Goal: Information Seeking & Learning: Check status

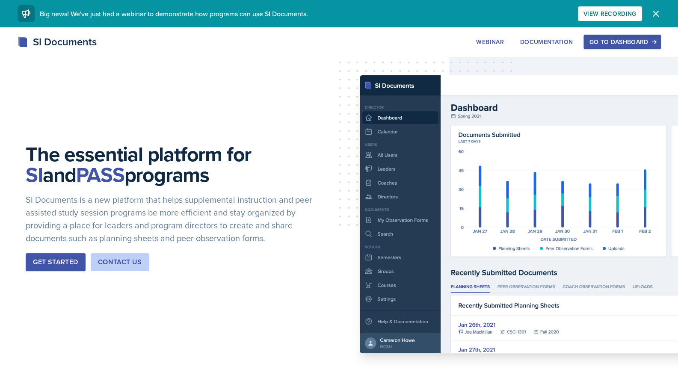
click at [604, 53] on div "SI Documents Webinar Documentation Go to Dashboard Sign Up Go to Dashboard" at bounding box center [339, 51] width 678 height 34
click at [600, 39] on div "Go to Dashboard" at bounding box center [622, 41] width 66 height 7
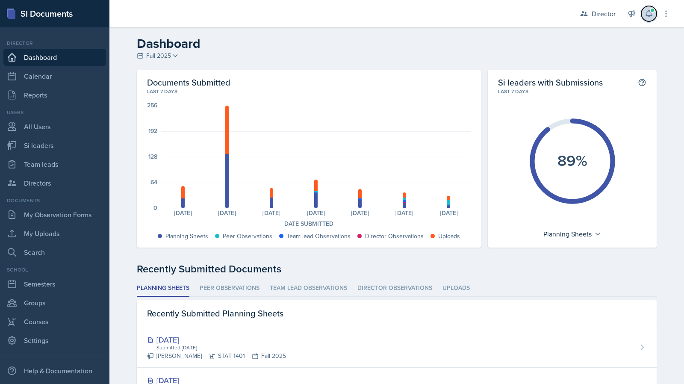
click at [646, 14] on icon at bounding box center [649, 13] width 9 height 9
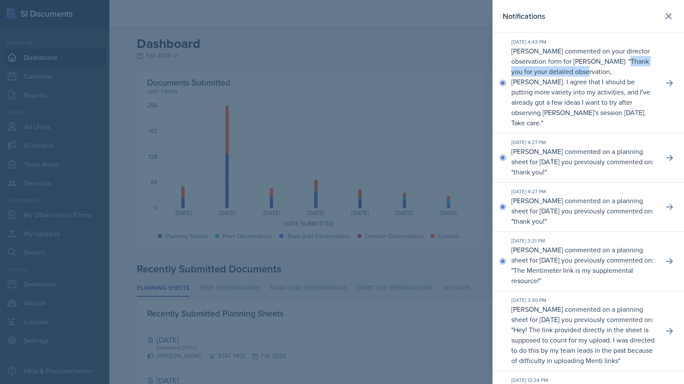
drag, startPoint x: 613, startPoint y: 60, endPoint x: 575, endPoint y: 71, distance: 38.6
click at [575, 71] on p "Thank you for your detailed observation, [PERSON_NAME]. I agree that I should b…" at bounding box center [580, 91] width 139 height 71
click at [540, 265] on p "The Mentimeter link is my supplemental resource!" at bounding box center [572, 275] width 122 height 20
drag, startPoint x: 584, startPoint y: 269, endPoint x: 548, endPoint y: 239, distance: 47.0
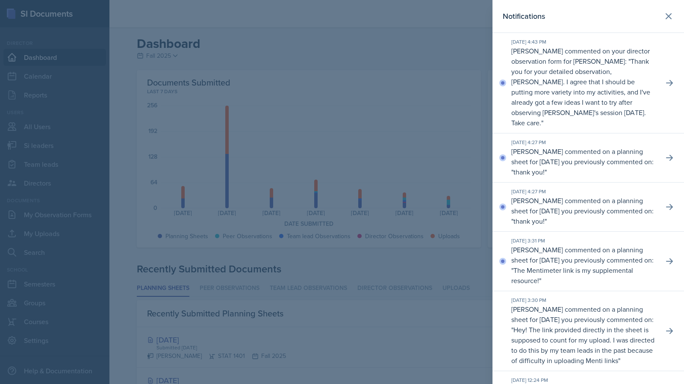
click at [550, 245] on p "[PERSON_NAME] commented on a planning sheet for [DATE] you previously commented…" at bounding box center [583, 265] width 145 height 41
click at [542, 237] on div "[DATE] 3:31 PM" at bounding box center [583, 241] width 145 height 8
click at [665, 80] on icon at bounding box center [669, 83] width 9 height 9
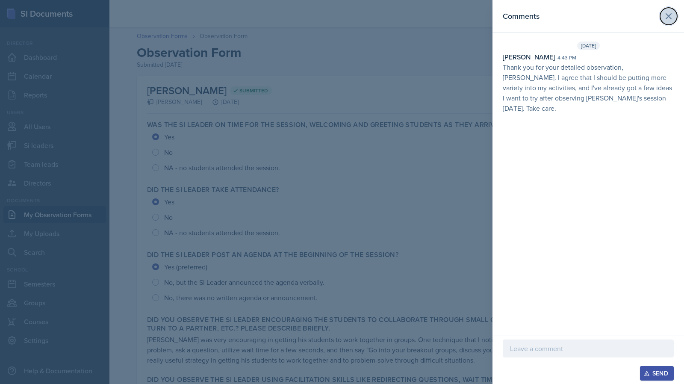
click at [666, 19] on icon at bounding box center [668, 16] width 10 height 10
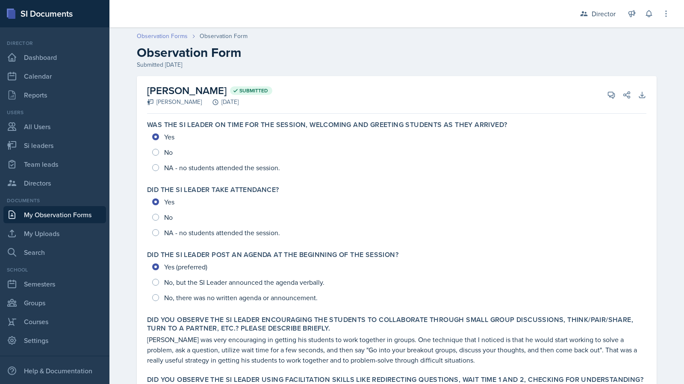
click at [157, 34] on link "Observation Forms" at bounding box center [162, 36] width 51 height 9
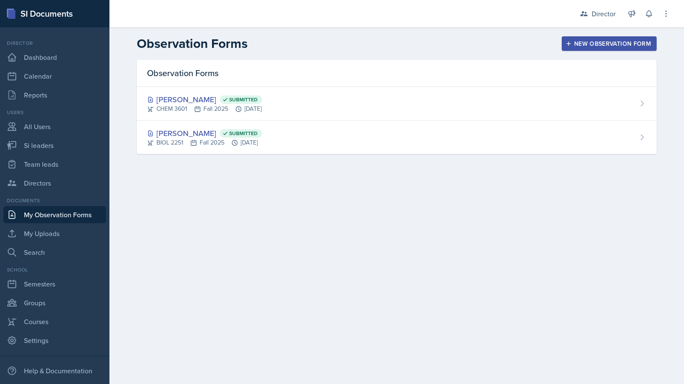
click at [335, 154] on div "Observation Forms [PERSON_NAME] Submitted CHEM 3601 Fall 2025 [DATE] [PERSON_NA…" at bounding box center [396, 117] width 547 height 115
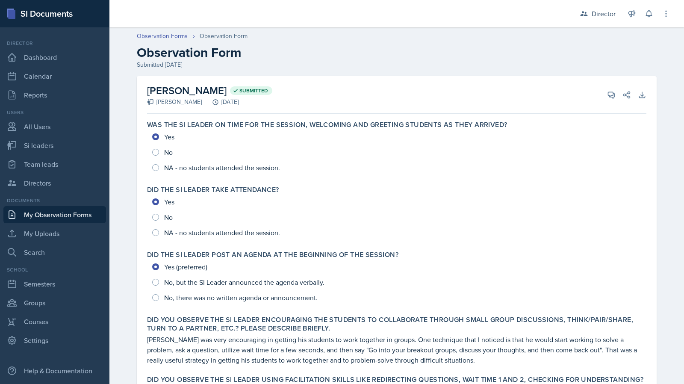
click at [347, 100] on div "[PERSON_NAME] Submitted [DEMOGRAPHIC_DATA][PERSON_NAME] [DATE] View Comments Co…" at bounding box center [396, 95] width 499 height 38
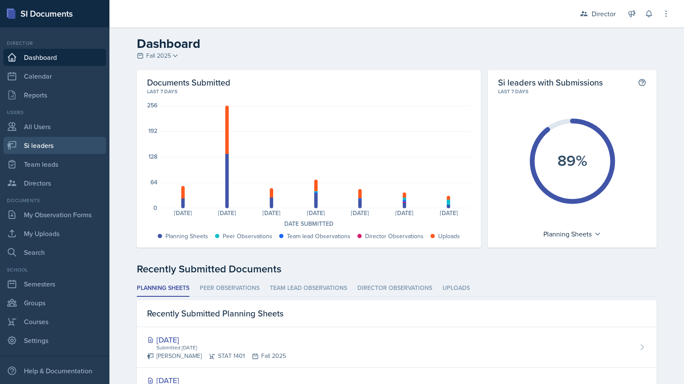
click at [72, 149] on link "Si leaders" at bounding box center [54, 145] width 103 height 17
select select "2bed604d-1099-4043-b1bc-2365e8740244"
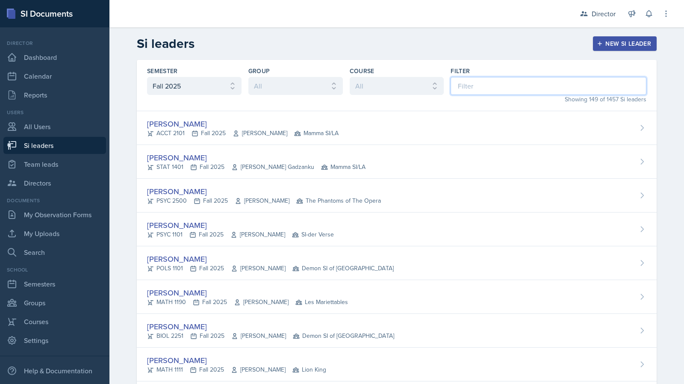
click at [474, 89] on input at bounding box center [549, 86] width 196 height 18
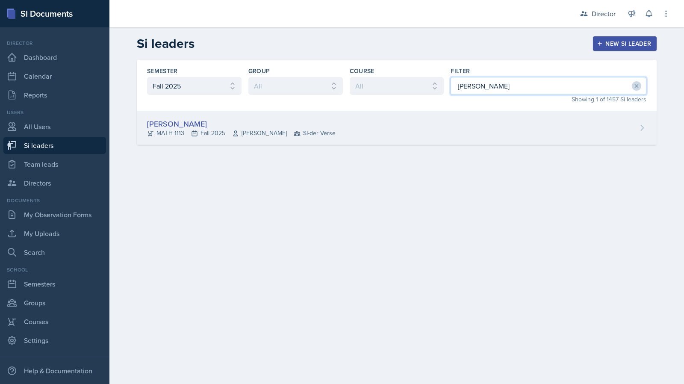
type input "[PERSON_NAME]"
click at [455, 133] on div "[PERSON_NAME] MATH 1113 Fall 2025 [PERSON_NAME] SI-der Verse" at bounding box center [397, 128] width 520 height 34
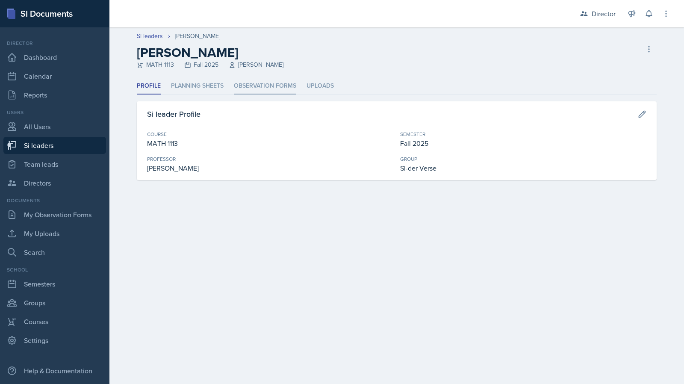
click at [259, 86] on li "Observation Forms" at bounding box center [265, 86] width 62 height 17
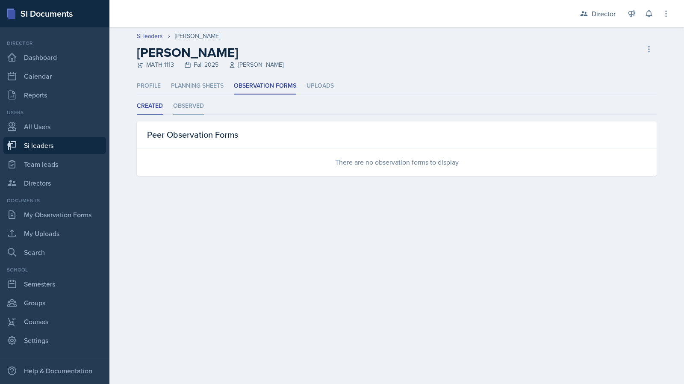
click at [203, 105] on li "Observed" at bounding box center [188, 106] width 31 height 17
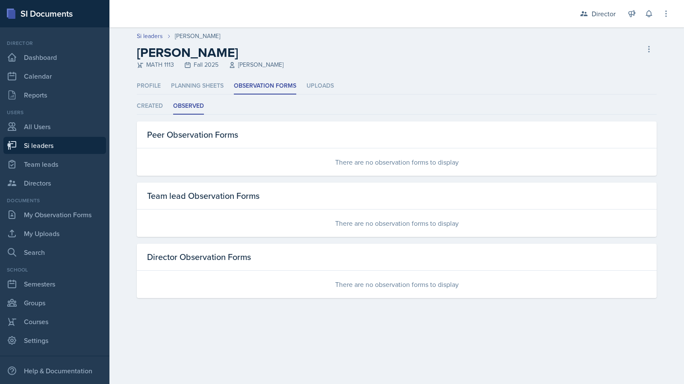
select select "2bed604d-1099-4043-b1bc-2365e8740244"
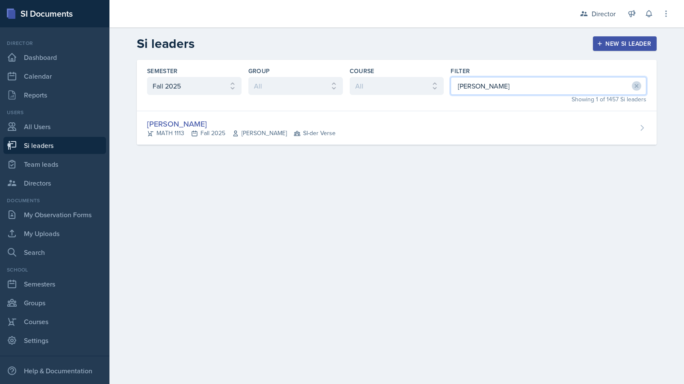
click at [496, 82] on input "[PERSON_NAME]" at bounding box center [549, 86] width 196 height 18
type input "jonatha"
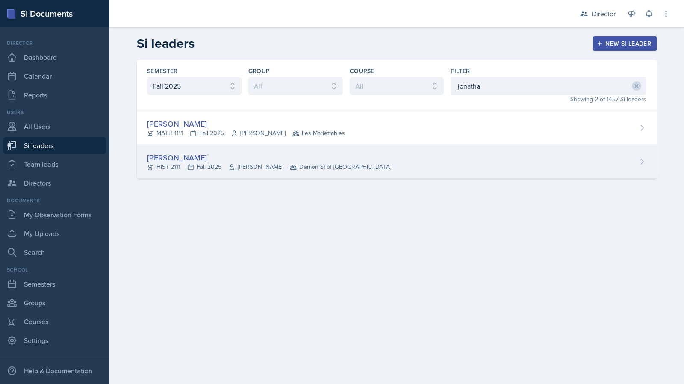
click at [433, 157] on div "[PERSON_NAME] HIST 2111 Fall 2025 [PERSON_NAME] Demon SI of [GEOGRAPHIC_DATA]" at bounding box center [397, 162] width 520 height 34
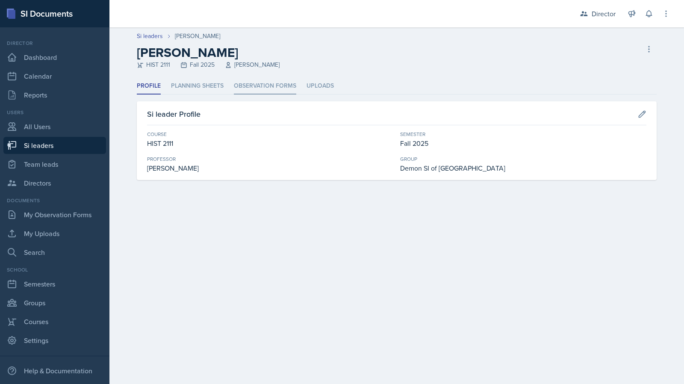
click at [264, 79] on li "Observation Forms" at bounding box center [265, 86] width 62 height 17
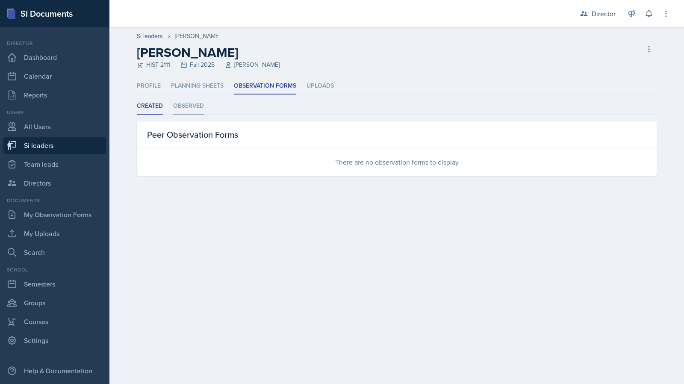
click at [192, 109] on li "Observed" at bounding box center [188, 106] width 31 height 17
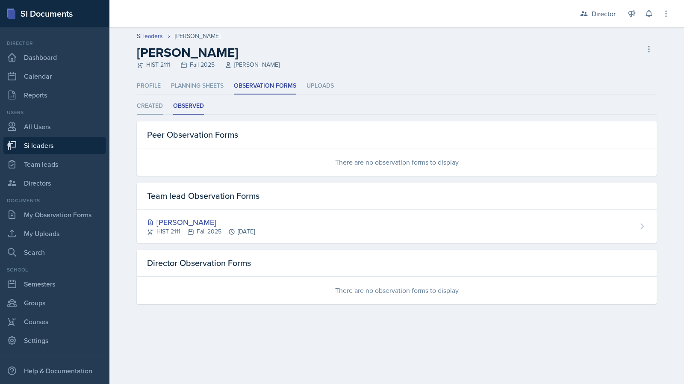
click at [145, 112] on li "Created" at bounding box center [150, 106] width 26 height 17
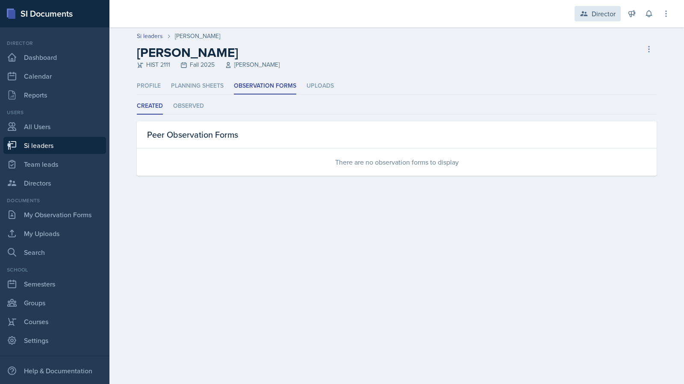
click at [613, 19] on div "Director" at bounding box center [598, 13] width 46 height 15
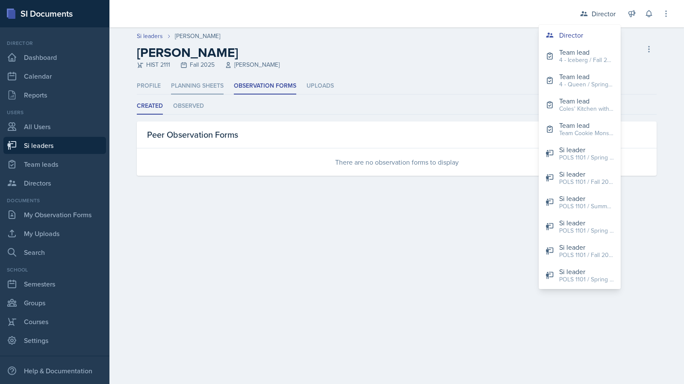
click at [199, 85] on li "Planning Sheets" at bounding box center [197, 86] width 53 height 17
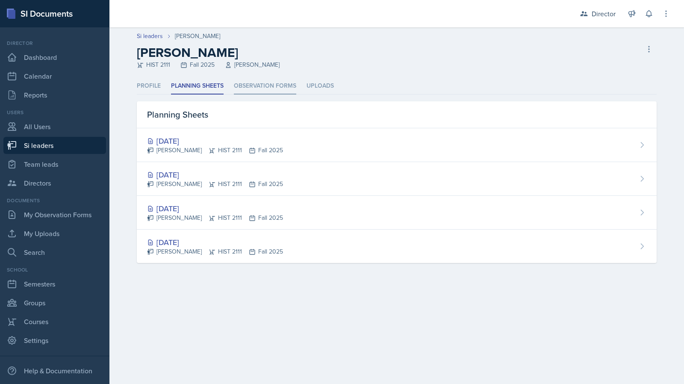
click at [262, 84] on li "Observation Forms" at bounding box center [265, 86] width 62 height 17
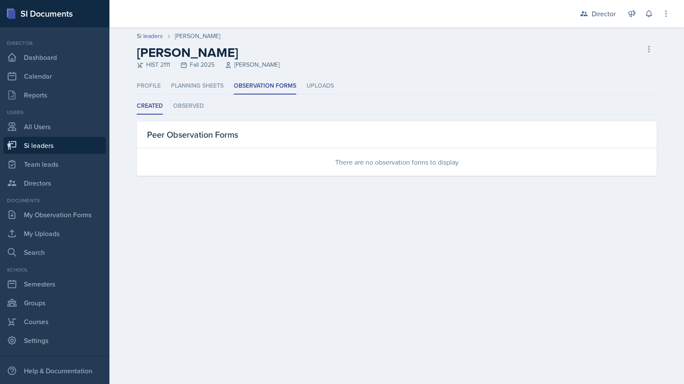
select select "2bed604d-1099-4043-b1bc-2365e8740244"
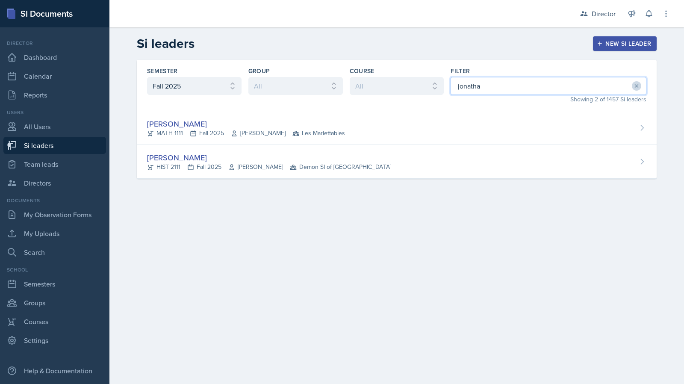
click at [481, 82] on input "jonatha" at bounding box center [549, 86] width 196 height 18
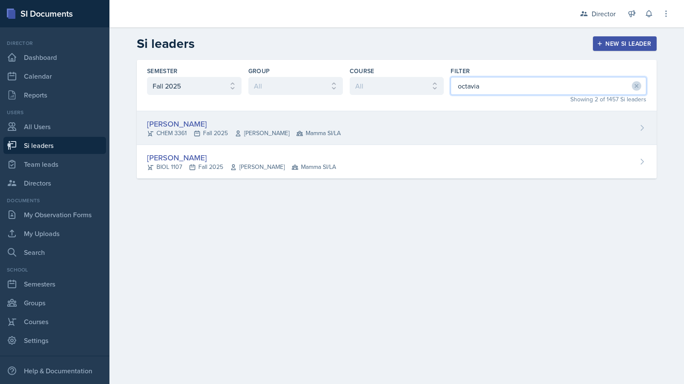
type input "octavia"
click at [413, 130] on div "[PERSON_NAME] CHEM 3361 Fall 2025 [PERSON_NAME] Mamma SI/LA" at bounding box center [397, 128] width 520 height 34
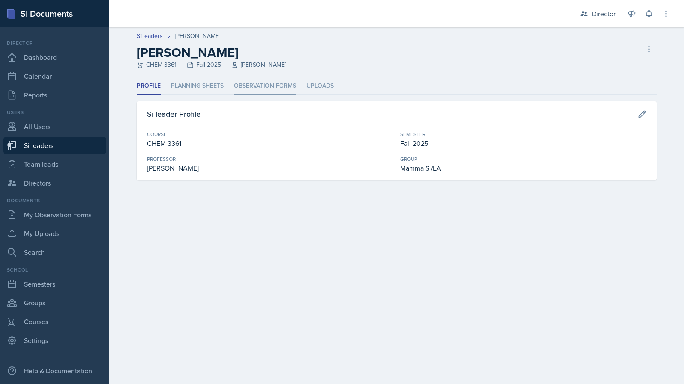
click at [288, 83] on li "Observation Forms" at bounding box center [265, 86] width 62 height 17
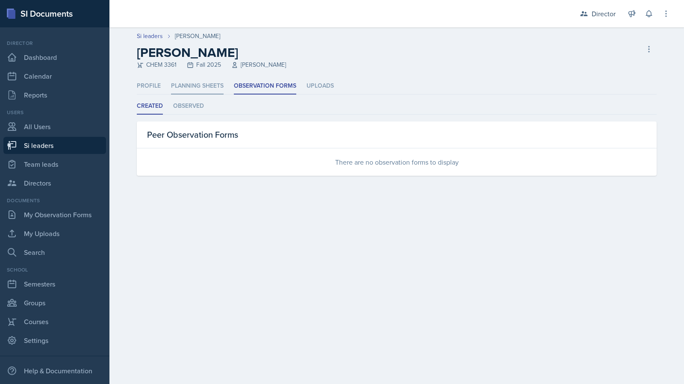
click at [184, 79] on li "Planning Sheets" at bounding box center [197, 86] width 53 height 17
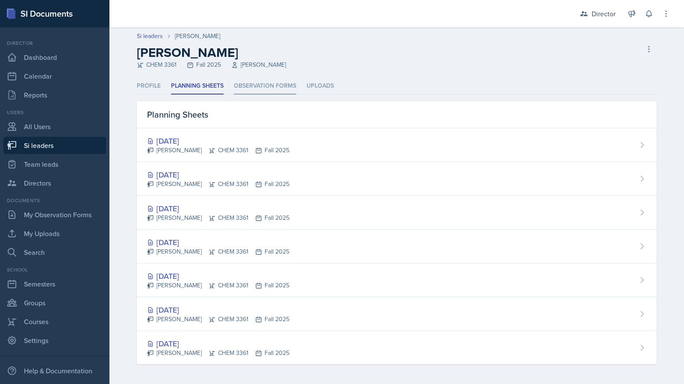
click at [263, 88] on li "Observation Forms" at bounding box center [265, 86] width 62 height 17
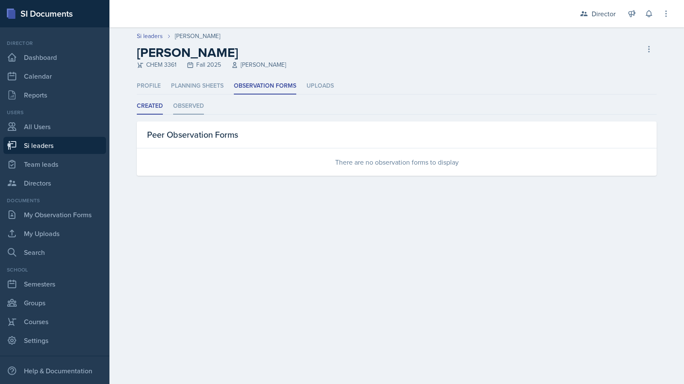
click at [199, 106] on li "Observed" at bounding box center [188, 106] width 31 height 17
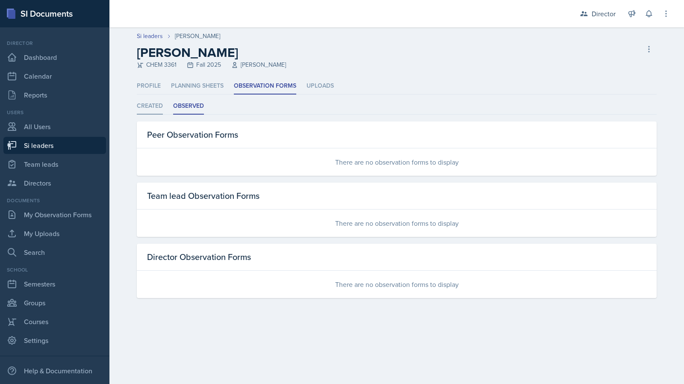
click at [159, 109] on li "Created" at bounding box center [150, 106] width 26 height 17
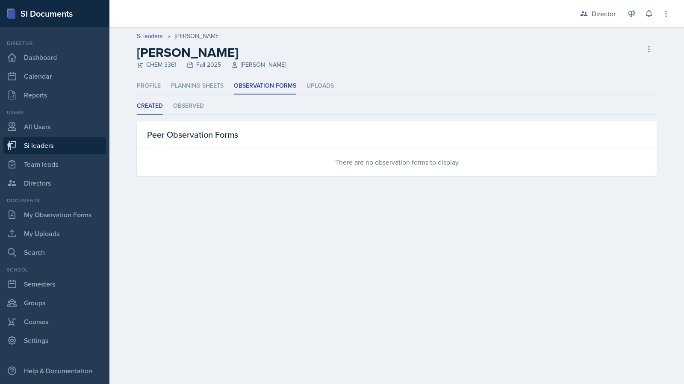
select select "2bed604d-1099-4043-b1bc-2365e8740244"
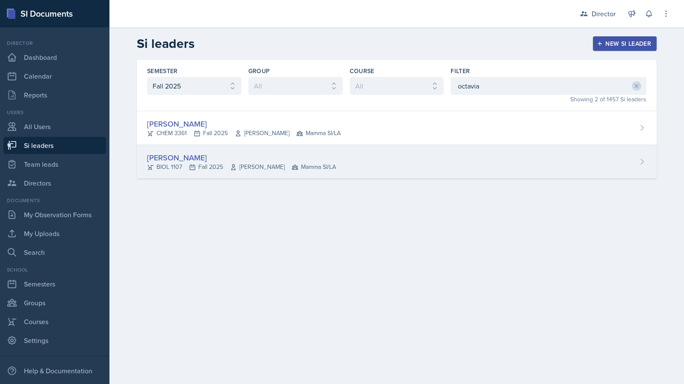
click at [290, 177] on div "[PERSON_NAME] BIOL 1107 Fall 2025 [PERSON_NAME] Mamma SI/LA" at bounding box center [397, 162] width 520 height 34
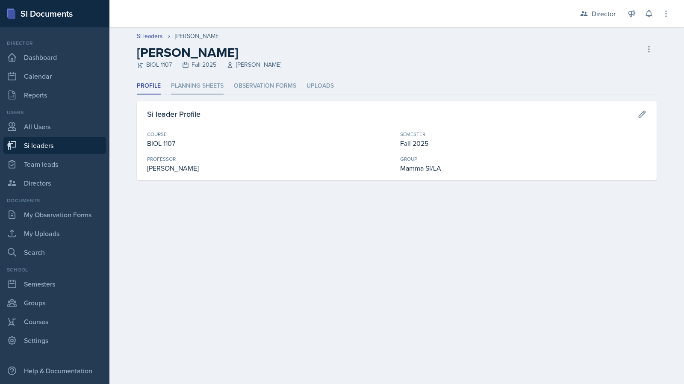
click at [206, 80] on li "Planning Sheets" at bounding box center [197, 86] width 53 height 17
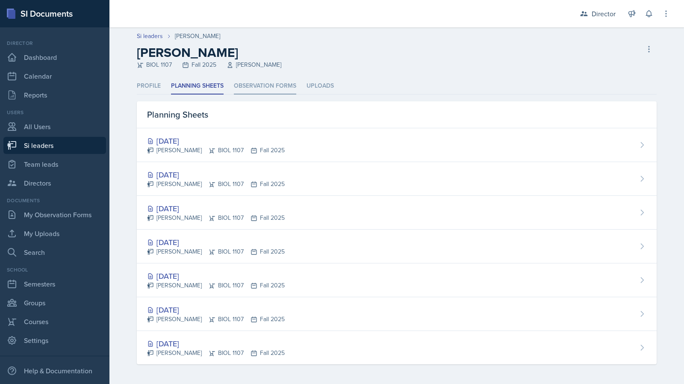
click at [262, 89] on li "Observation Forms" at bounding box center [265, 86] width 62 height 17
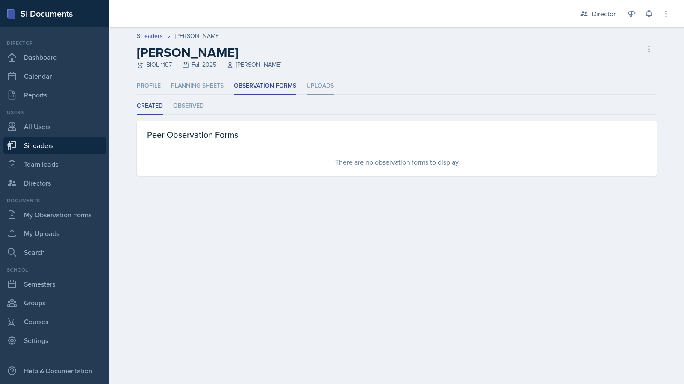
click at [323, 83] on li "Uploads" at bounding box center [320, 86] width 27 height 17
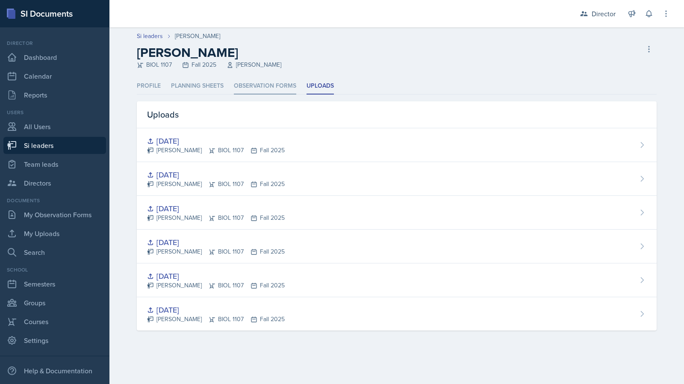
click at [264, 88] on li "Observation Forms" at bounding box center [265, 86] width 62 height 17
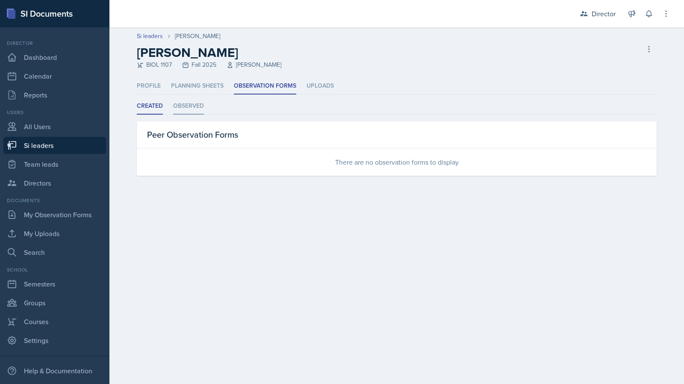
click at [197, 113] on li "Observed" at bounding box center [188, 106] width 31 height 17
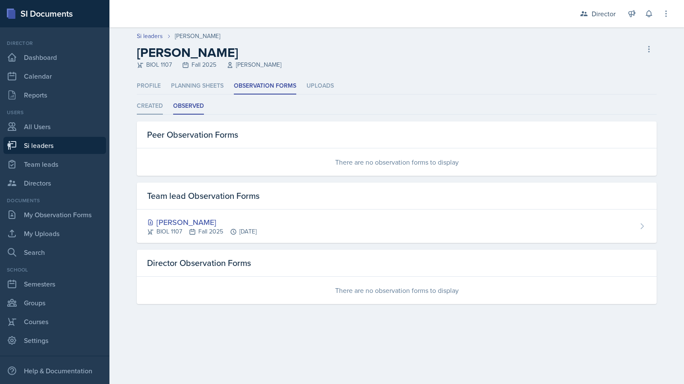
click at [157, 106] on li "Created" at bounding box center [150, 106] width 26 height 17
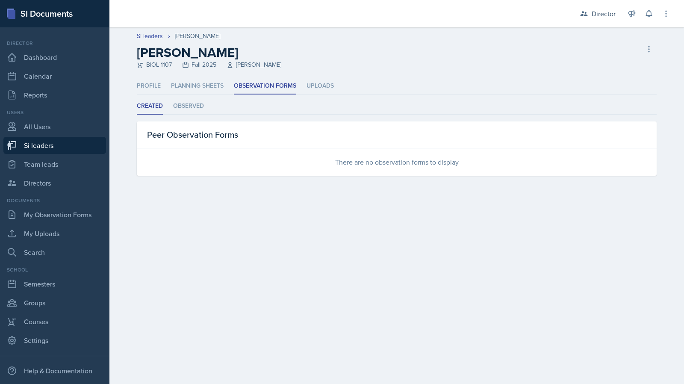
select select "2bed604d-1099-4043-b1bc-2365e8740244"
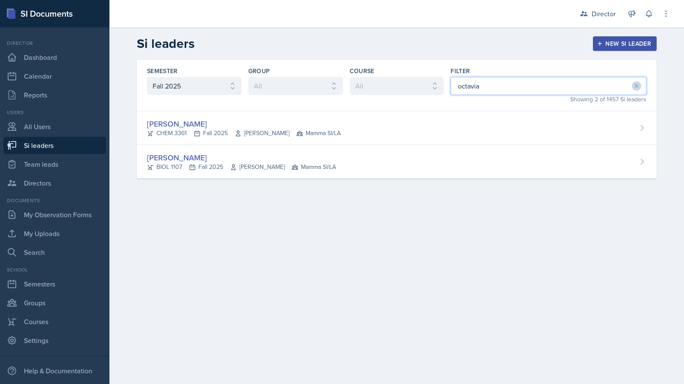
click at [465, 84] on input "octavia" at bounding box center [549, 86] width 196 height 18
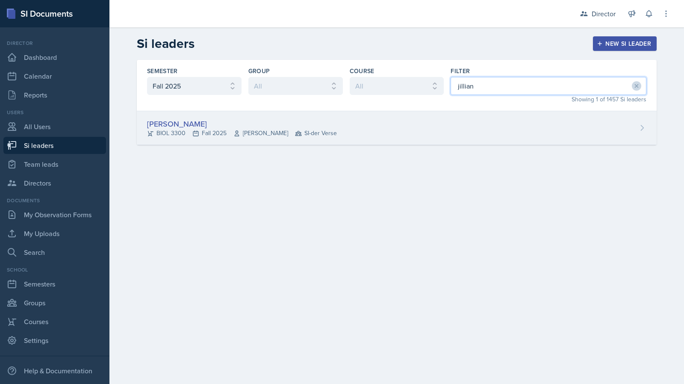
type input "jillian"
click at [253, 115] on div "[PERSON_NAME] BIOL 3300 Fall 2025 [PERSON_NAME] SI-der Verse" at bounding box center [397, 128] width 520 height 34
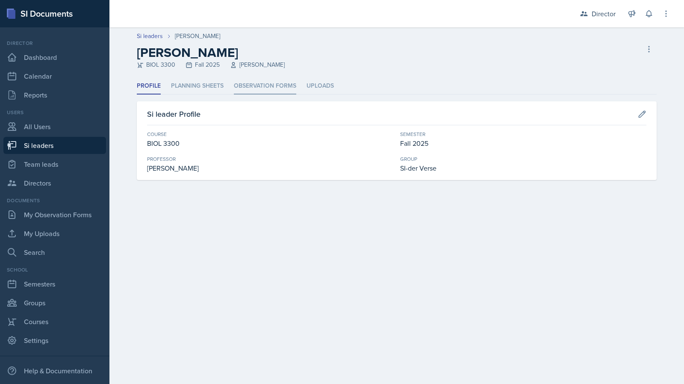
click at [238, 85] on li "Observation Forms" at bounding box center [265, 86] width 62 height 17
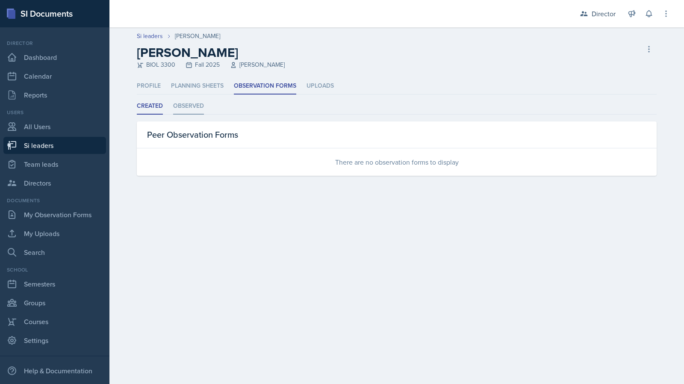
click at [177, 109] on li "Observed" at bounding box center [188, 106] width 31 height 17
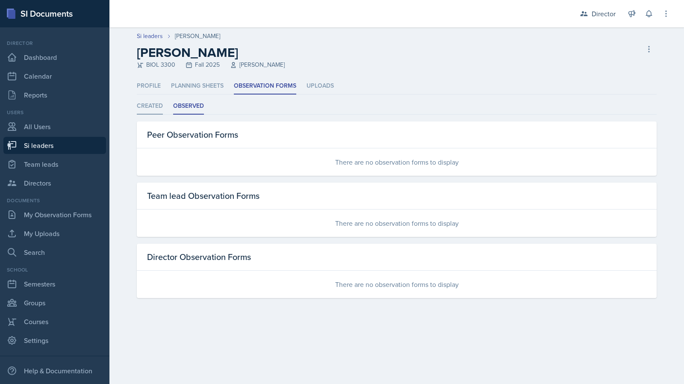
click at [162, 103] on li "Created" at bounding box center [150, 106] width 26 height 17
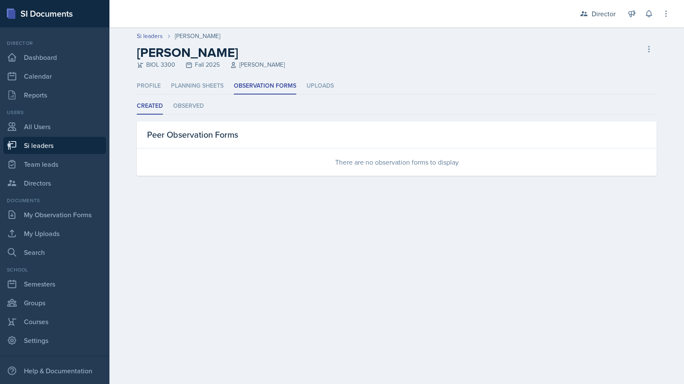
select select "2bed604d-1099-4043-b1bc-2365e8740244"
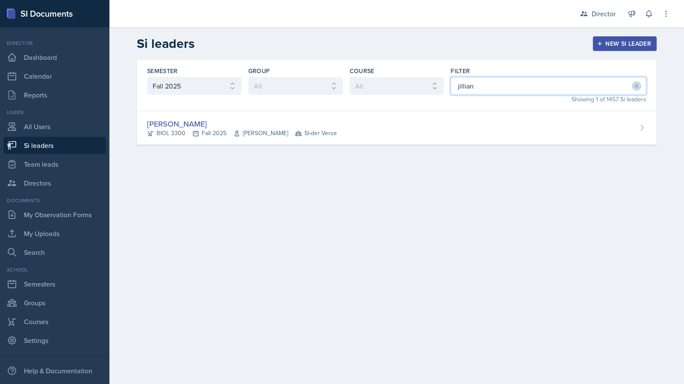
click at [487, 77] on input "jillian" at bounding box center [549, 86] width 196 height 18
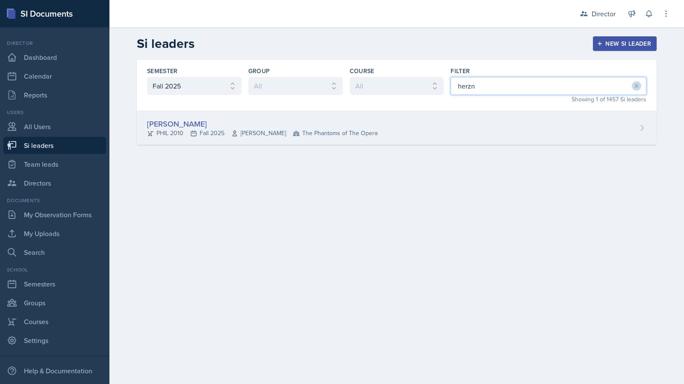
type input "herzn"
click at [404, 133] on div "[PERSON_NAME] PHIL 2010 Fall 2025 [PERSON_NAME] The Phantoms of The Opera" at bounding box center [397, 128] width 520 height 34
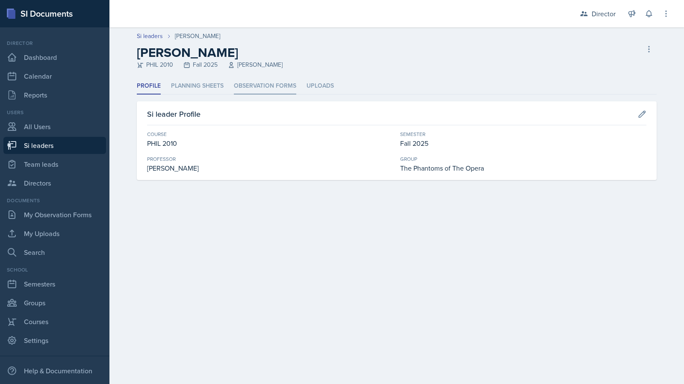
click at [268, 81] on li "Observation Forms" at bounding box center [265, 86] width 62 height 17
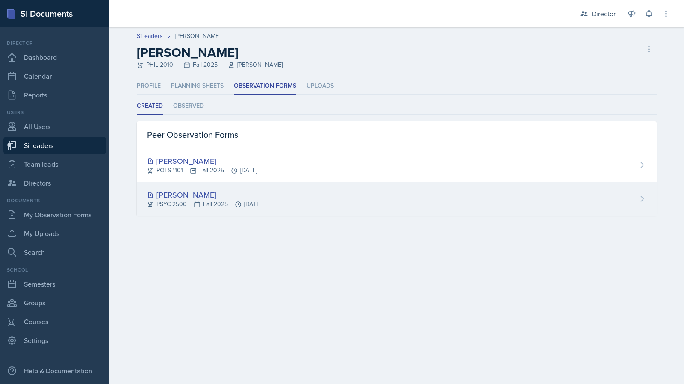
click at [261, 189] on div "[PERSON_NAME]" at bounding box center [204, 195] width 114 height 12
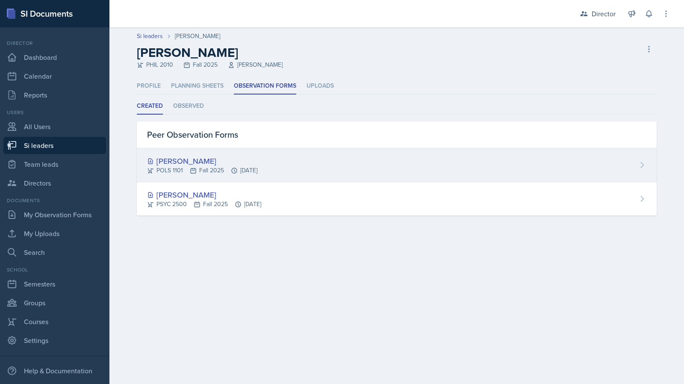
click at [193, 164] on div "[PERSON_NAME]" at bounding box center [202, 161] width 110 height 12
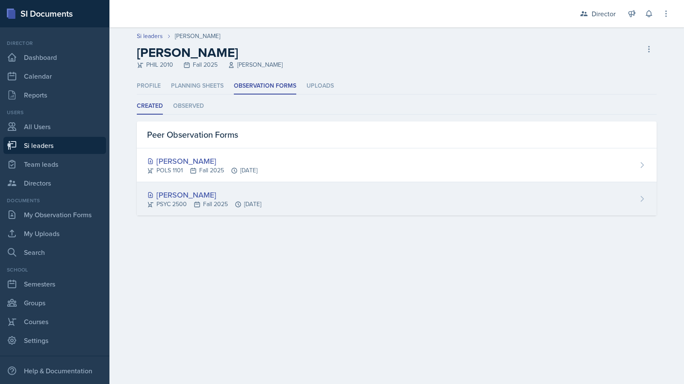
click at [228, 192] on div "[PERSON_NAME]" at bounding box center [204, 195] width 114 height 12
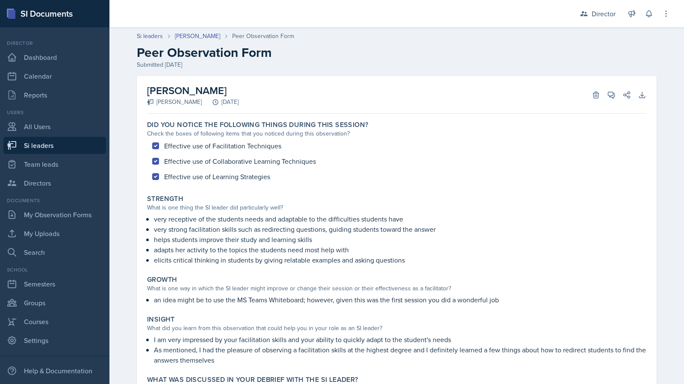
click at [282, 253] on p "adapts her activity to the topics the students need most help with" at bounding box center [400, 250] width 492 height 10
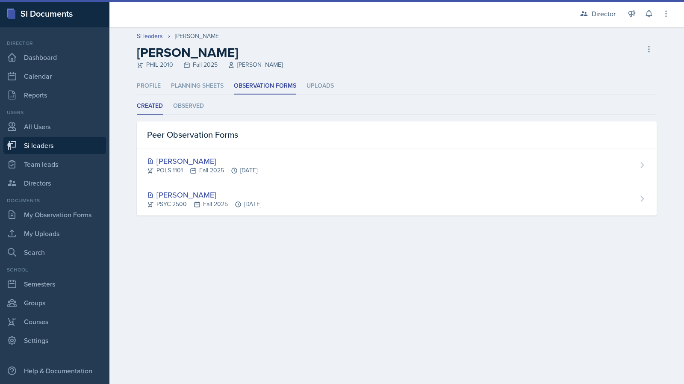
select select "2bed604d-1099-4043-b1bc-2365e8740244"
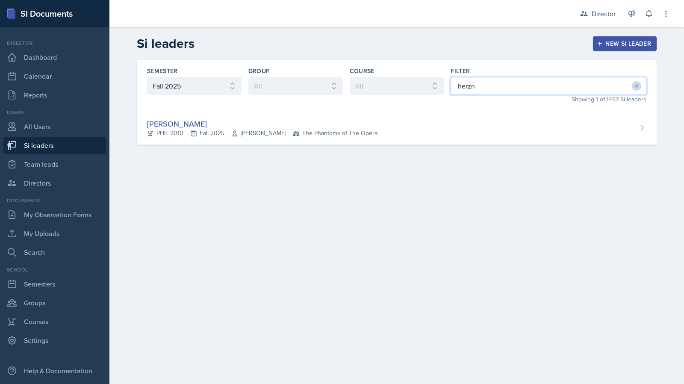
click at [473, 86] on input "herzn" at bounding box center [549, 86] width 196 height 18
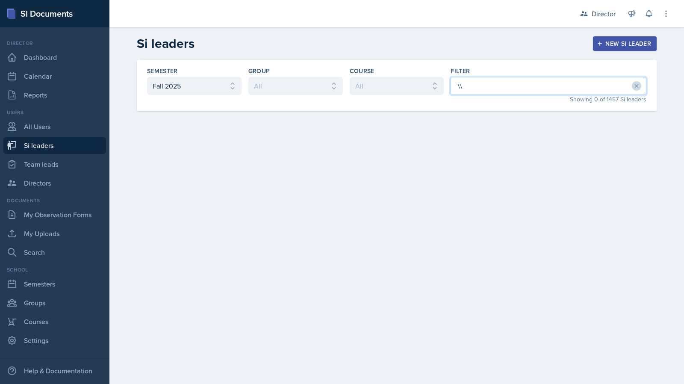
type input "\"
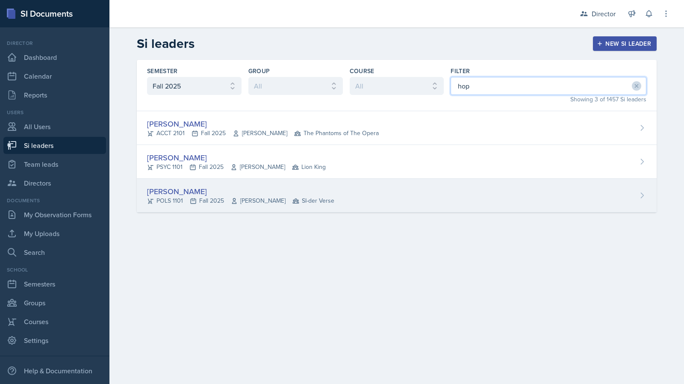
type input "hop"
click at [266, 184] on div "[PERSON_NAME] POLS 1101 Fall 2025 [PERSON_NAME] SI-der Verse" at bounding box center [397, 196] width 520 height 34
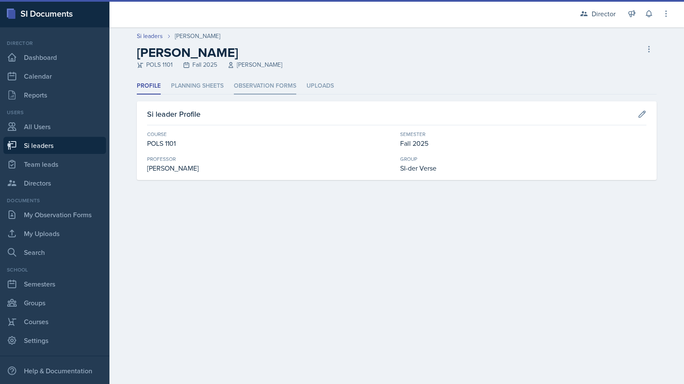
click at [292, 85] on li "Observation Forms" at bounding box center [265, 86] width 62 height 17
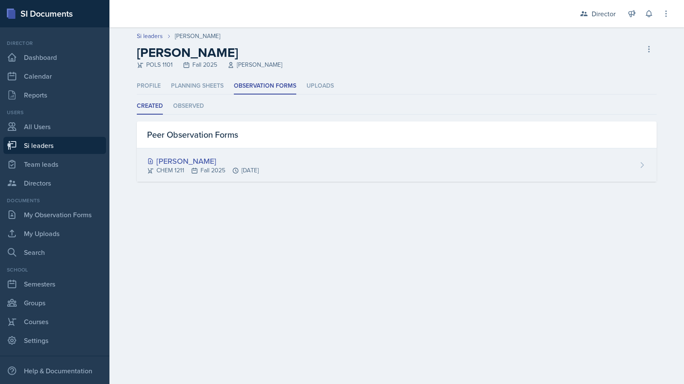
click at [258, 171] on div "CHEM 1211 Fall 2025 [DATE]" at bounding box center [203, 170] width 112 height 9
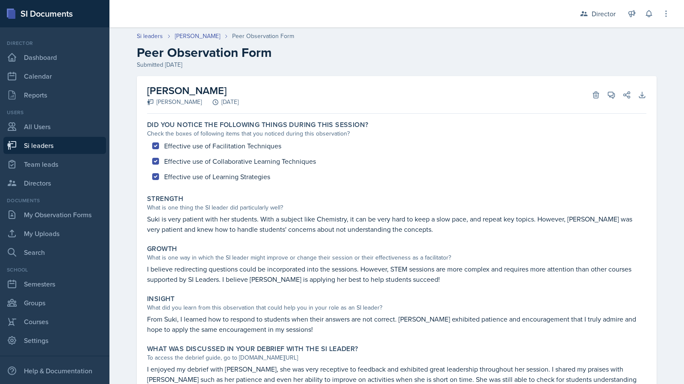
click at [166, 91] on h2 "[PERSON_NAME]" at bounding box center [192, 90] width 91 height 15
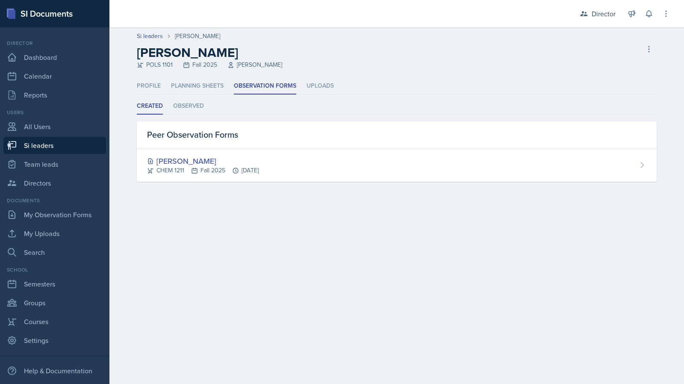
select select "2bed604d-1099-4043-b1bc-2365e8740244"
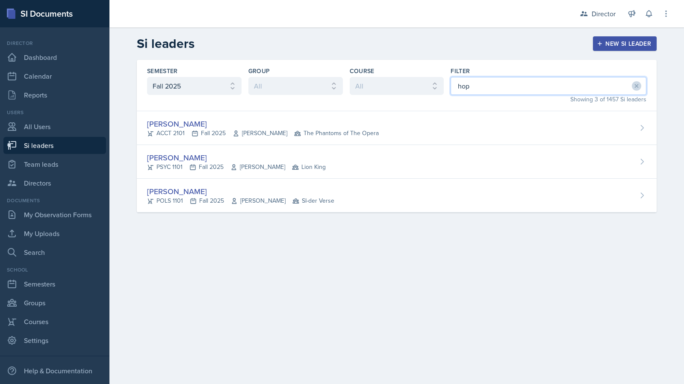
click at [486, 91] on input "hop" at bounding box center [549, 86] width 196 height 18
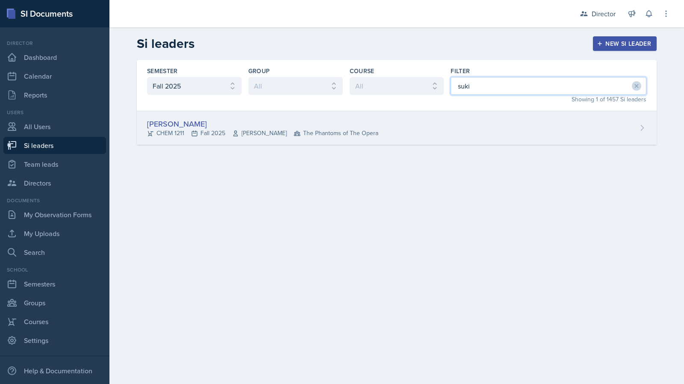
type input "suki"
click at [431, 126] on div "[PERSON_NAME] CHEM 1211 Fall 2025 [PERSON_NAME] The Phantoms of The Opera" at bounding box center [397, 128] width 520 height 34
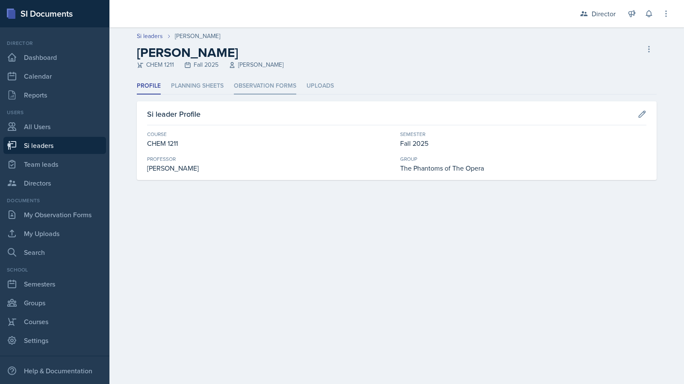
click at [251, 86] on li "Observation Forms" at bounding box center [265, 86] width 62 height 17
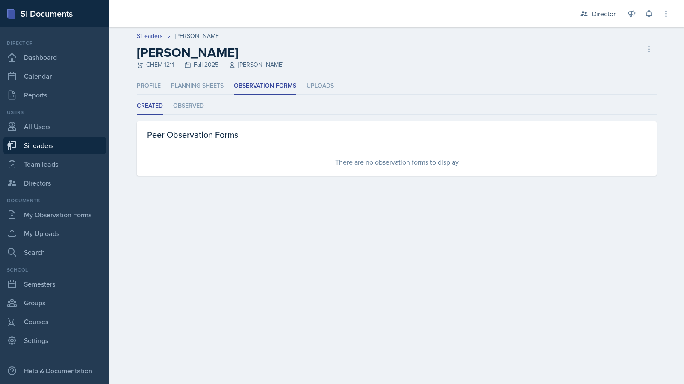
click at [209, 110] on ul "Created Observed" at bounding box center [397, 106] width 520 height 17
click at [202, 109] on li "Observed" at bounding box center [188, 106] width 31 height 17
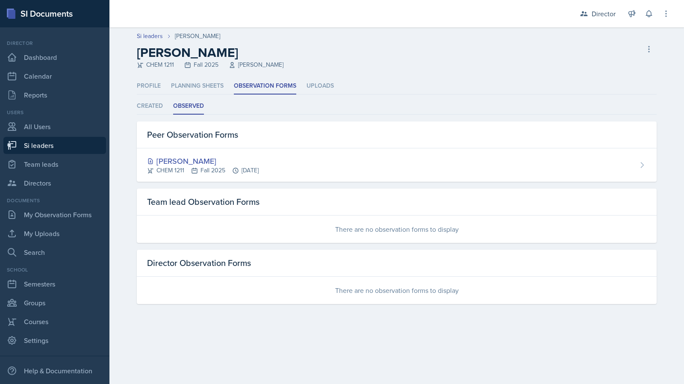
select select "2bed604d-1099-4043-b1bc-2365e8740244"
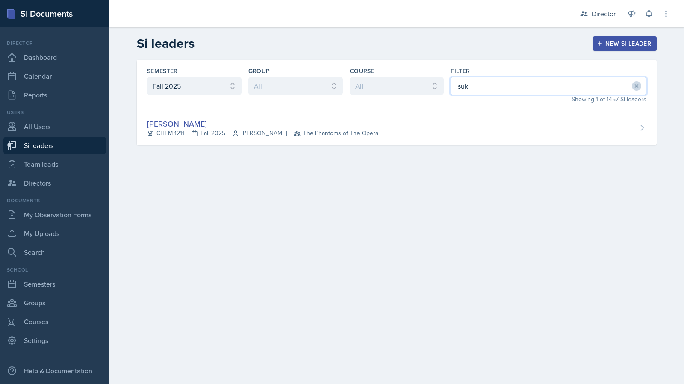
click at [522, 82] on input "suki" at bounding box center [549, 86] width 196 height 18
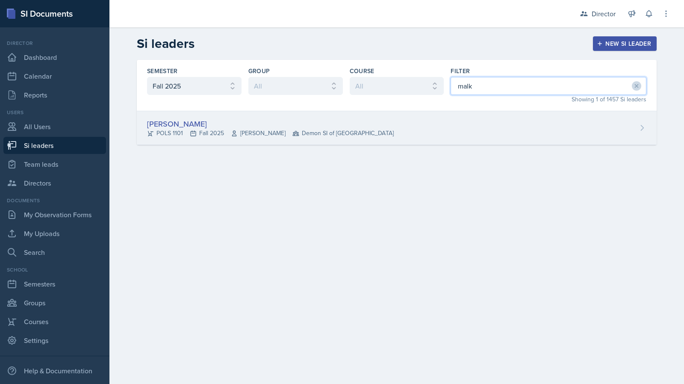
type input "malk"
click at [431, 123] on div "Malk Almimar POLS 1101 Fall 2025 [PERSON_NAME] Demon SI of [GEOGRAPHIC_DATA]" at bounding box center [397, 128] width 520 height 34
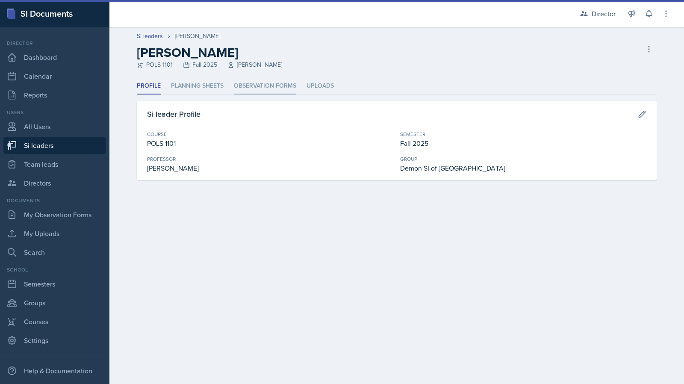
click at [248, 89] on li "Observation Forms" at bounding box center [265, 86] width 62 height 17
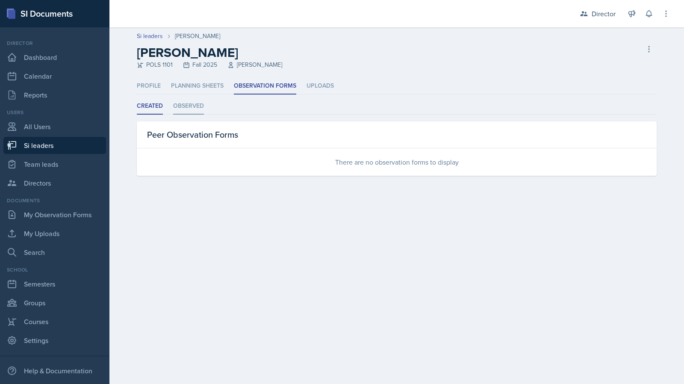
click at [181, 112] on li "Observed" at bounding box center [188, 106] width 31 height 17
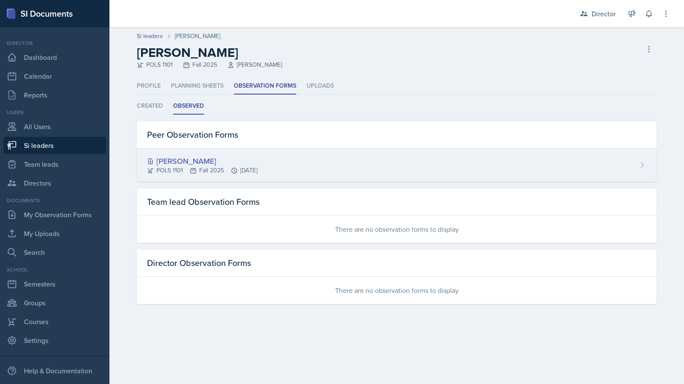
click at [209, 176] on div "[PERSON_NAME] POLS 1101 Fall 2025 [DATE]" at bounding box center [397, 164] width 520 height 33
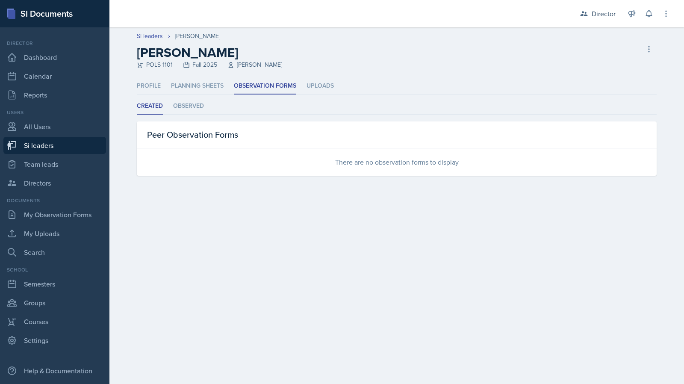
select select "2bed604d-1099-4043-b1bc-2365e8740244"
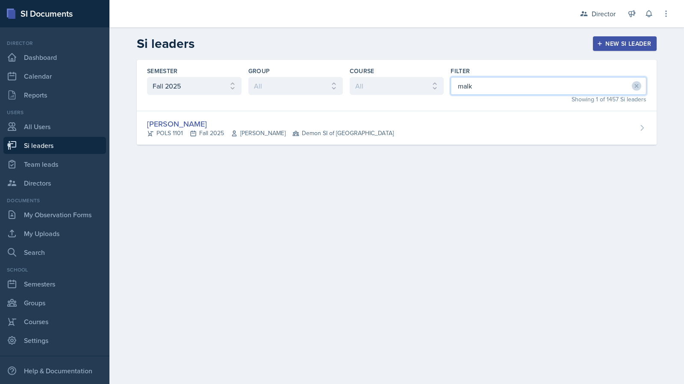
click at [552, 84] on input "malk" at bounding box center [549, 86] width 196 height 18
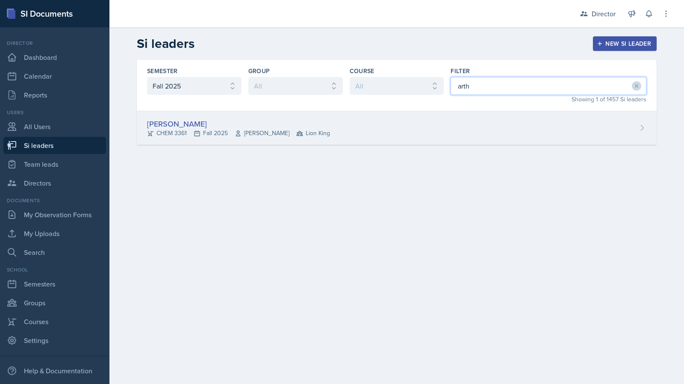
type input "arth"
click at [495, 123] on div "[PERSON_NAME] CHEM 3361 Fall 2025 [PERSON_NAME] Lion King" at bounding box center [397, 128] width 520 height 34
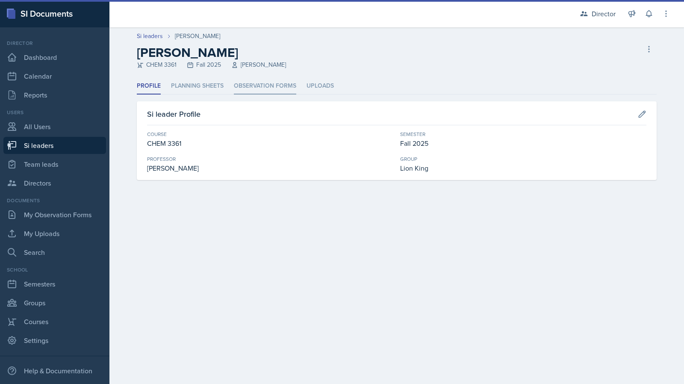
click at [286, 89] on li "Observation Forms" at bounding box center [265, 86] width 62 height 17
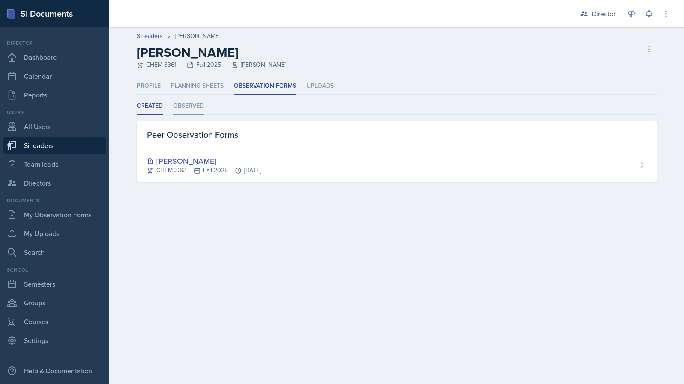
click at [185, 105] on li "Observed" at bounding box center [188, 106] width 31 height 17
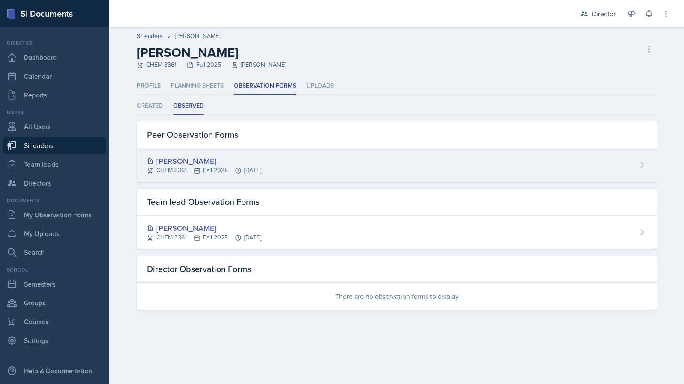
click at [376, 164] on div "[PERSON_NAME] CHEM 3361 Fall 2025 [DATE]" at bounding box center [397, 164] width 520 height 33
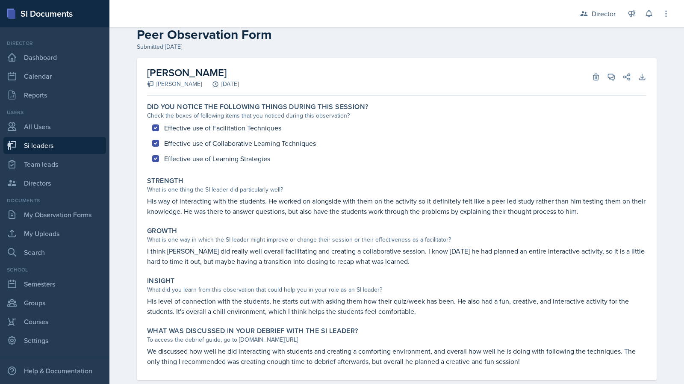
scroll to position [34, 0]
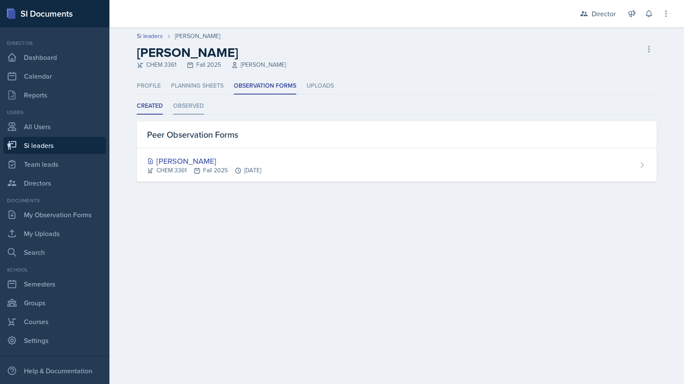
click at [188, 98] on li "Observed" at bounding box center [188, 106] width 31 height 17
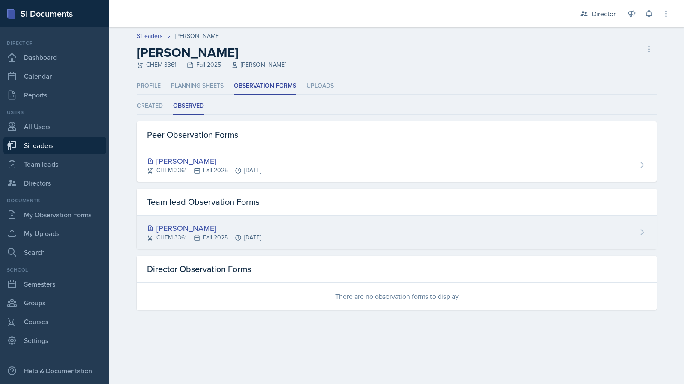
click at [192, 227] on div "[PERSON_NAME]" at bounding box center [204, 228] width 114 height 12
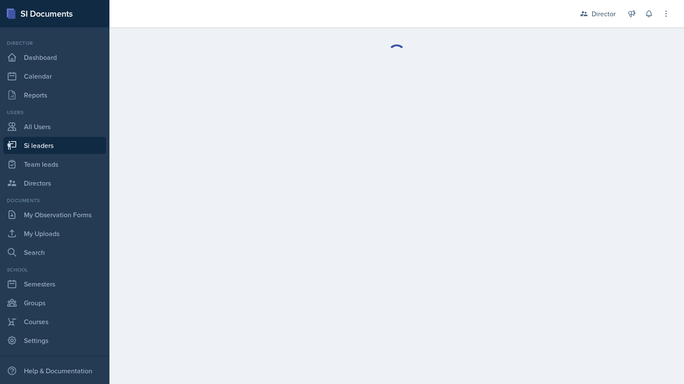
select select "2bed604d-1099-4043-b1bc-2365e8740244"
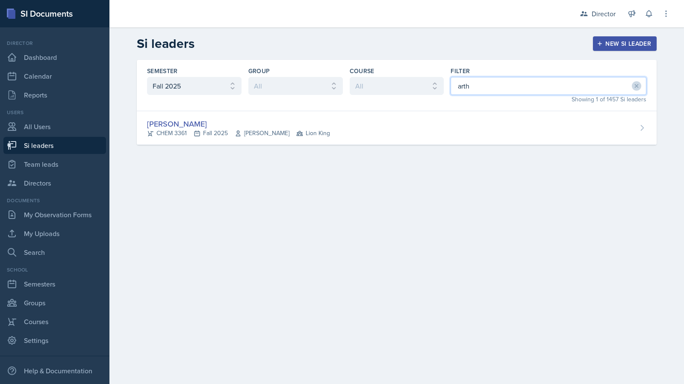
click at [516, 91] on input "arth" at bounding box center [549, 86] width 196 height 18
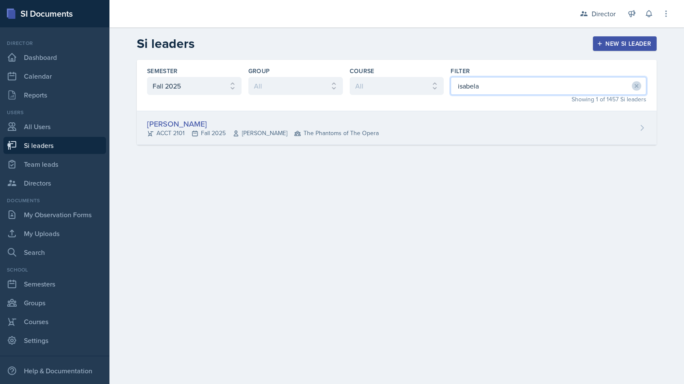
type input "isabela"
click at [460, 123] on div "[PERSON_NAME] ACCT 2101 Fall 2025 [GEOGRAPHIC_DATA] The Phantoms of The Opera" at bounding box center [397, 128] width 520 height 34
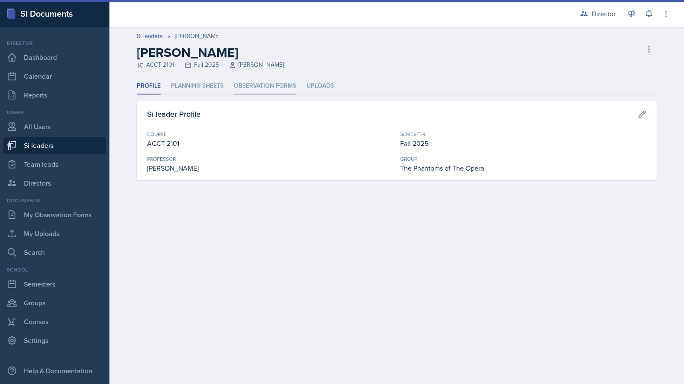
click at [284, 87] on li "Observation Forms" at bounding box center [265, 86] width 62 height 17
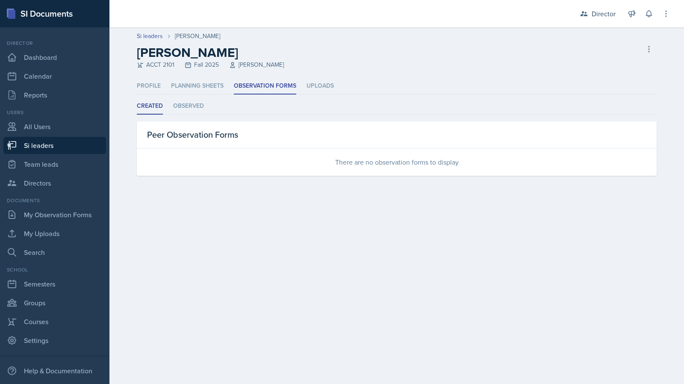
click at [206, 114] on ul "Created Observed" at bounding box center [397, 106] width 520 height 17
click at [187, 113] on li "Observed" at bounding box center [188, 106] width 31 height 17
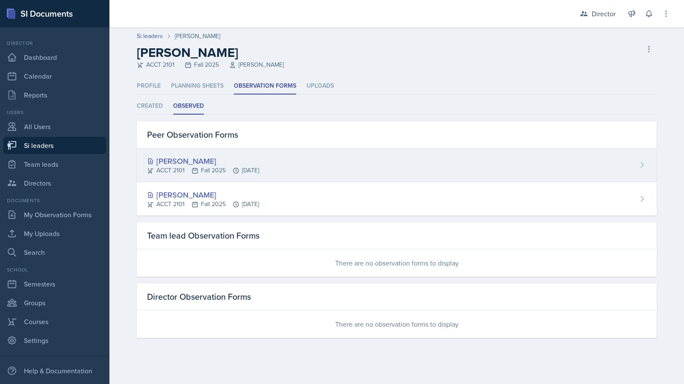
click at [245, 166] on div "ACCT 2101 Fall 2025 [DATE]" at bounding box center [203, 170] width 112 height 9
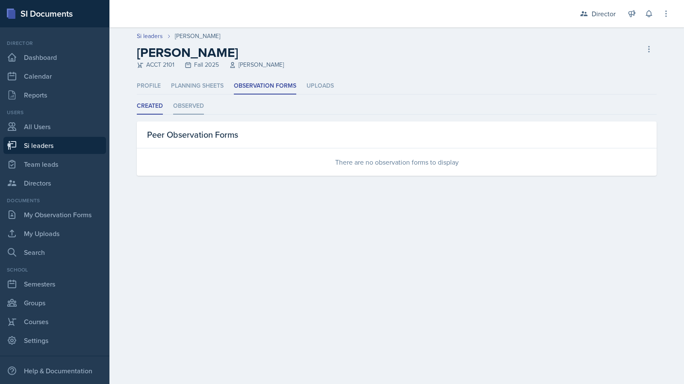
click at [186, 113] on li "Observed" at bounding box center [188, 106] width 31 height 17
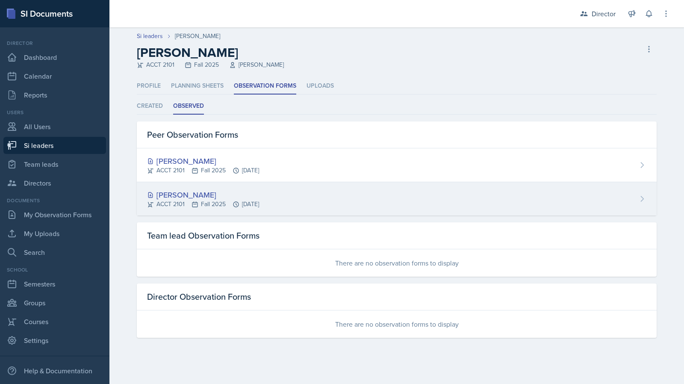
click at [199, 188] on div "[PERSON_NAME] ACCT 2101 Fall 2025 [DATE]" at bounding box center [397, 198] width 520 height 33
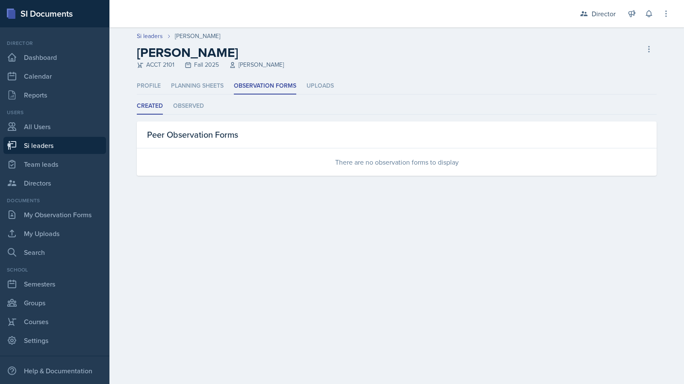
select select "2bed604d-1099-4043-b1bc-2365e8740244"
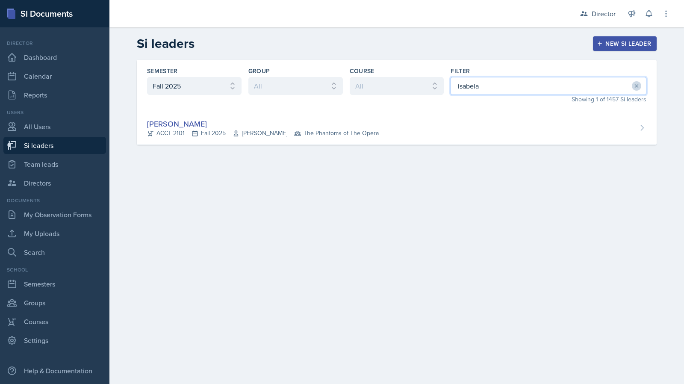
click at [514, 93] on input "isabela" at bounding box center [549, 86] width 196 height 18
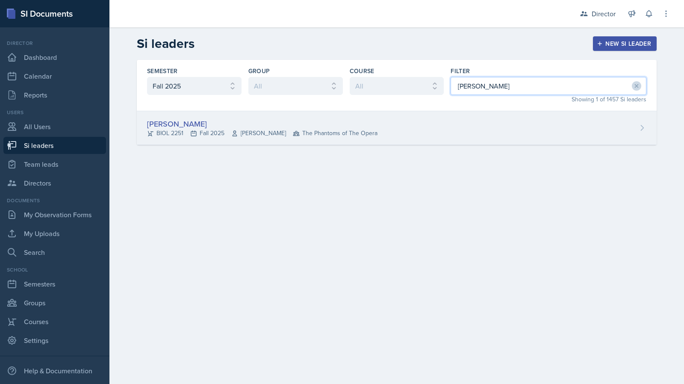
type input "[PERSON_NAME]"
click at [298, 117] on div "[PERSON_NAME] BIOL 2251 Fall 2025 Vennece [PERSON_NAME] The Phantoms of The Ope…" at bounding box center [397, 128] width 520 height 34
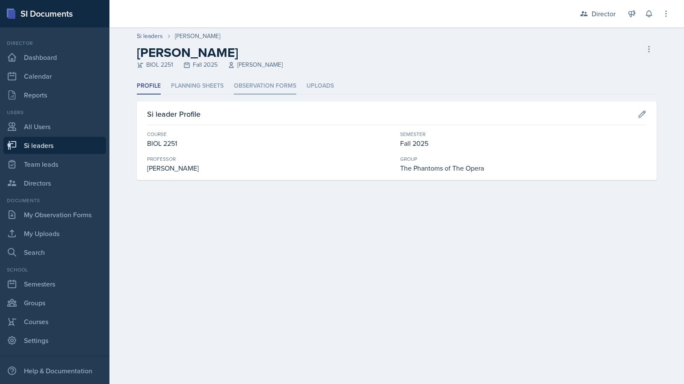
click at [251, 85] on li "Observation Forms" at bounding box center [265, 86] width 62 height 17
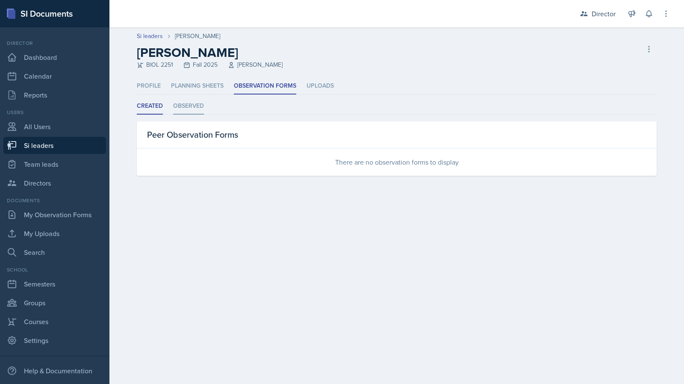
click at [192, 103] on li "Observed" at bounding box center [188, 106] width 31 height 17
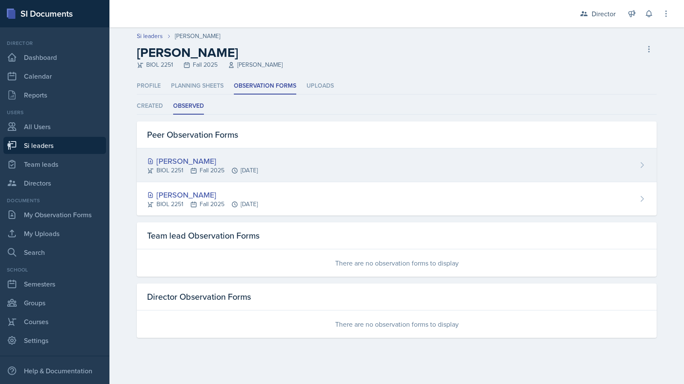
click at [234, 157] on div "[PERSON_NAME]" at bounding box center [202, 161] width 111 height 12
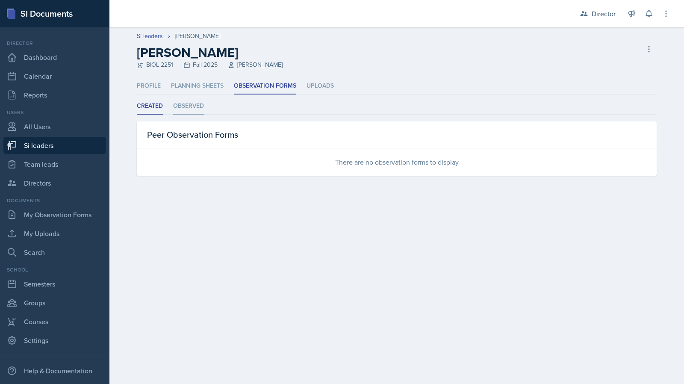
click at [194, 109] on li "Observed" at bounding box center [188, 106] width 31 height 17
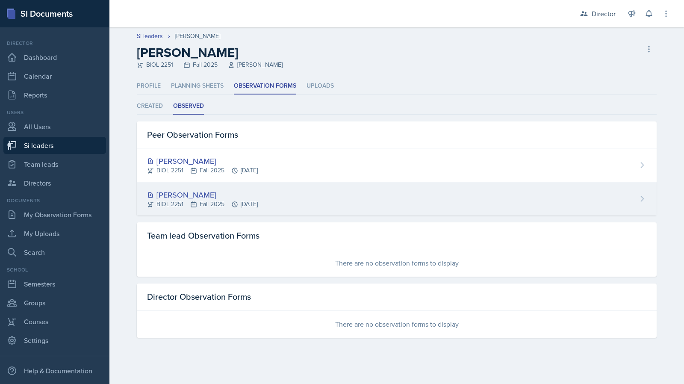
click at [216, 200] on div "BIOL 2251 Fall 2025 [DATE]" at bounding box center [202, 204] width 111 height 9
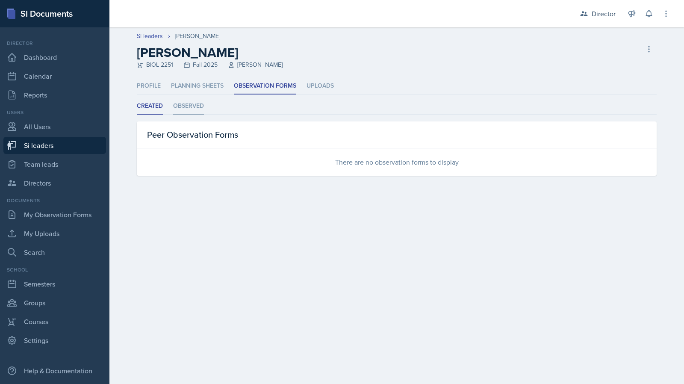
click at [181, 110] on li "Observed" at bounding box center [188, 106] width 31 height 17
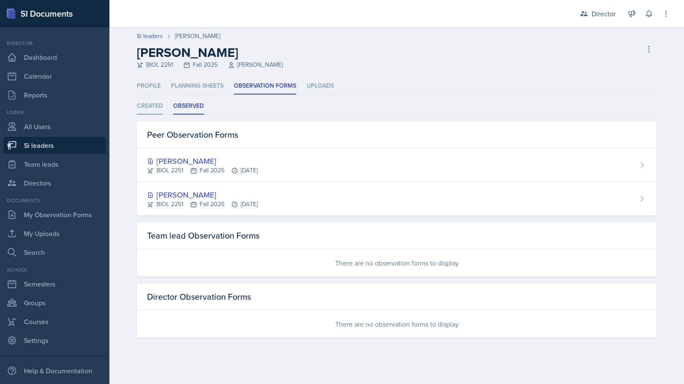
click at [147, 107] on li "Created" at bounding box center [150, 106] width 26 height 17
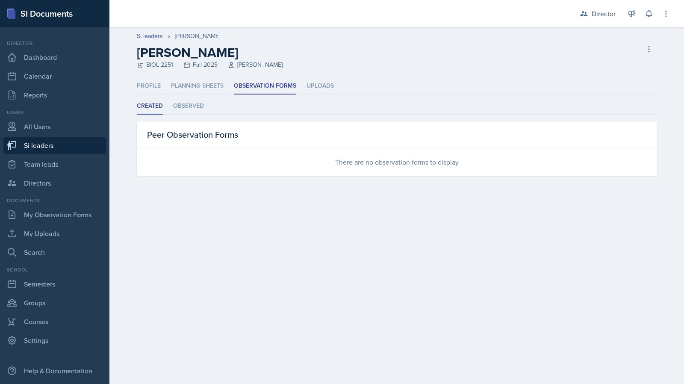
select select "2bed604d-1099-4043-b1bc-2365e8740244"
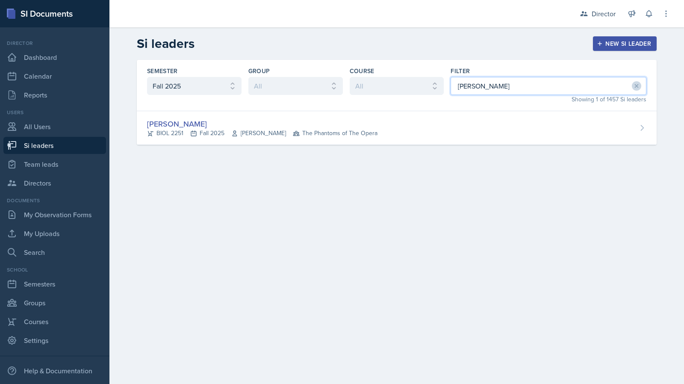
click at [514, 87] on input "[PERSON_NAME]" at bounding box center [549, 86] width 196 height 18
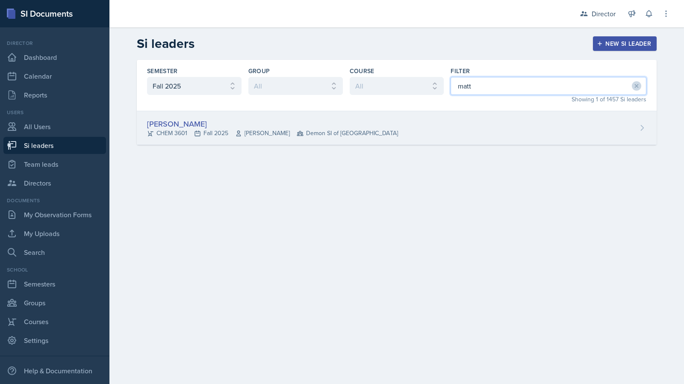
type input "matt"
click at [485, 120] on div "[PERSON_NAME] CHEM 3601 Fall 2025 [PERSON_NAME] Demon SI of [GEOGRAPHIC_DATA]" at bounding box center [397, 128] width 520 height 34
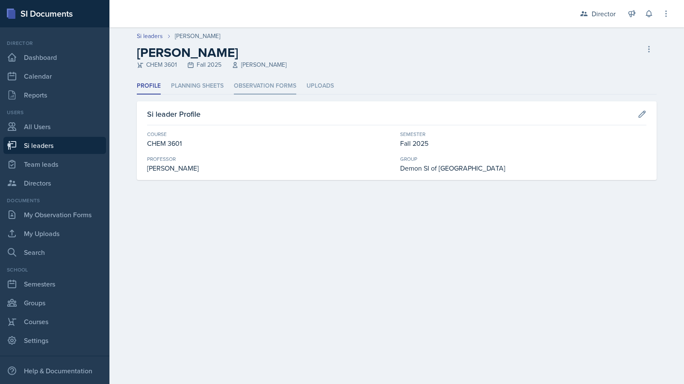
click at [276, 91] on li "Observation Forms" at bounding box center [265, 86] width 62 height 17
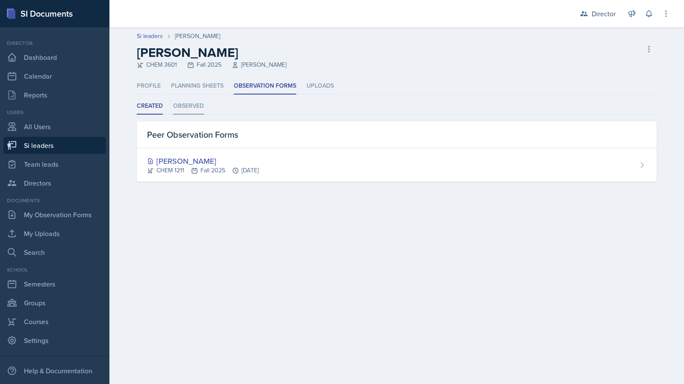
click at [198, 106] on li "Observed" at bounding box center [188, 106] width 31 height 17
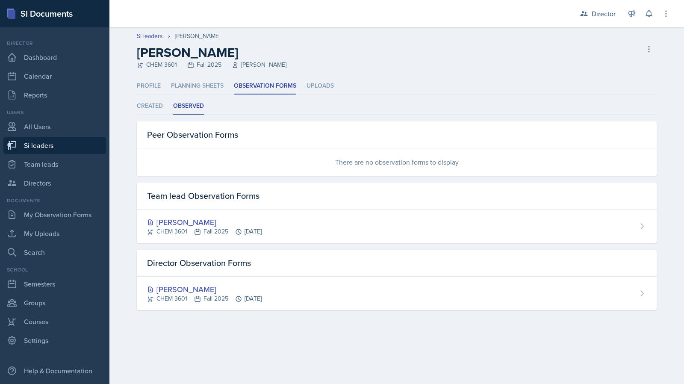
select select "2bed604d-1099-4043-b1bc-2365e8740244"
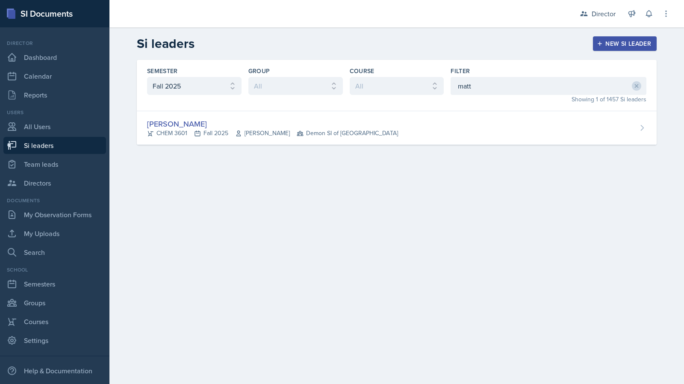
drag, startPoint x: 450, startPoint y: 118, endPoint x: 430, endPoint y: 120, distance: 20.2
click at [450, 118] on div "[PERSON_NAME] CHEM 3601 Fall 2025 [PERSON_NAME] Demon SI of [GEOGRAPHIC_DATA]" at bounding box center [397, 128] width 520 height 34
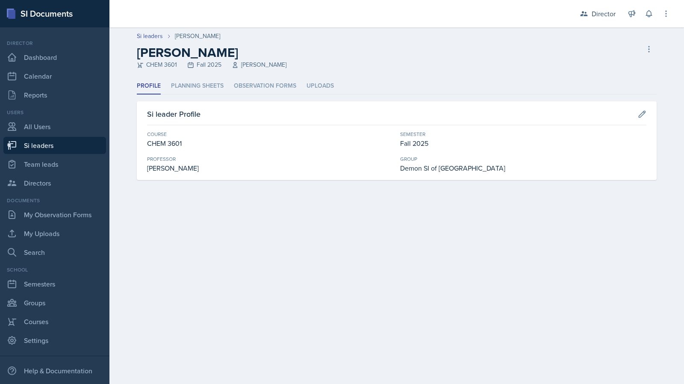
select select "2bed604d-1099-4043-b1bc-2365e8740244"
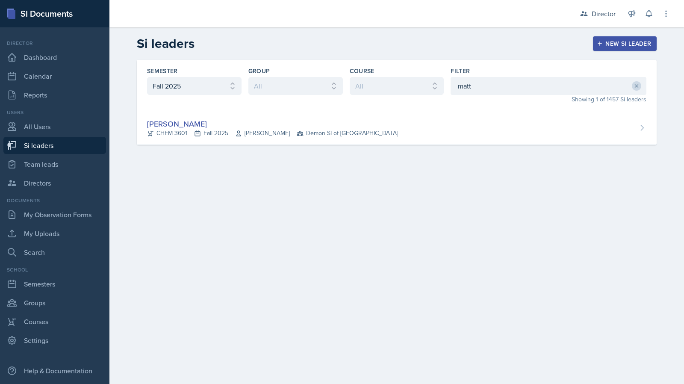
click at [467, 65] on div "Semester All Fall 2025 Summer 2025 Spring 2025 Fall 2024 Summer 2024 Spring 202…" at bounding box center [397, 85] width 520 height 51
click at [474, 88] on input "matt" at bounding box center [549, 86] width 196 height 18
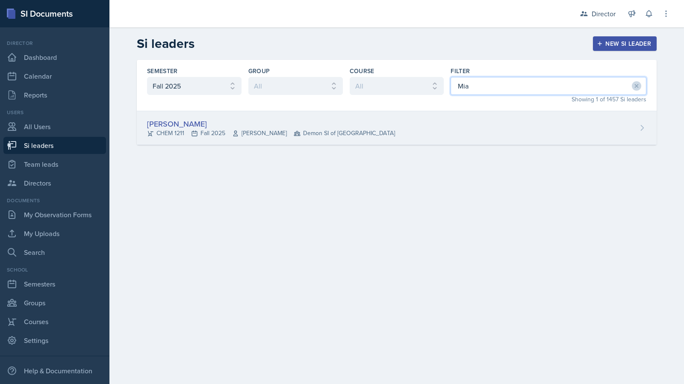
type input "Mia"
click at [439, 120] on div "[PERSON_NAME] CHEM 1211 Fall 2025 [PERSON_NAME] Demon SI of [GEOGRAPHIC_DATA]" at bounding box center [397, 128] width 520 height 34
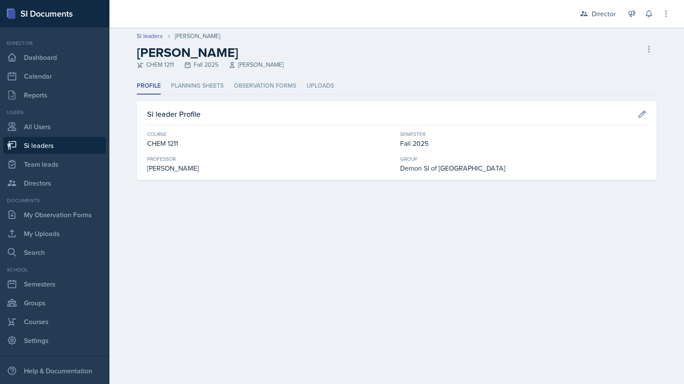
click at [287, 94] on div "Profile Planning Sheets Observation Forms Uploads Profile Planning Sheets Obser…" at bounding box center [397, 129] width 520 height 102
click at [283, 91] on li "Observation Forms" at bounding box center [265, 86] width 62 height 17
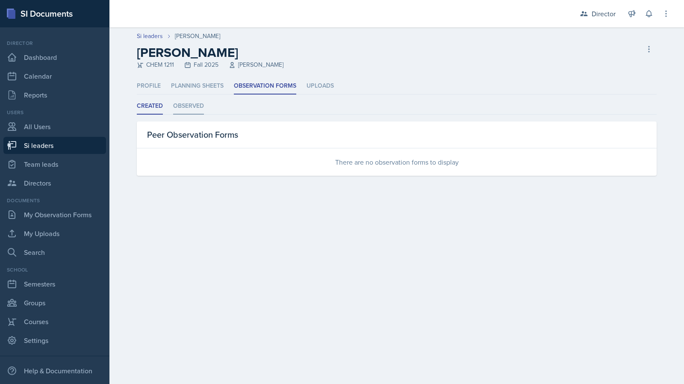
click at [192, 103] on li "Observed" at bounding box center [188, 106] width 31 height 17
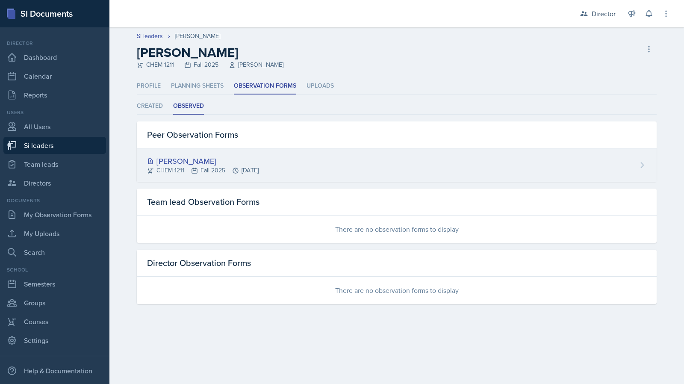
click at [207, 166] on div "CHEM 1211 Fall 2025 [DATE]" at bounding box center [203, 170] width 112 height 9
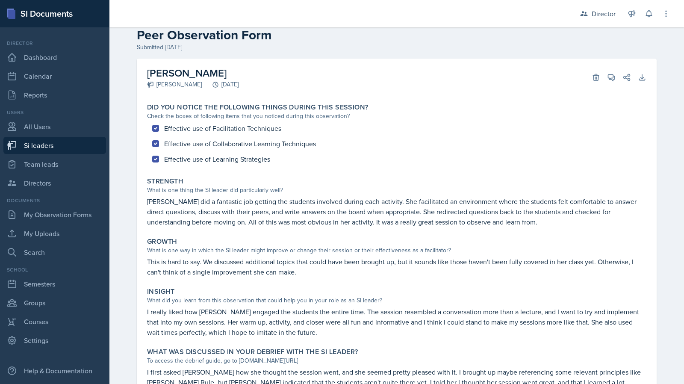
scroll to position [55, 0]
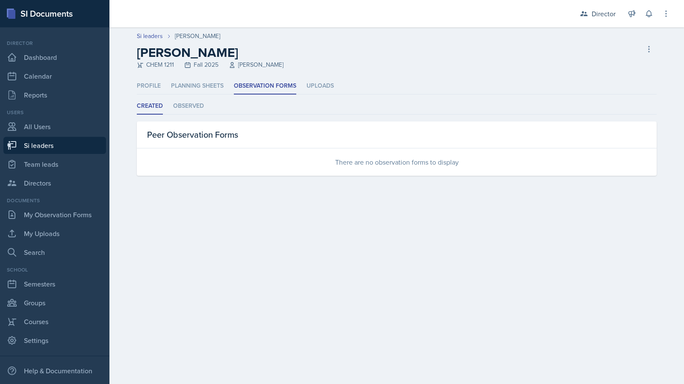
select select "2bed604d-1099-4043-b1bc-2365e8740244"
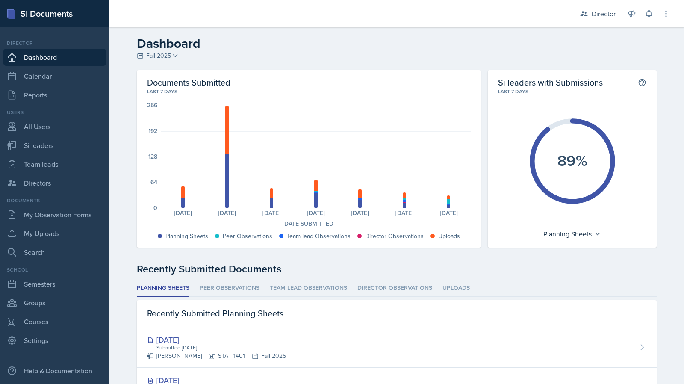
select select "2bed604d-1099-4043-b1bc-2365e8740244"
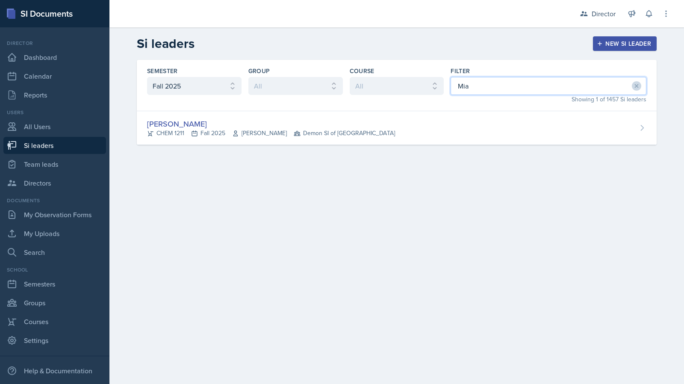
click at [493, 83] on input "Mia" at bounding box center [549, 86] width 196 height 18
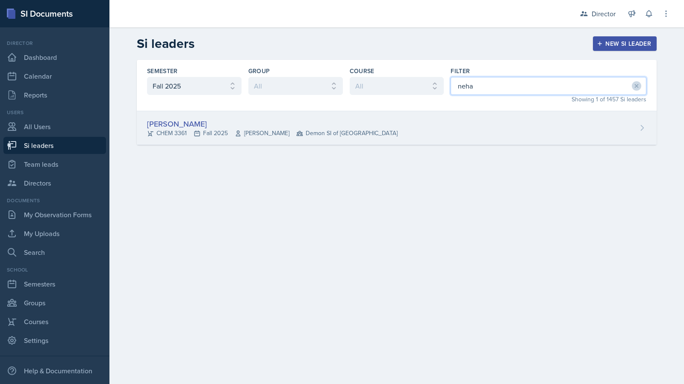
type input "neha"
click at [432, 124] on div "[PERSON_NAME] CHEM 3361 Fall 2025 [PERSON_NAME] Demon SI of [GEOGRAPHIC_DATA]" at bounding box center [397, 128] width 520 height 34
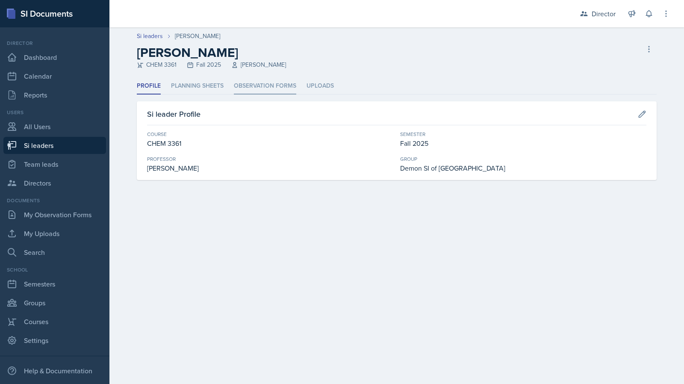
click at [280, 84] on li "Observation Forms" at bounding box center [265, 86] width 62 height 17
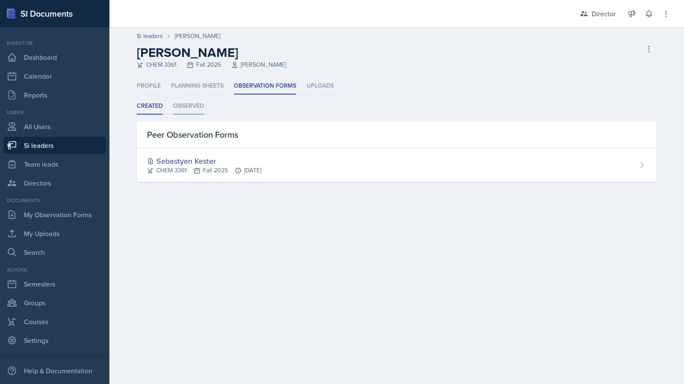
click at [189, 107] on li "Observed" at bounding box center [188, 106] width 31 height 17
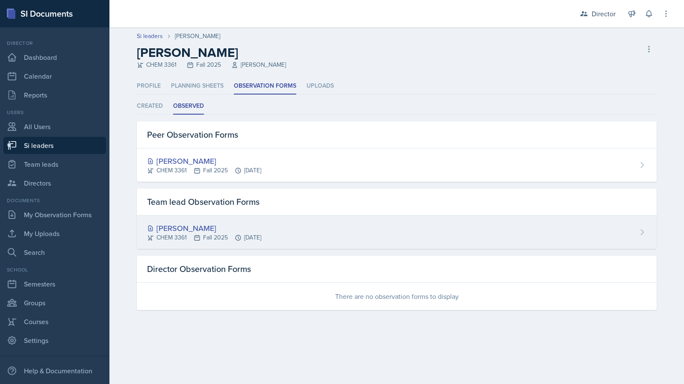
click at [218, 231] on div "[PERSON_NAME]" at bounding box center [204, 228] width 114 height 12
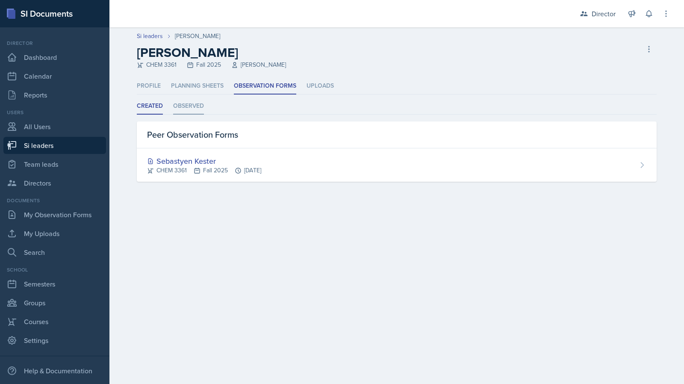
click at [189, 100] on li "Observed" at bounding box center [188, 106] width 31 height 17
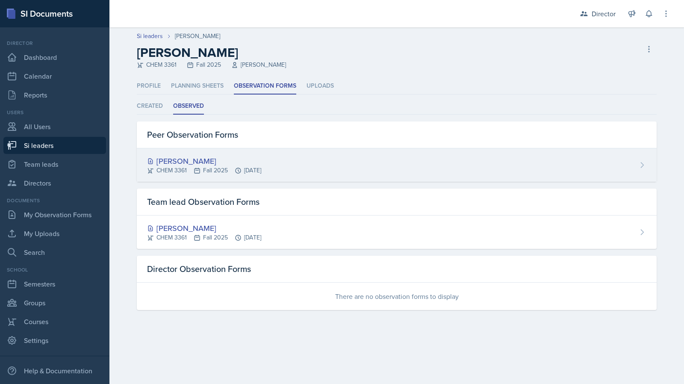
click at [202, 156] on div "[PERSON_NAME]" at bounding box center [204, 161] width 114 height 12
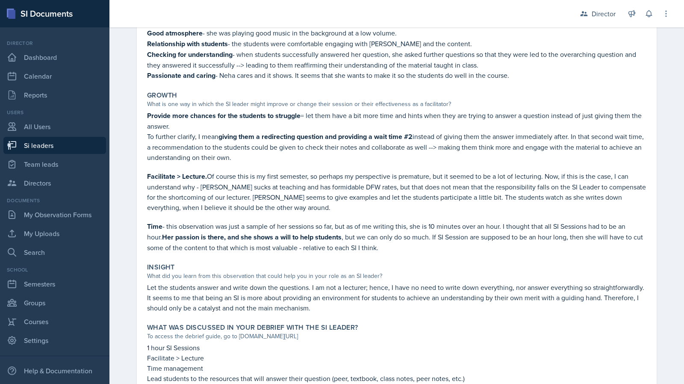
scroll to position [214, 0]
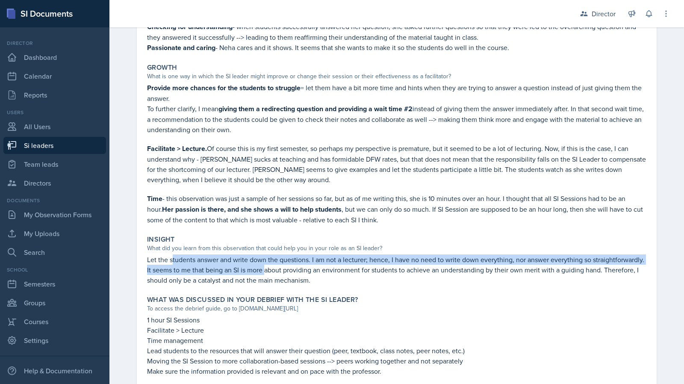
drag, startPoint x: 168, startPoint y: 256, endPoint x: 262, endPoint y: 273, distance: 94.8
click at [262, 273] on p "Let the students answer and write down the questions. I am not a lecturer; henc…" at bounding box center [396, 269] width 499 height 31
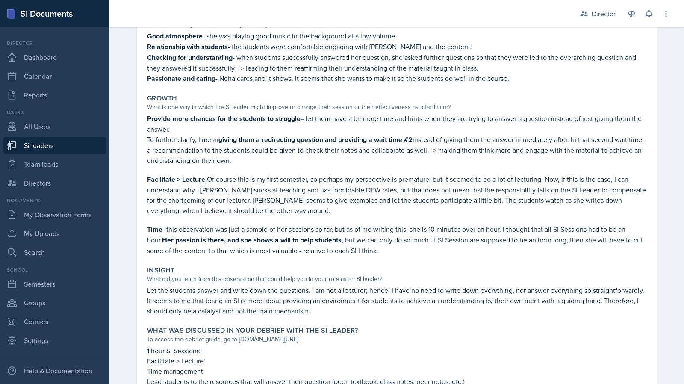
scroll to position [0, 0]
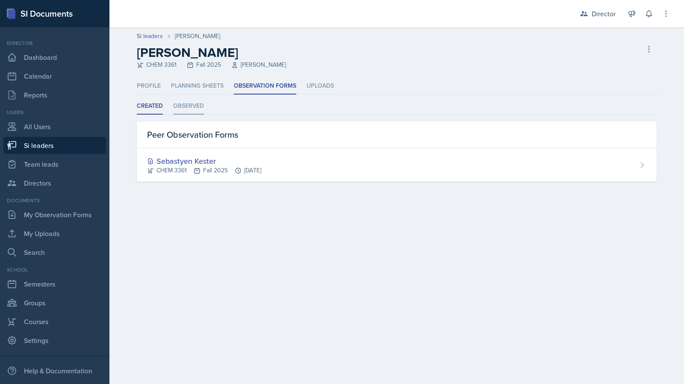
click at [192, 106] on li "Observed" at bounding box center [188, 106] width 31 height 17
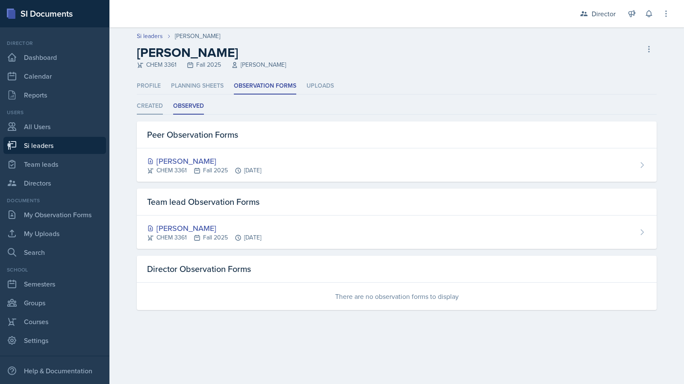
click at [155, 106] on li "Created" at bounding box center [150, 106] width 26 height 17
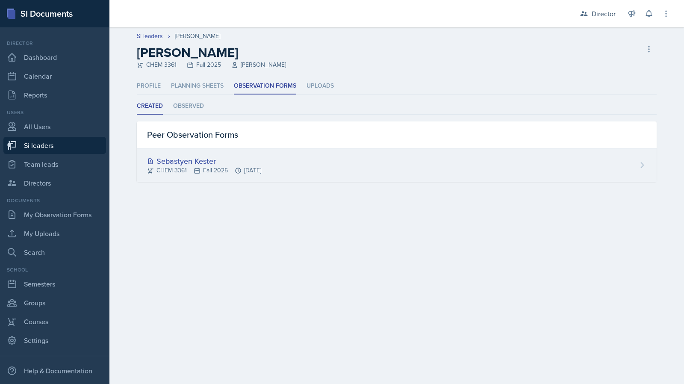
click at [200, 162] on div "Sebastyen Kester" at bounding box center [204, 161] width 114 height 12
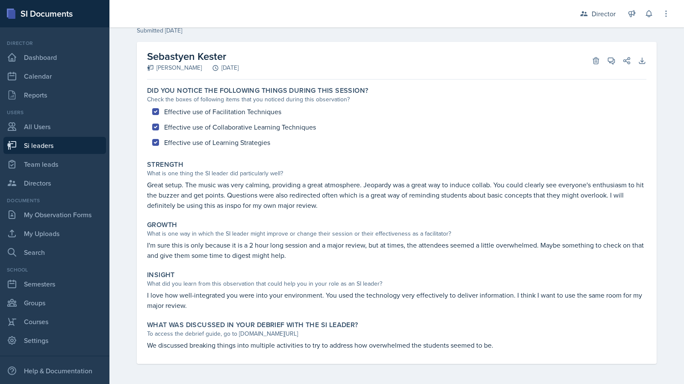
scroll to position [34, 0]
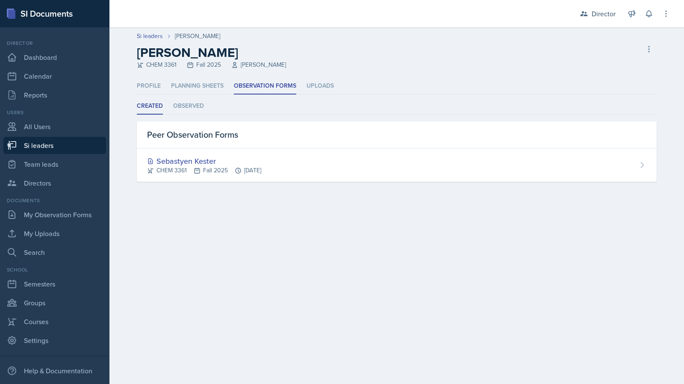
select select "2bed604d-1099-4043-b1bc-2365e8740244"
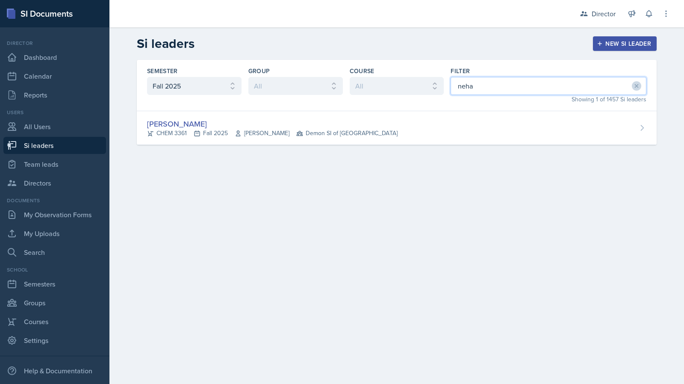
click at [516, 88] on input "neha" at bounding box center [549, 86] width 196 height 18
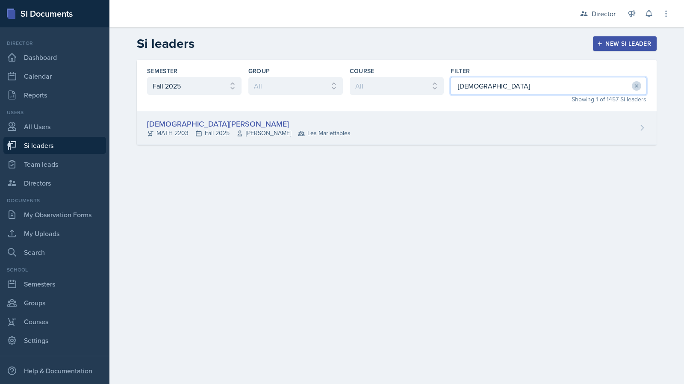
type input "[DEMOGRAPHIC_DATA]"
click at [450, 124] on div "[DEMOGRAPHIC_DATA][PERSON_NAME] MATH 2203 Fall 2025 [PERSON_NAME] Mariettables" at bounding box center [397, 128] width 520 height 34
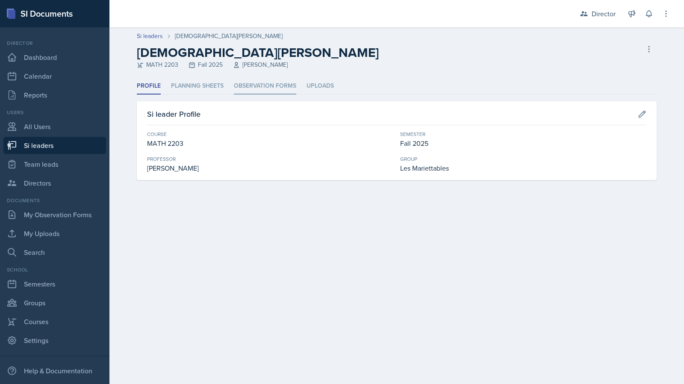
click at [265, 88] on li "Observation Forms" at bounding box center [265, 86] width 62 height 17
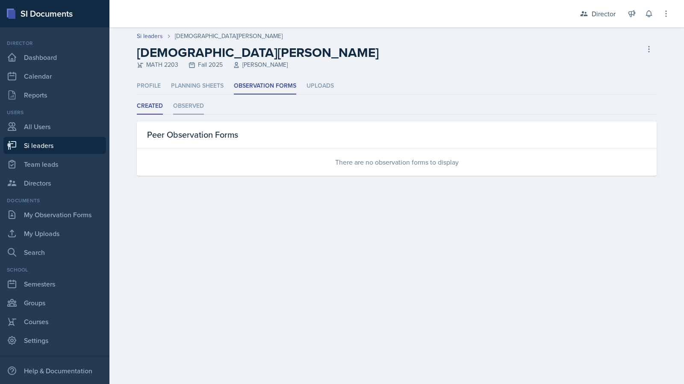
click at [192, 113] on li "Observed" at bounding box center [188, 106] width 31 height 17
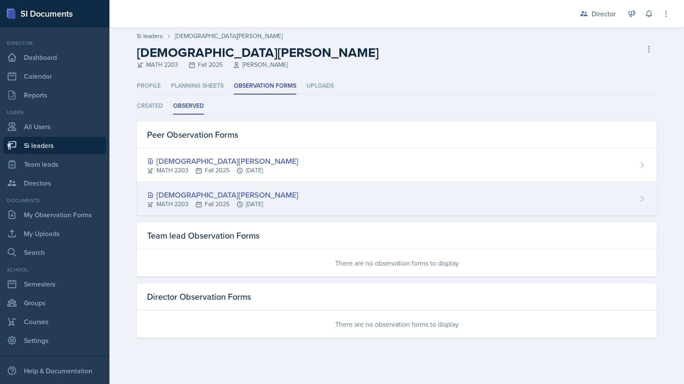
click at [286, 195] on div "[DEMOGRAPHIC_DATA][PERSON_NAME] MATH 2203 Fall 2025 [DATE]" at bounding box center [397, 198] width 520 height 33
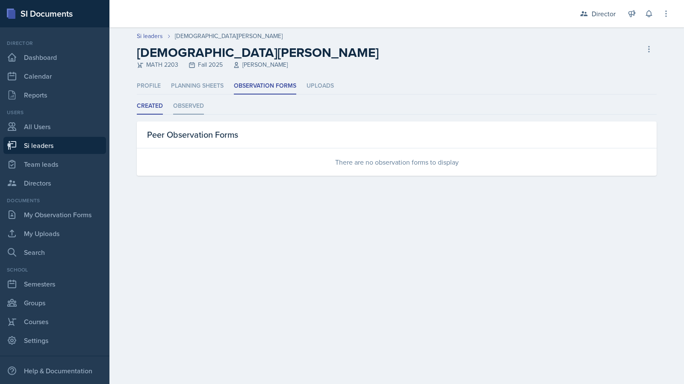
click at [185, 105] on li "Observed" at bounding box center [188, 106] width 31 height 17
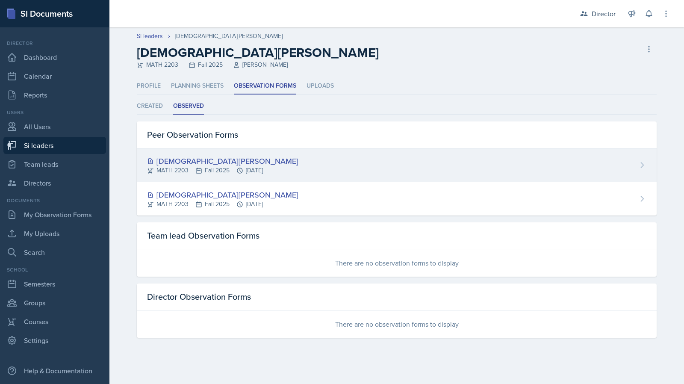
click at [192, 156] on div "[DEMOGRAPHIC_DATA][PERSON_NAME]" at bounding box center [222, 161] width 151 height 12
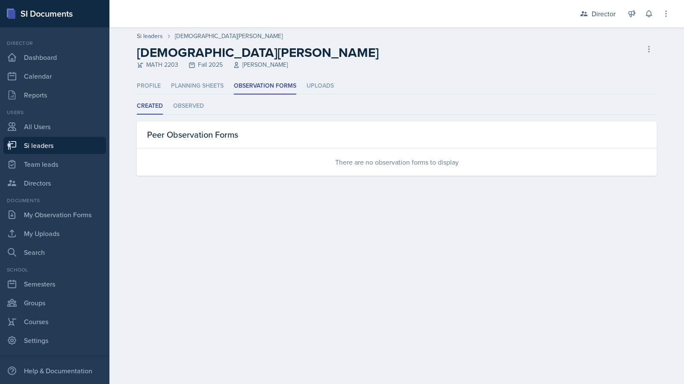
select select "2bed604d-1099-4043-b1bc-2365e8740244"
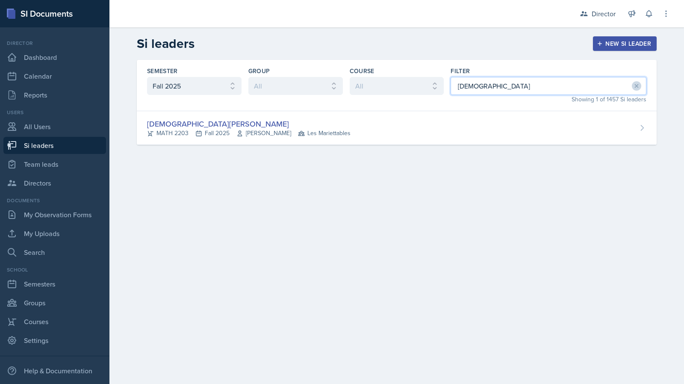
click at [470, 89] on input "[DEMOGRAPHIC_DATA]" at bounding box center [549, 86] width 196 height 18
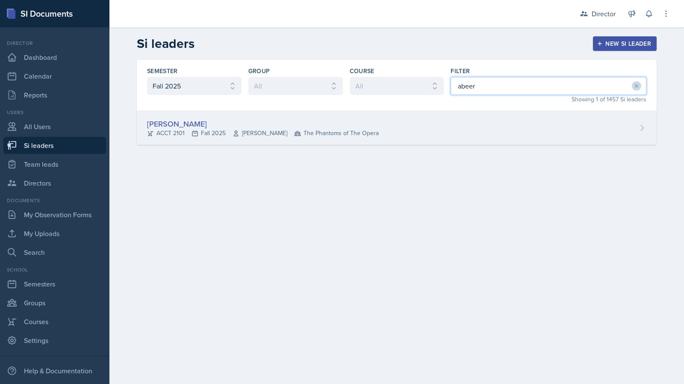
type input "abeer"
click at [410, 120] on div "[PERSON_NAME] ACCT 2101 Fall 2025 [PERSON_NAME] The Phantoms of The Opera" at bounding box center [397, 128] width 520 height 34
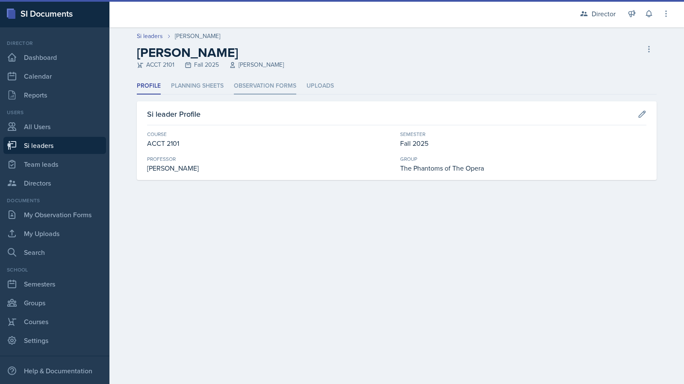
click at [266, 80] on li "Observation Forms" at bounding box center [265, 86] width 62 height 17
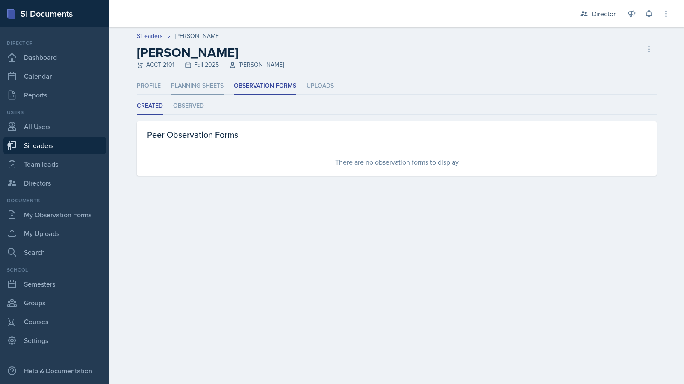
click at [196, 82] on li "Planning Sheets" at bounding box center [197, 86] width 53 height 17
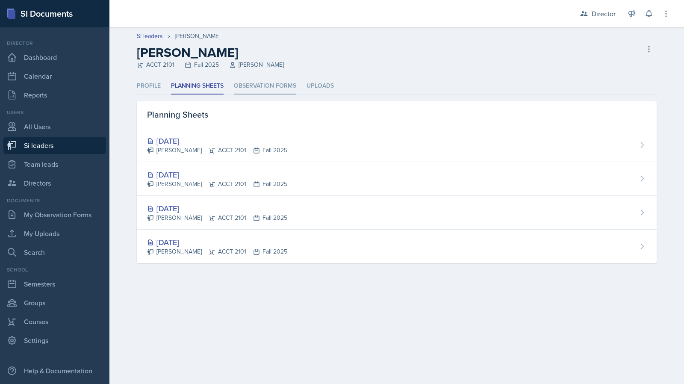
click at [265, 85] on li "Observation Forms" at bounding box center [265, 86] width 62 height 17
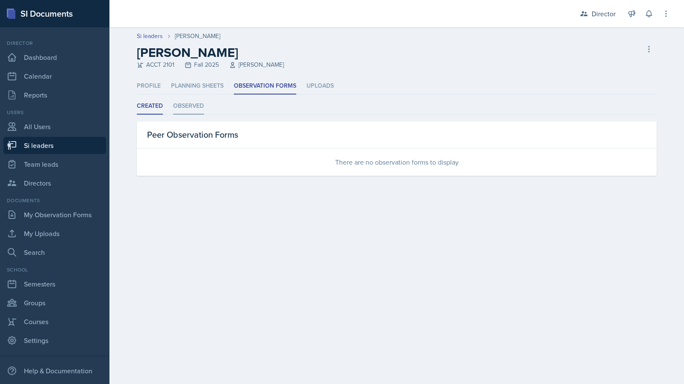
click at [197, 104] on li "Observed" at bounding box center [188, 106] width 31 height 17
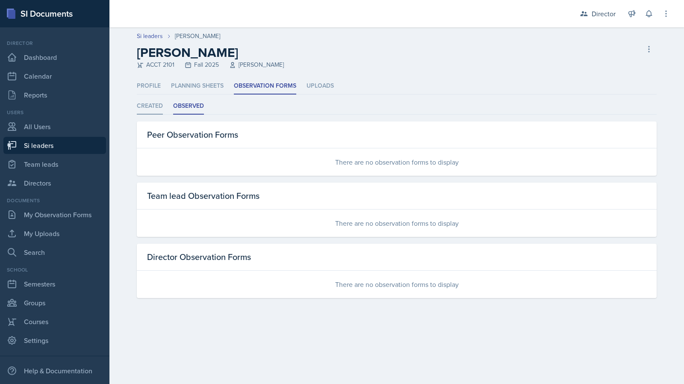
click at [139, 109] on li "Created" at bounding box center [150, 106] width 26 height 17
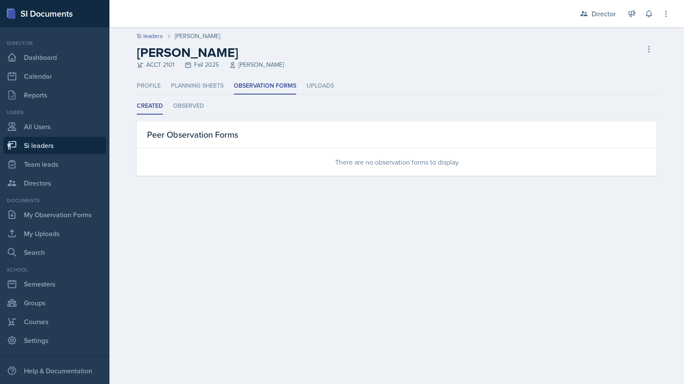
select select "2bed604d-1099-4043-b1bc-2365e8740244"
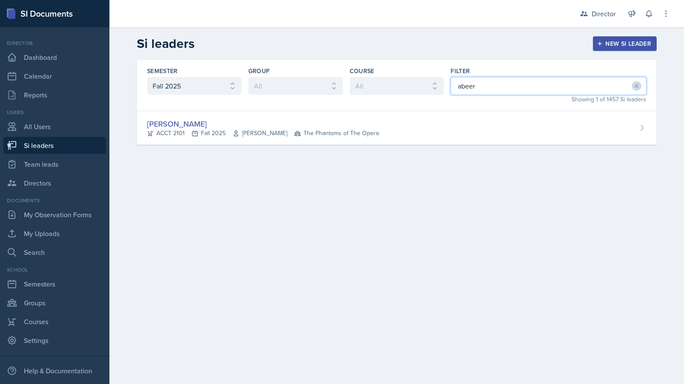
click at [504, 90] on input "abeer" at bounding box center [549, 86] width 196 height 18
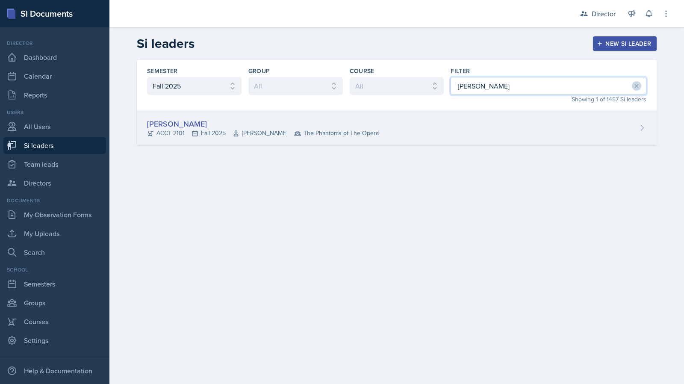
type input "[PERSON_NAME]"
click at [449, 128] on div "[PERSON_NAME] ACCT 2101 Fall 2025 [GEOGRAPHIC_DATA] The Phantoms of The Opera" at bounding box center [397, 128] width 520 height 34
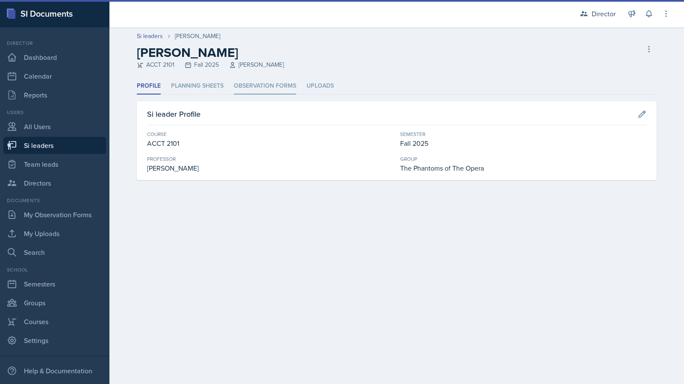
click at [294, 83] on li "Observation Forms" at bounding box center [265, 86] width 62 height 17
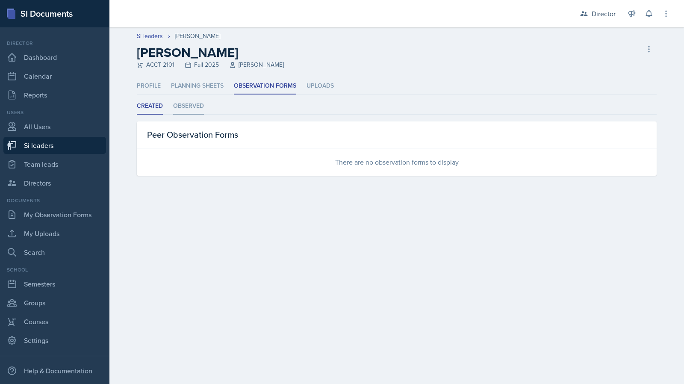
click at [192, 110] on li "Observed" at bounding box center [188, 106] width 31 height 17
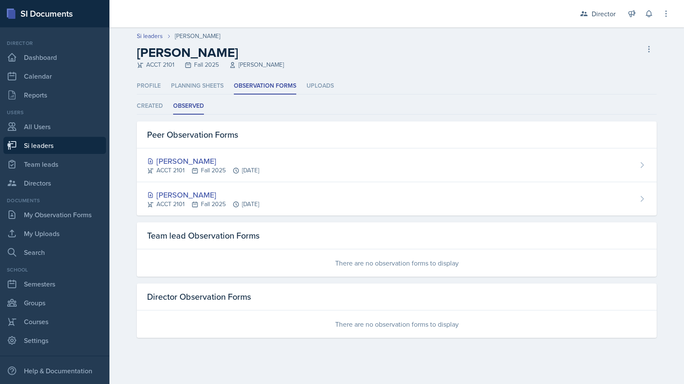
select select "2bed604d-1099-4043-b1bc-2365e8740244"
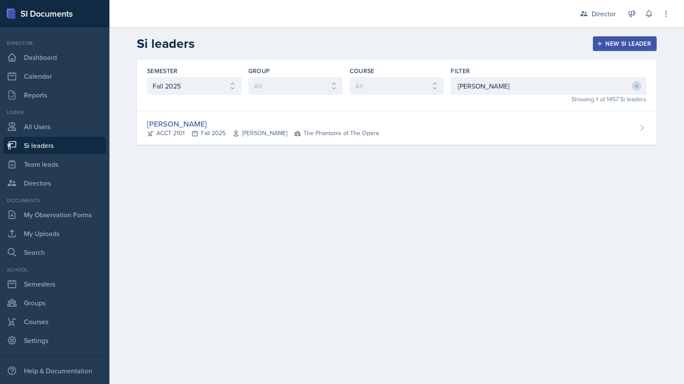
click at [446, 88] on div "Semester All Fall 2025 Summer 2025 Spring 2025 Fall 2024 Summer 2024 Spring 202…" at bounding box center [397, 85] width 520 height 51
click at [467, 86] on input "[PERSON_NAME]" at bounding box center [549, 86] width 196 height 18
type input "[PERSON_NAME]"
click at [390, 149] on div "Semester All Fall 2025 Summer 2025 Spring 2025 Fall 2024 Summer 2024 Spring 202…" at bounding box center [396, 113] width 547 height 106
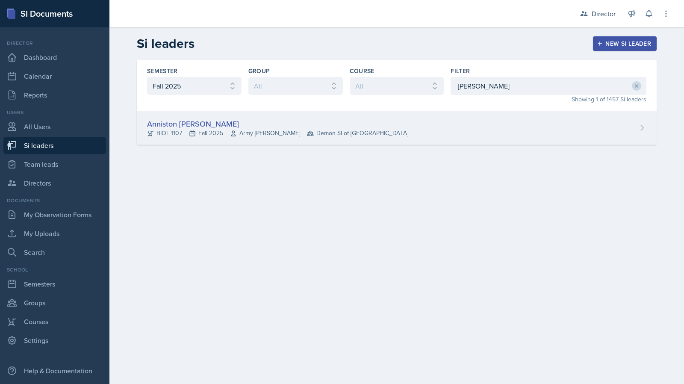
click at [381, 132] on div "Anniston [PERSON_NAME] BIOL 1107 Fall 2025 Army [PERSON_NAME] Demon SI of [GEOG…" at bounding box center [397, 128] width 520 height 34
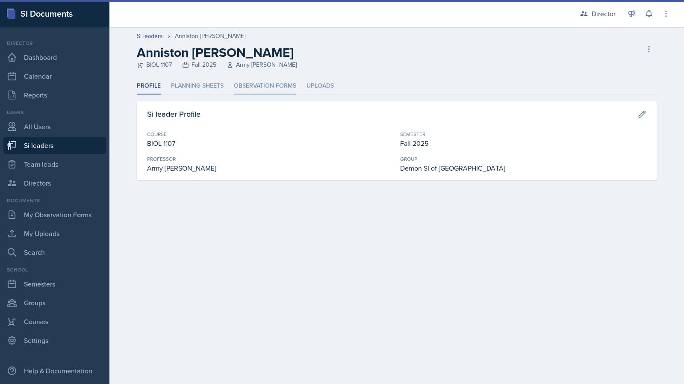
click at [249, 87] on li "Observation Forms" at bounding box center [265, 86] width 62 height 17
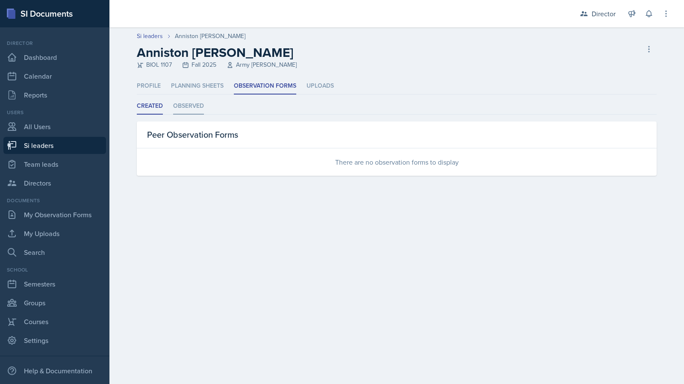
click at [192, 104] on li "Observed" at bounding box center [188, 106] width 31 height 17
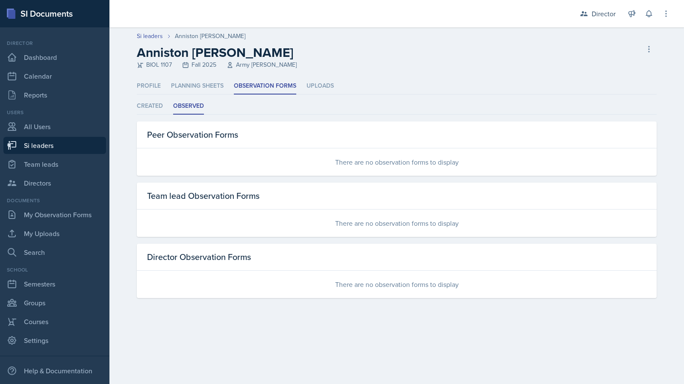
select select "2bed604d-1099-4043-b1bc-2365e8740244"
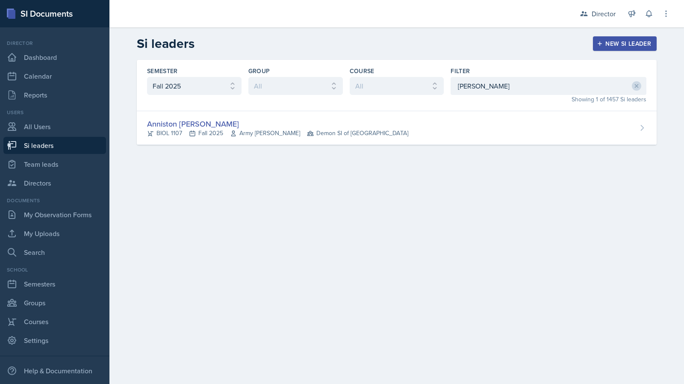
drag, startPoint x: 495, startPoint y: 98, endPoint x: 487, endPoint y: 83, distance: 17.6
click at [495, 98] on div "Showing 1 of 1457 Si leaders" at bounding box center [549, 99] width 196 height 9
click at [487, 83] on input "[PERSON_NAME]" at bounding box center [549, 86] width 196 height 18
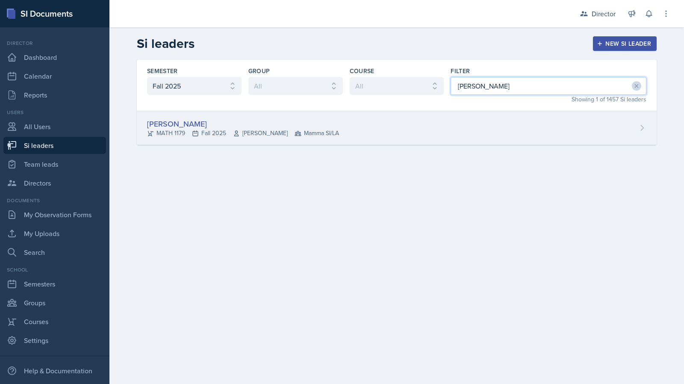
type input "[PERSON_NAME]"
click at [380, 132] on div "[PERSON_NAME] MATH 1179 Fall 2025 [PERSON_NAME] Mamma SI/LA" at bounding box center [397, 128] width 520 height 34
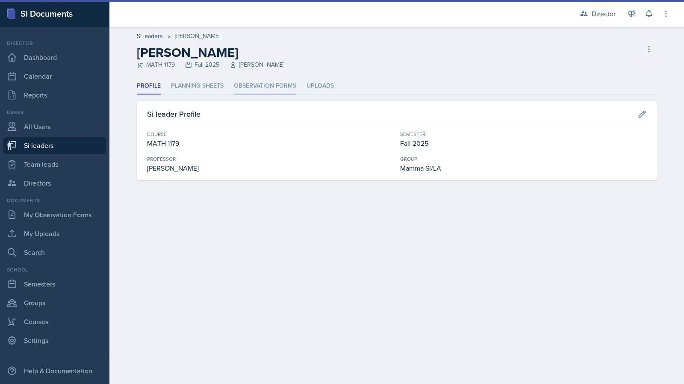
click at [283, 88] on li "Observation Forms" at bounding box center [265, 86] width 62 height 17
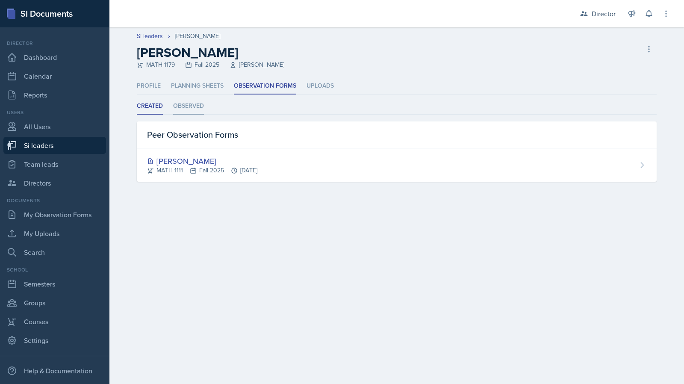
click at [183, 105] on li "Observed" at bounding box center [188, 106] width 31 height 17
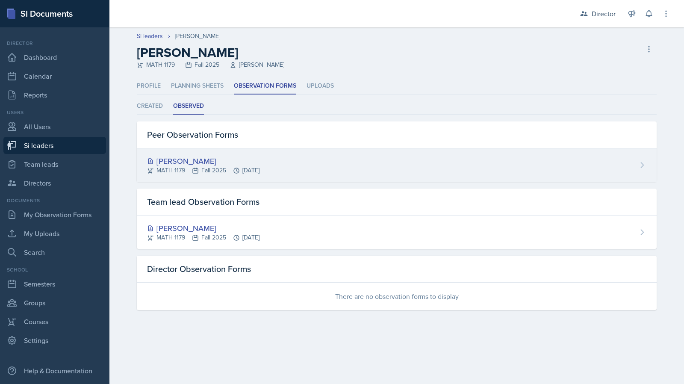
click at [192, 172] on icon at bounding box center [195, 170] width 7 height 7
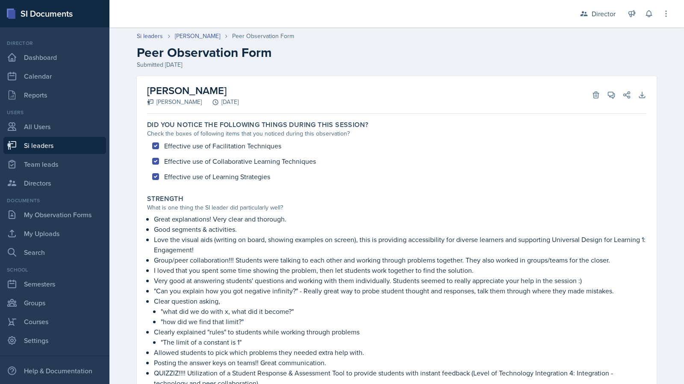
click at [396, 217] on p "Great explanations! Very clear and thorough." at bounding box center [400, 219] width 492 height 10
select select "2bed604d-1099-4043-b1bc-2365e8740244"
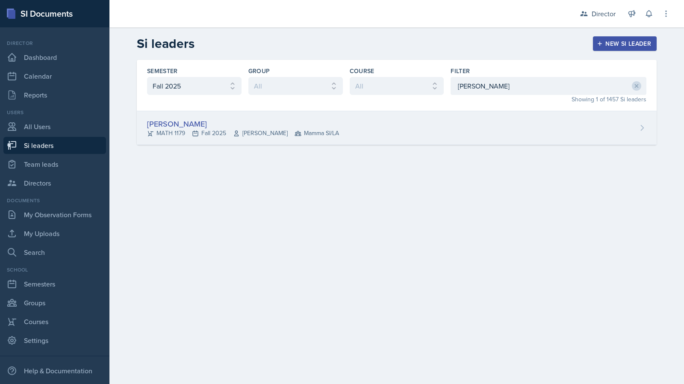
click at [315, 127] on div "[PERSON_NAME]" at bounding box center [243, 124] width 192 height 12
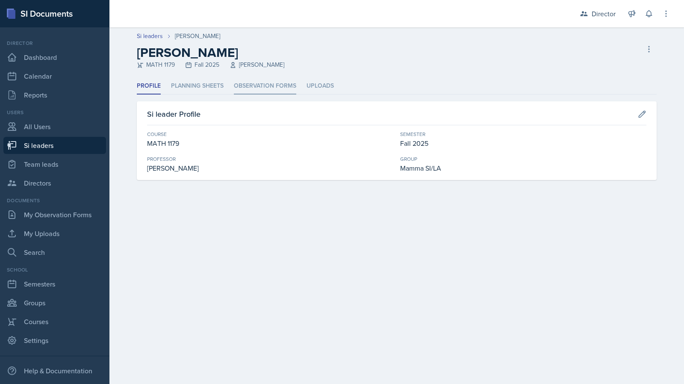
click at [259, 87] on li "Observation Forms" at bounding box center [265, 86] width 62 height 17
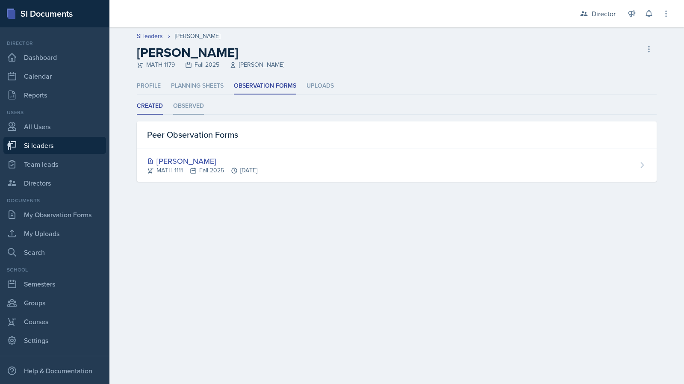
click at [195, 101] on li "Observed" at bounding box center [188, 106] width 31 height 17
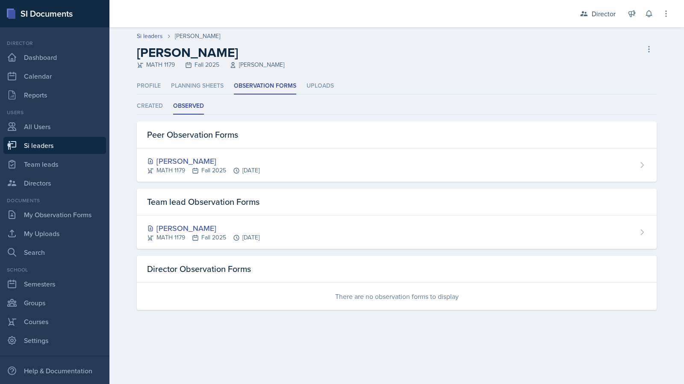
select select "2bed604d-1099-4043-b1bc-2365e8740244"
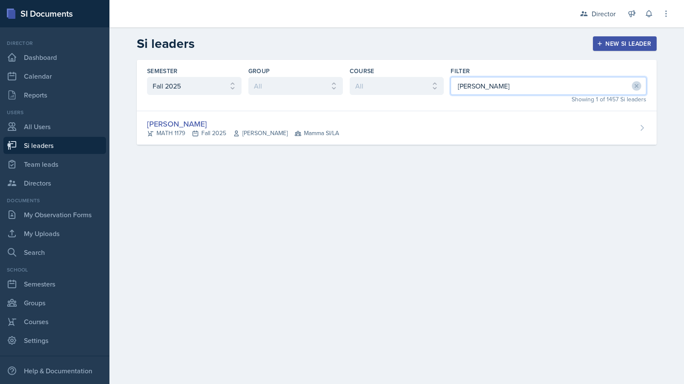
click at [476, 85] on input "[PERSON_NAME]" at bounding box center [549, 86] width 196 height 18
type input "alyssa"
click at [286, 109] on div "Semester All Fall 2025 Summer 2025 Spring 2025 Fall 2024 Summer 2024 Spring 202…" at bounding box center [397, 85] width 520 height 51
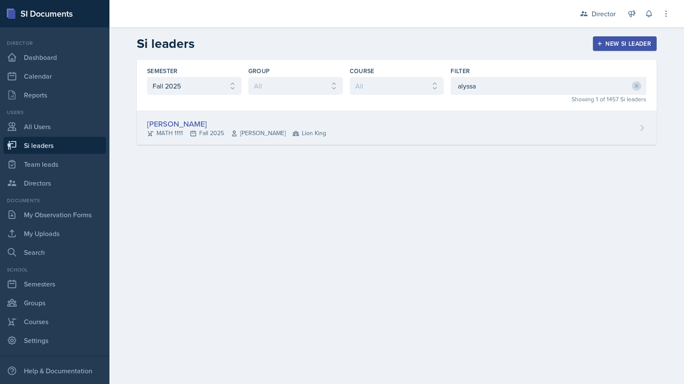
click at [284, 112] on div "[PERSON_NAME] MATH 1111 Fall 2025 [PERSON_NAME] Lion King" at bounding box center [397, 128] width 520 height 34
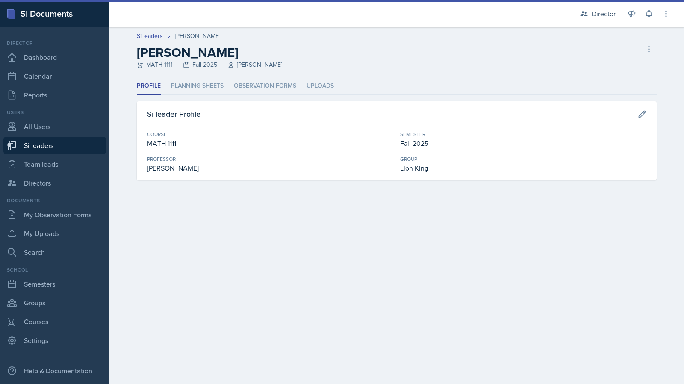
click at [270, 94] on div "Profile Planning Sheets Observation Forms Uploads Profile Planning Sheets Obser…" at bounding box center [397, 129] width 520 height 102
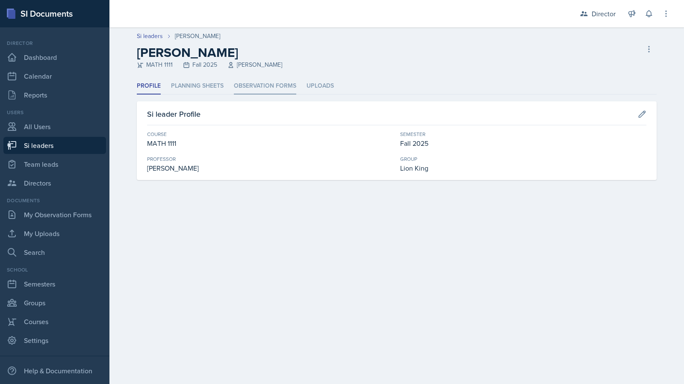
click at [268, 88] on li "Observation Forms" at bounding box center [265, 86] width 62 height 17
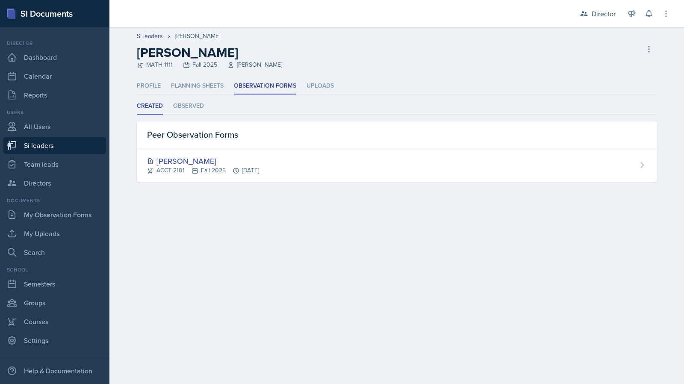
click at [172, 111] on ul "Created Observed" at bounding box center [397, 106] width 520 height 17
click at [186, 108] on li "Observed" at bounding box center [188, 106] width 31 height 17
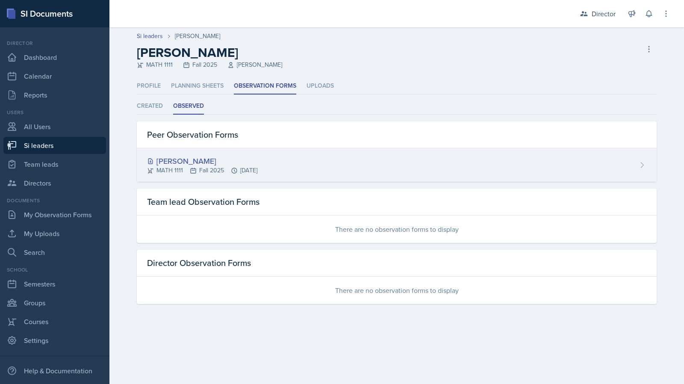
click at [198, 177] on div "[PERSON_NAME] MATH 1111 Fall 2025 [DATE]" at bounding box center [397, 164] width 520 height 33
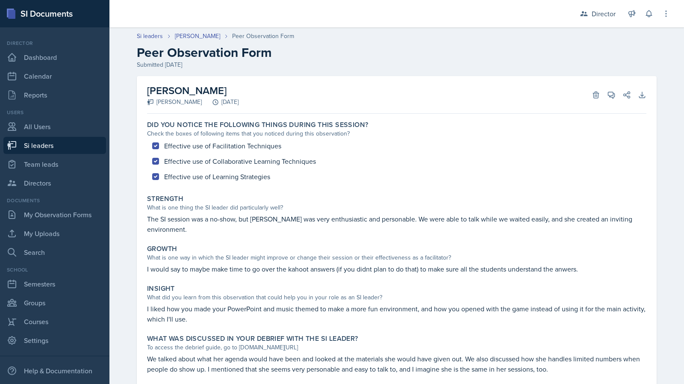
scroll to position [14, 0]
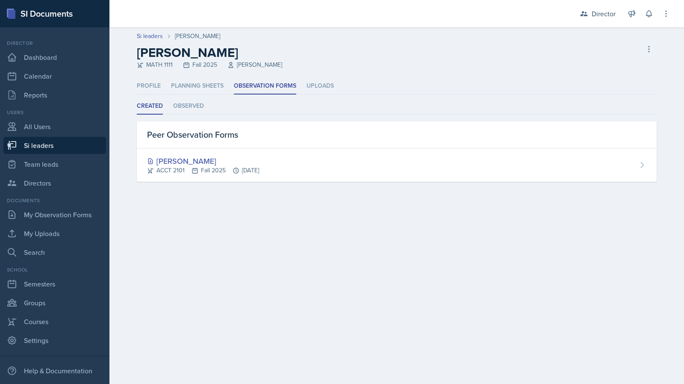
select select "2bed604d-1099-4043-b1bc-2365e8740244"
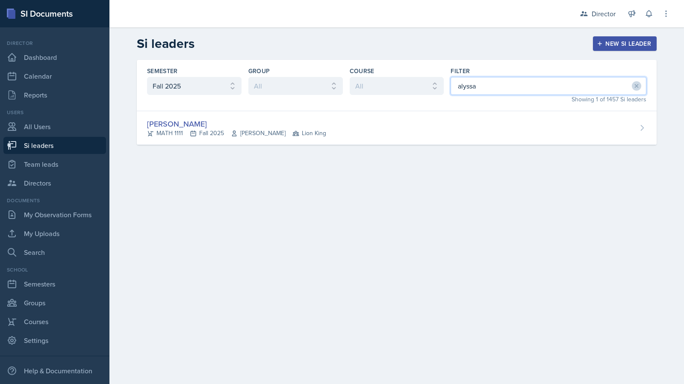
click at [477, 80] on input "alyssa" at bounding box center [549, 86] width 196 height 18
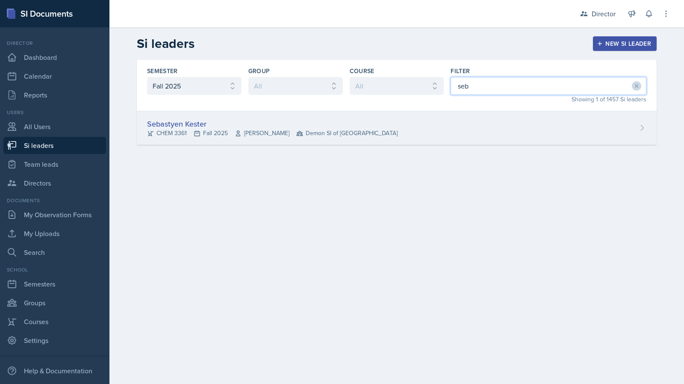
type input "seb"
click at [322, 144] on div "Sebastyen Kester CHEM 3361 Fall 2025 [PERSON_NAME] Demon SI of [GEOGRAPHIC_DATA]" at bounding box center [397, 128] width 520 height 34
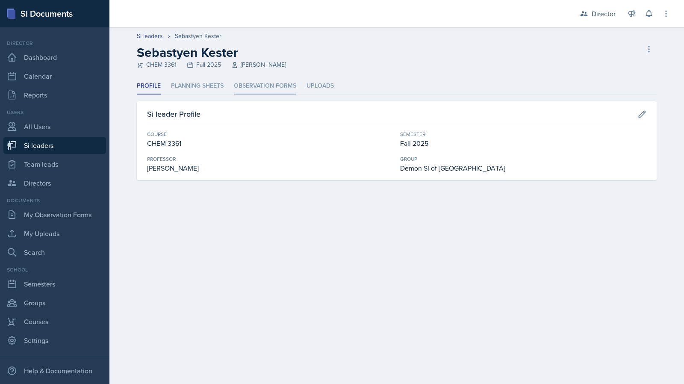
click at [283, 90] on li "Observation Forms" at bounding box center [265, 86] width 62 height 17
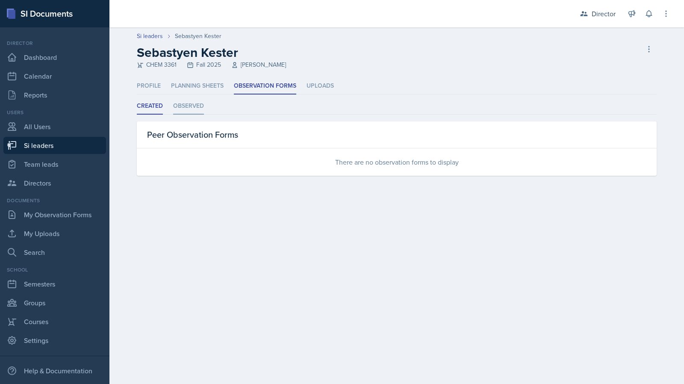
click at [178, 104] on li "Observed" at bounding box center [188, 106] width 31 height 17
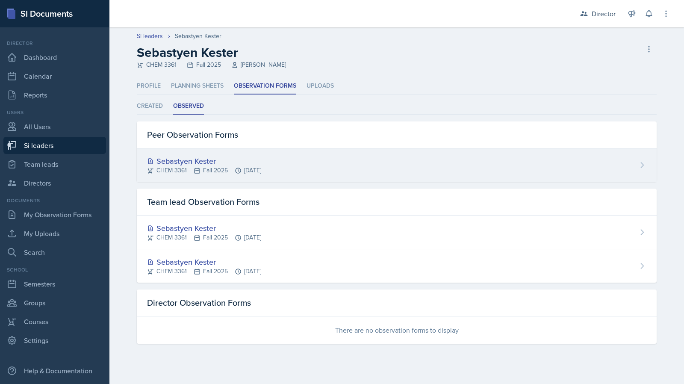
click at [298, 170] on div "Sebastyen Kester CHEM 3361 Fall 2025 [DATE]" at bounding box center [397, 164] width 520 height 33
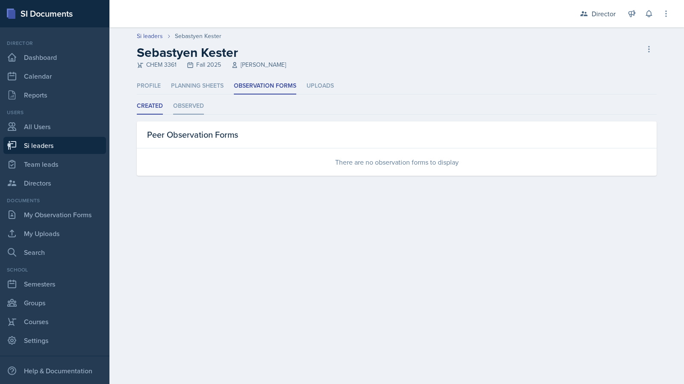
click at [198, 111] on li "Observed" at bounding box center [188, 106] width 31 height 17
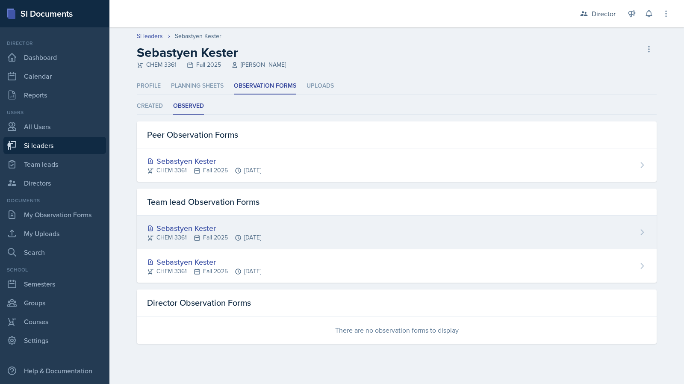
click at [230, 234] on div "CHEM 3361 Fall 2025 [DATE]" at bounding box center [204, 237] width 114 height 9
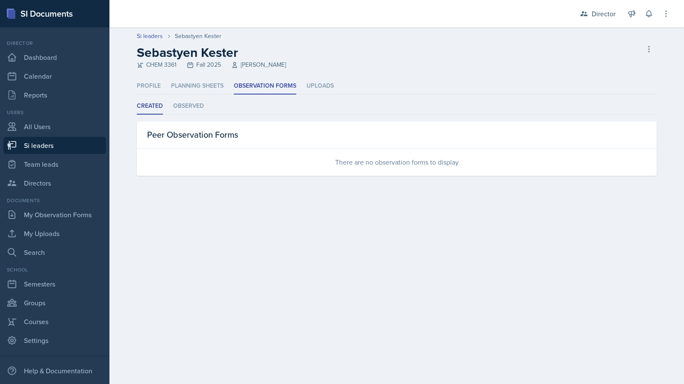
select select "2bed604d-1099-4043-b1bc-2365e8740244"
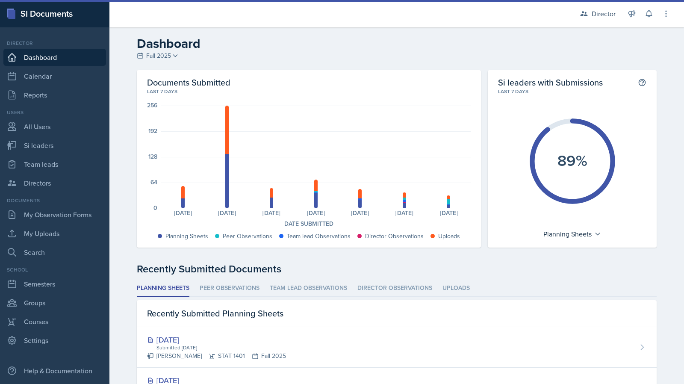
select select "2bed604d-1099-4043-b1bc-2365e8740244"
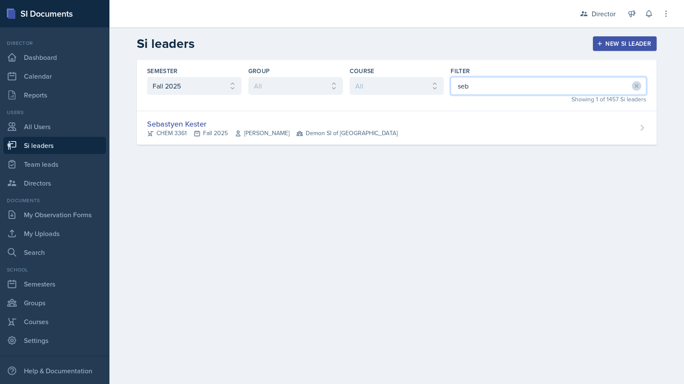
click at [492, 91] on input "seb" at bounding box center [549, 86] width 196 height 18
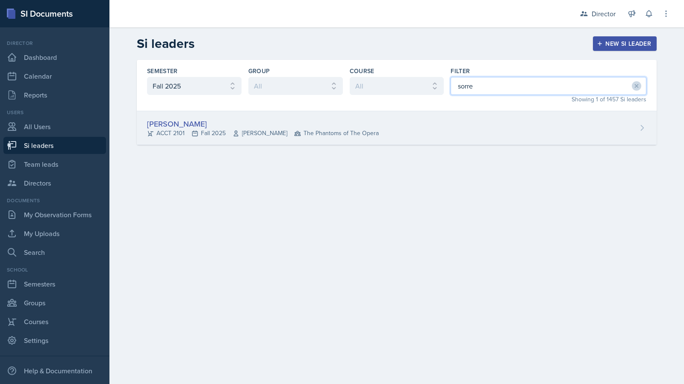
type input "sorre"
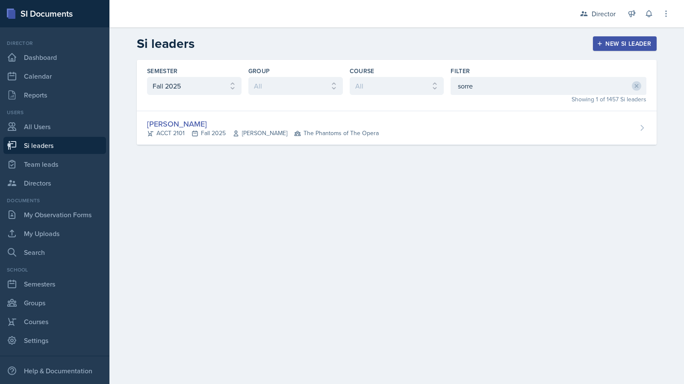
click at [467, 128] on div "[PERSON_NAME] ACCT 2101 Fall 2025 [PERSON_NAME] The Phantoms of The Opera" at bounding box center [397, 128] width 520 height 34
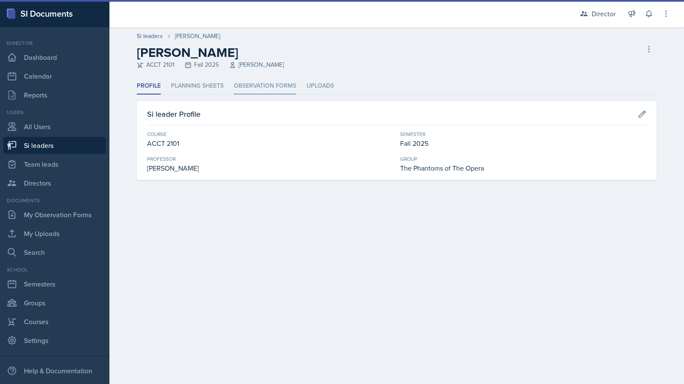
click at [260, 85] on li "Observation Forms" at bounding box center [265, 86] width 62 height 17
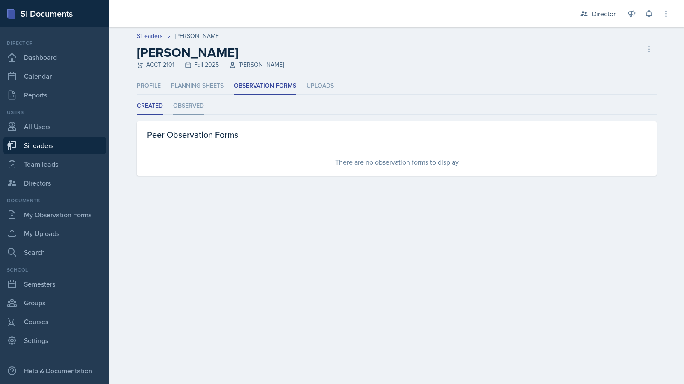
click at [195, 108] on li "Observed" at bounding box center [188, 106] width 31 height 17
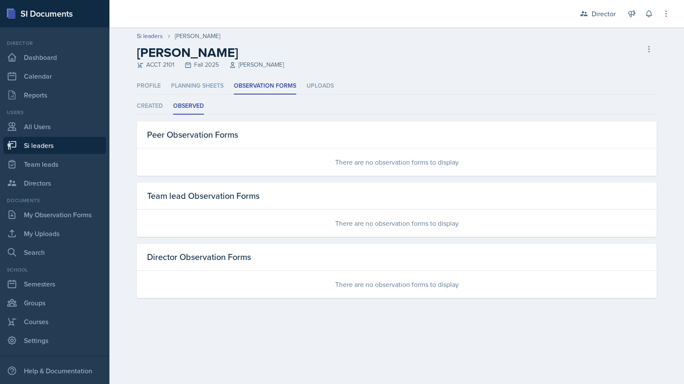
select select "2bed604d-1099-4043-b1bc-2365e8740244"
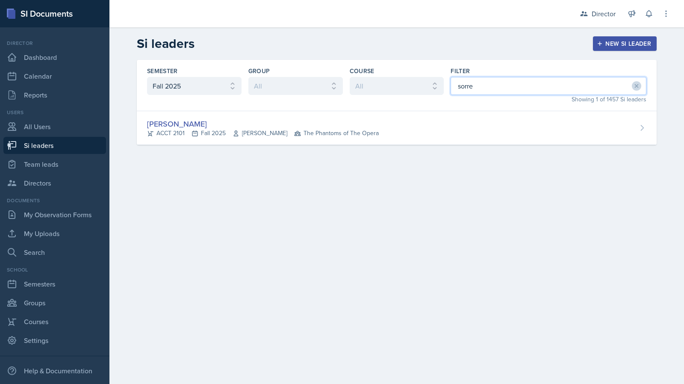
click at [484, 92] on input "sorre" at bounding box center [549, 86] width 196 height 18
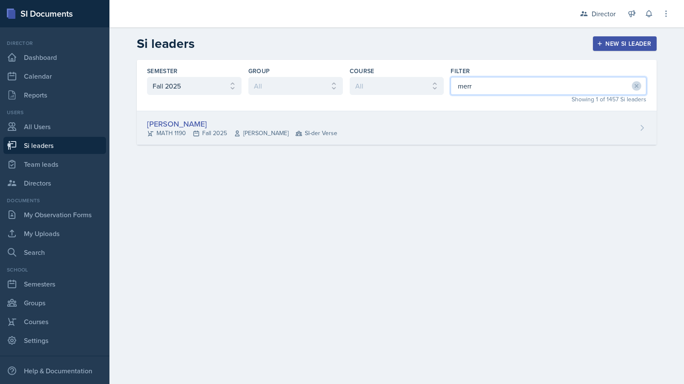
type input "merr"
click at [442, 117] on div "[PERSON_NAME] MATH 1190 Fall 2025 [PERSON_NAME] SI-der Verse" at bounding box center [397, 128] width 520 height 34
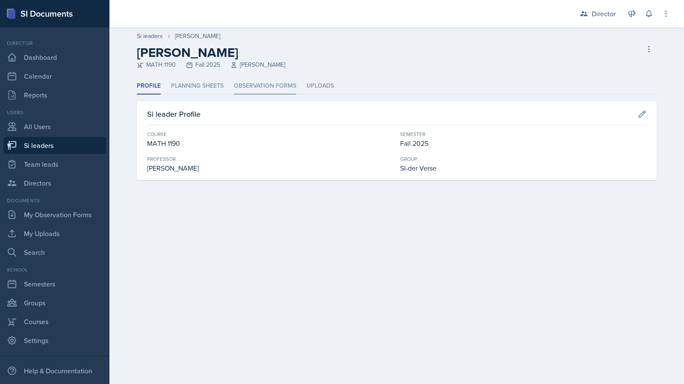
click at [280, 88] on li "Observation Forms" at bounding box center [265, 86] width 62 height 17
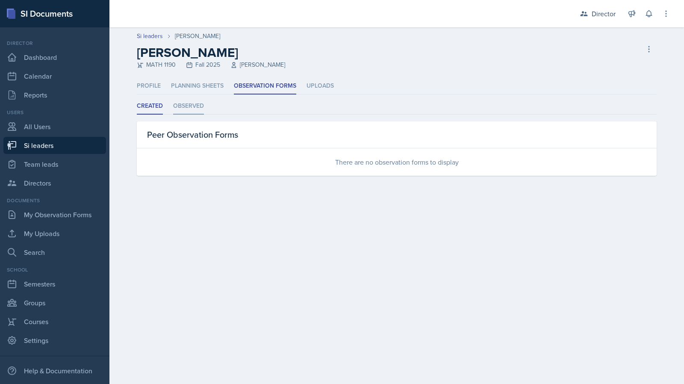
click at [203, 105] on li "Observed" at bounding box center [188, 106] width 31 height 17
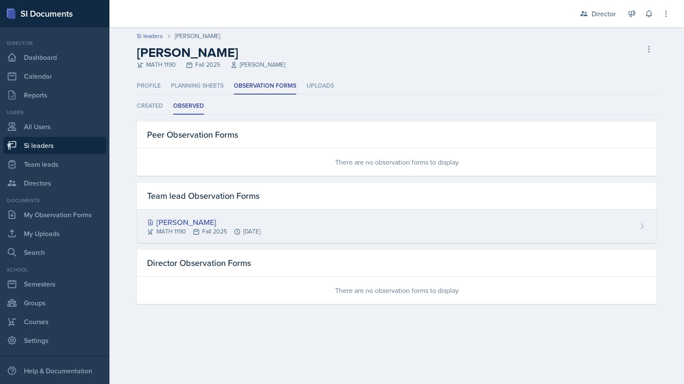
click at [232, 219] on div "[PERSON_NAME]" at bounding box center [203, 222] width 113 height 12
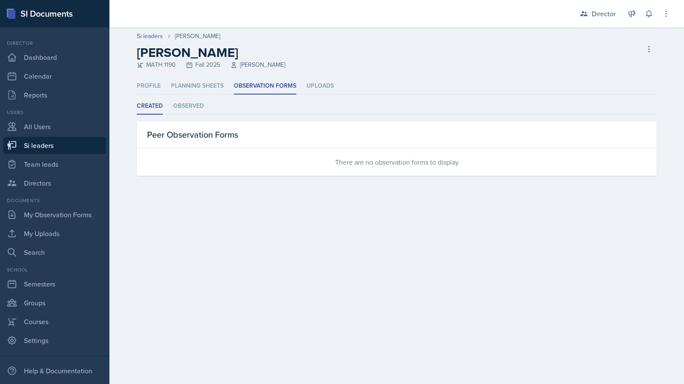
click at [152, 167] on div "There are no observation forms to display" at bounding box center [397, 161] width 520 height 27
select select "2bed604d-1099-4043-b1bc-2365e8740244"
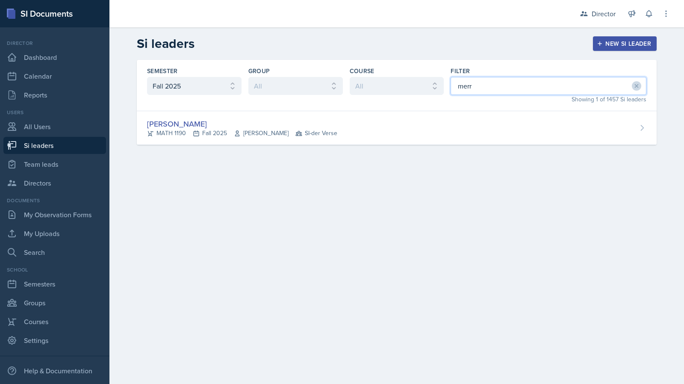
click at [494, 89] on input "merr" at bounding box center [549, 86] width 196 height 18
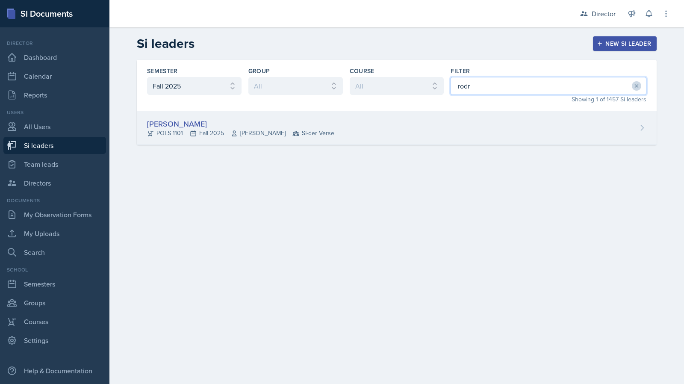
type input "rodr"
click at [427, 130] on div "[PERSON_NAME] POLS 1101 Fall 2025 [PERSON_NAME] SI-der Verse" at bounding box center [397, 128] width 520 height 34
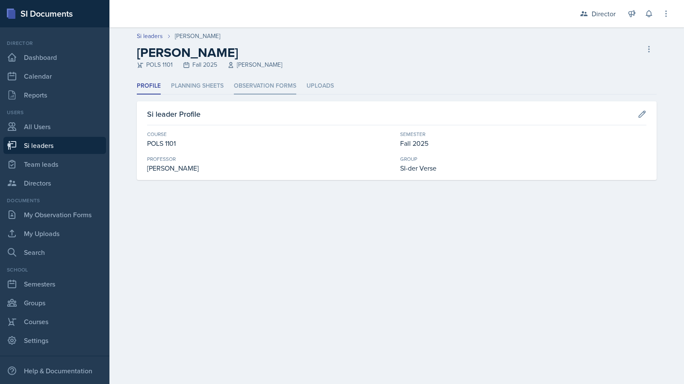
click at [270, 88] on li "Observation Forms" at bounding box center [265, 86] width 62 height 17
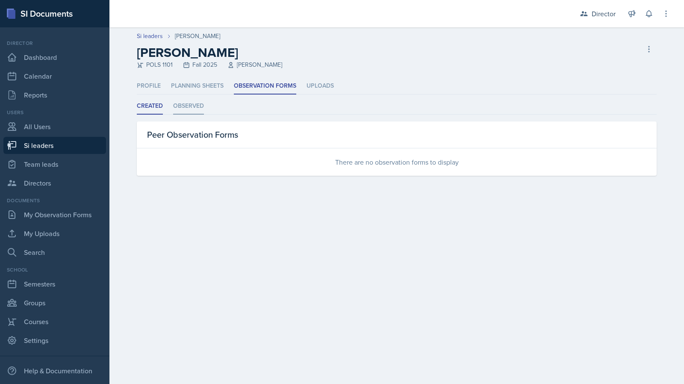
click at [200, 102] on li "Observed" at bounding box center [188, 106] width 31 height 17
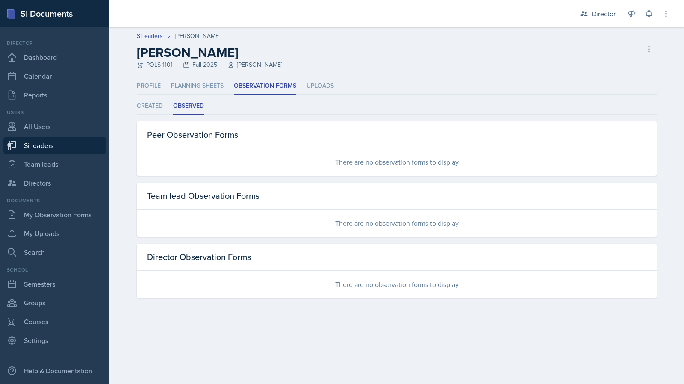
drag, startPoint x: 395, startPoint y: 85, endPoint x: 380, endPoint y: 82, distance: 15.3
click at [395, 84] on ul "Profile Planning Sheets Observation Forms Uploads" at bounding box center [397, 86] width 520 height 17
select select "2bed604d-1099-4043-b1bc-2365e8740244"
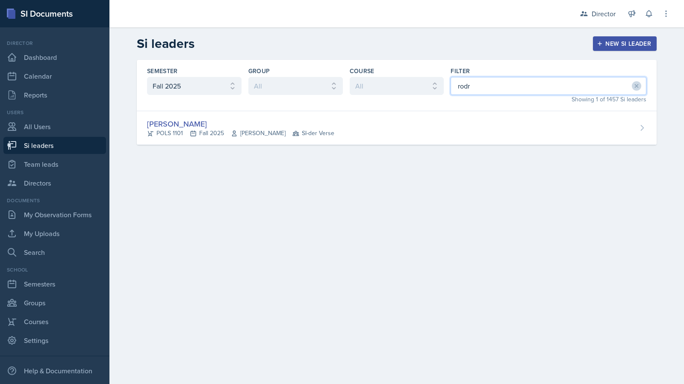
click at [527, 82] on input "rodr" at bounding box center [549, 86] width 196 height 18
click at [526, 82] on input "rodr" at bounding box center [549, 86] width 196 height 18
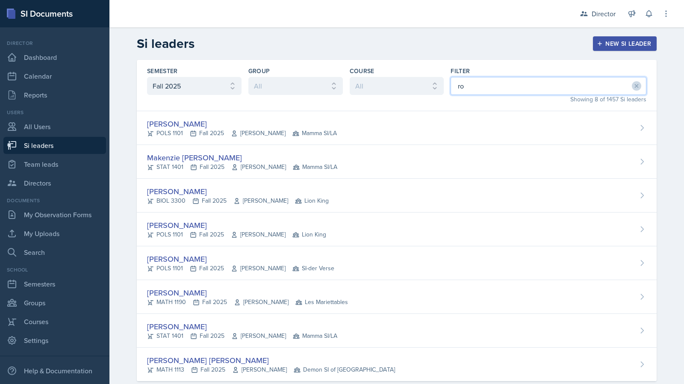
type input "r"
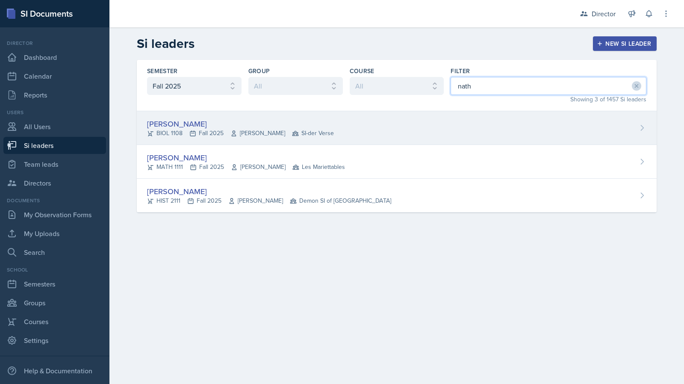
type input "nath"
click at [247, 123] on div "[PERSON_NAME]" at bounding box center [240, 124] width 187 height 12
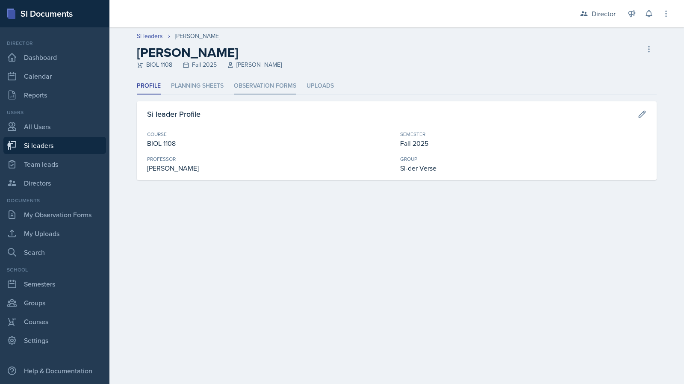
click at [266, 85] on li "Observation Forms" at bounding box center [265, 86] width 62 height 17
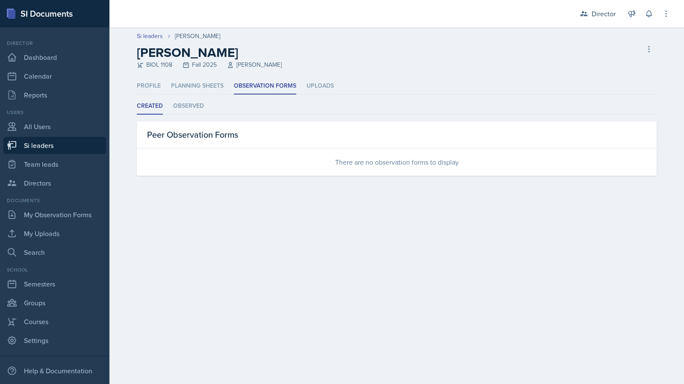
click at [199, 117] on div "Created Observed Created Observed Peer Observation Forms There are no observati…" at bounding box center [397, 137] width 520 height 78
click at [194, 103] on li "Observed" at bounding box center [188, 106] width 31 height 17
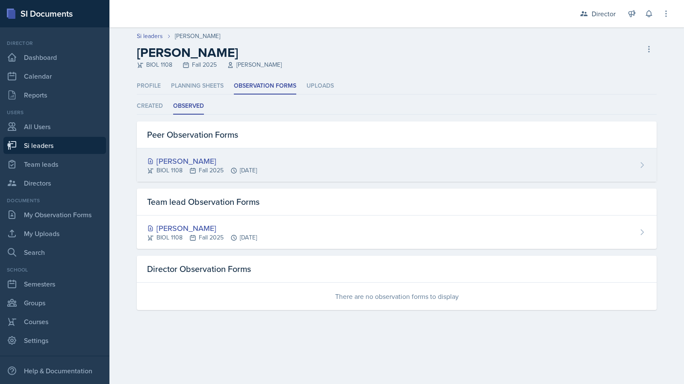
click at [257, 160] on div "[PERSON_NAME]" at bounding box center [202, 161] width 110 height 12
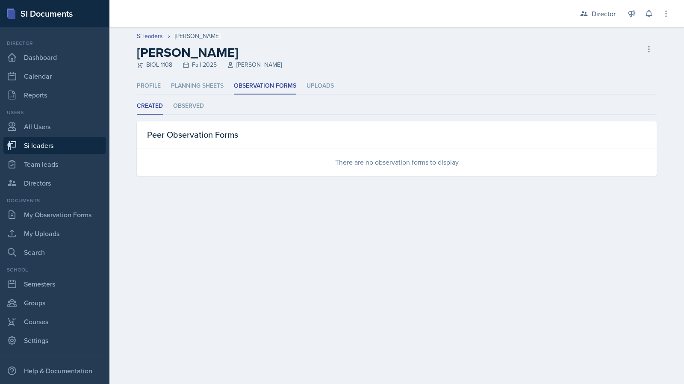
select select "2bed604d-1099-4043-b1bc-2365e8740244"
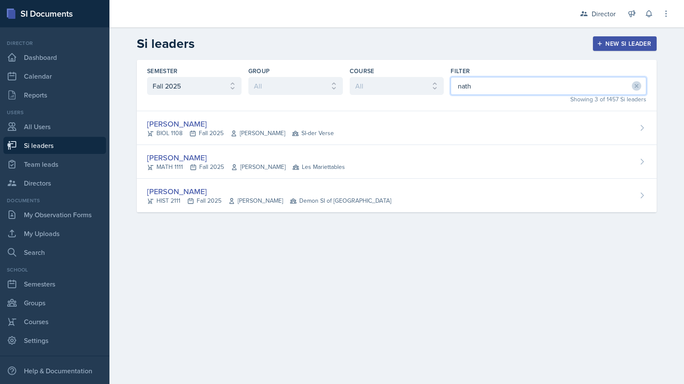
click at [478, 91] on input "nath" at bounding box center [549, 86] width 196 height 18
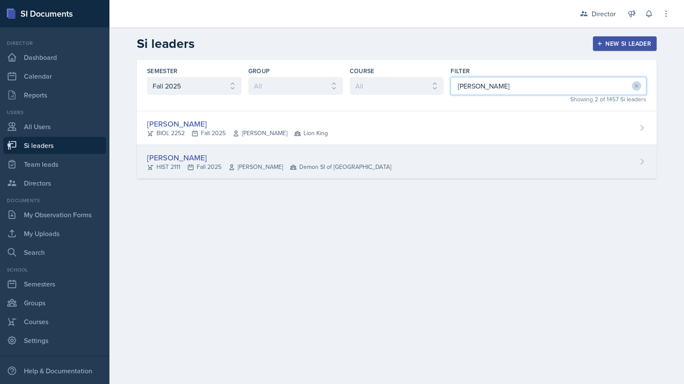
type input "[PERSON_NAME]"
click at [381, 153] on div "[PERSON_NAME] HIST 2111 Fall 2025 [PERSON_NAME] Demon SI of [GEOGRAPHIC_DATA]" at bounding box center [397, 162] width 520 height 34
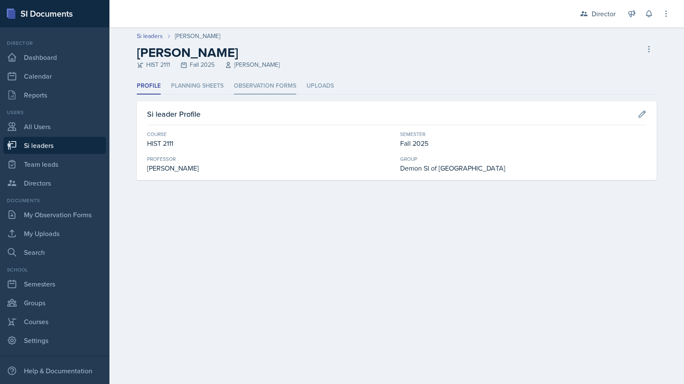
click at [242, 86] on li "Observation Forms" at bounding box center [265, 86] width 62 height 17
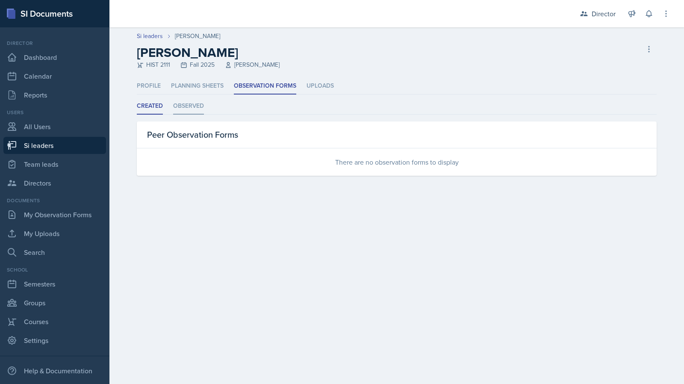
click at [196, 105] on li "Observed" at bounding box center [188, 106] width 31 height 17
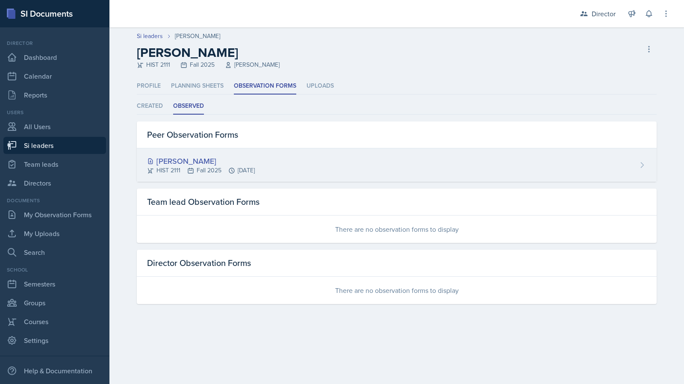
click at [232, 160] on div "[PERSON_NAME]" at bounding box center [201, 161] width 108 height 12
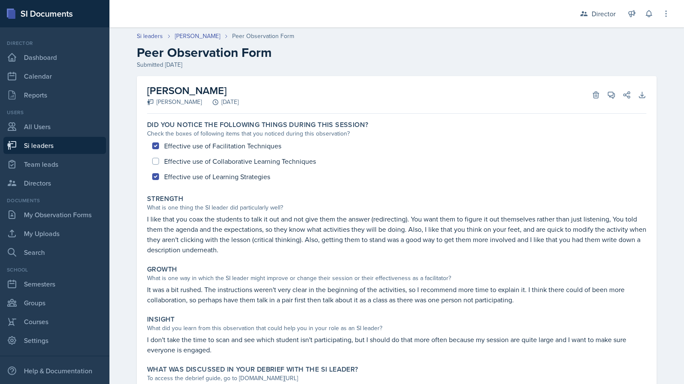
click at [260, 157] on div "Effective use of Facilitation Techniques Effective use of Collaborative Learnin…" at bounding box center [396, 161] width 499 height 46
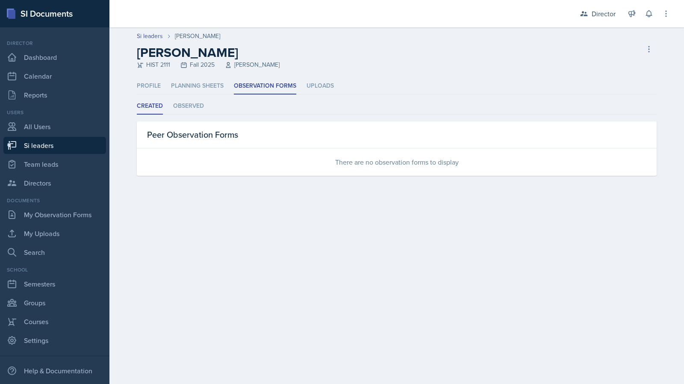
select select "2bed604d-1099-4043-b1bc-2365e8740244"
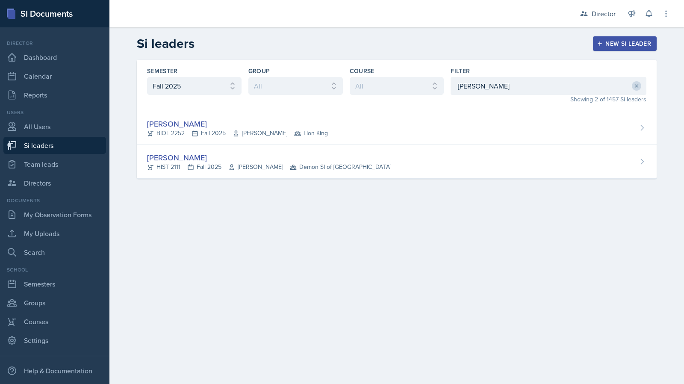
click at [436, 98] on div "Course All ACCT 2101 ACCT 2102 ACCT 4050 ANTH 1102 ANTH 3301 ARCH 1000 ARCH 100…" at bounding box center [397, 85] width 94 height 37
click at [470, 86] on input "[PERSON_NAME]" at bounding box center [549, 86] width 196 height 18
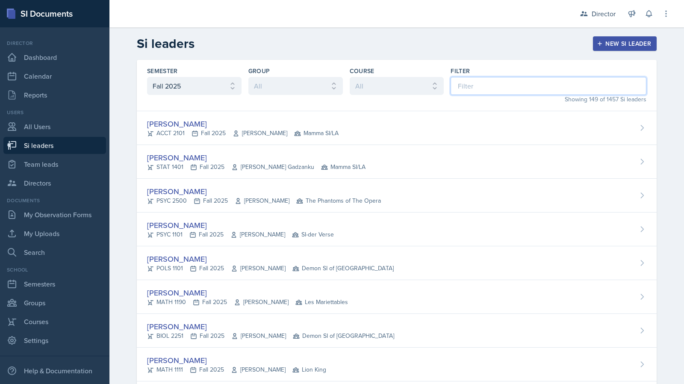
click at [451, 90] on input at bounding box center [549, 86] width 196 height 18
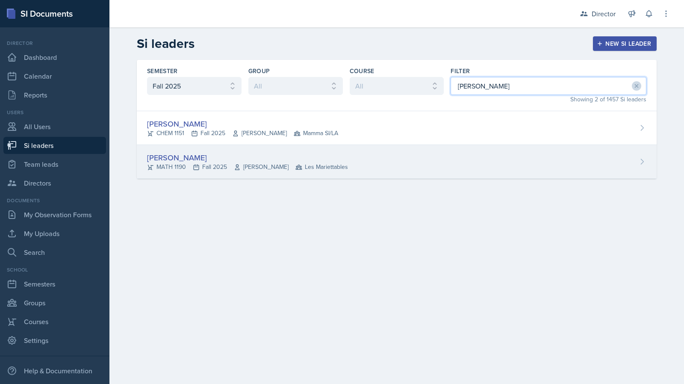
type input "[PERSON_NAME]"
click at [365, 151] on div "[PERSON_NAME] MATH 1190 Fall 2025 [PERSON_NAME] Les Mariettables" at bounding box center [397, 162] width 520 height 34
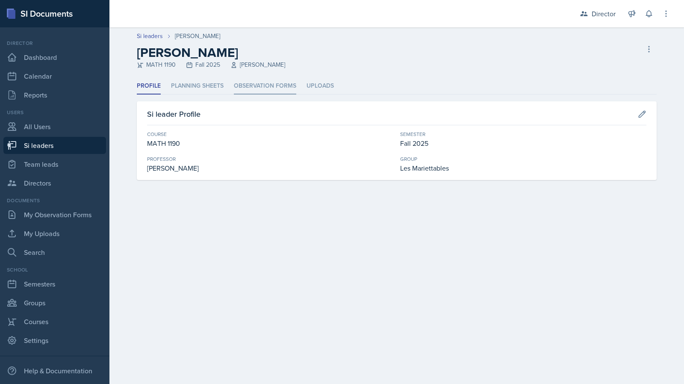
click at [268, 85] on li "Observation Forms" at bounding box center [265, 86] width 62 height 17
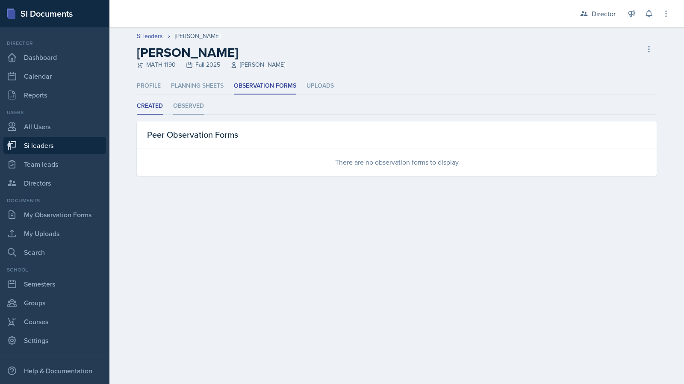
click at [174, 105] on li "Observed" at bounding box center [188, 106] width 31 height 17
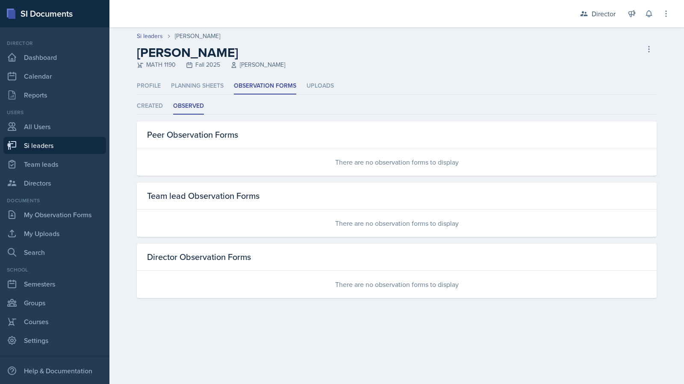
select select "2bed604d-1099-4043-b1bc-2365e8740244"
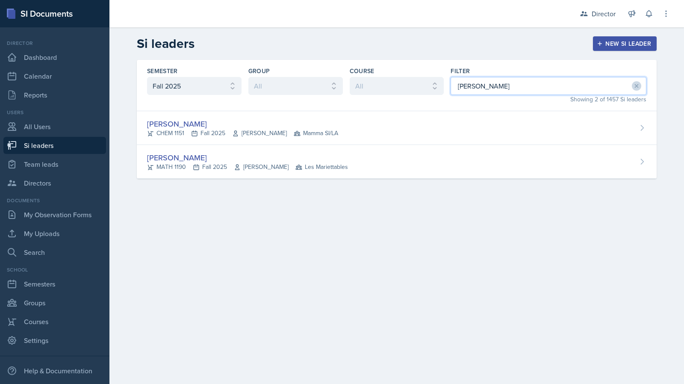
click at [499, 83] on input "[PERSON_NAME]" at bounding box center [549, 86] width 196 height 18
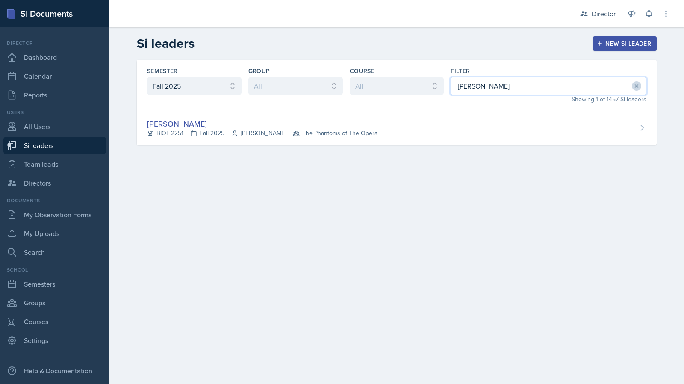
type input "[PERSON_NAME]"
click at [405, 144] on div "Semester All Fall 2025 Summer 2025 Spring 2025 Fall 2024 Summer 2024 Spring 202…" at bounding box center [396, 113] width 547 height 106
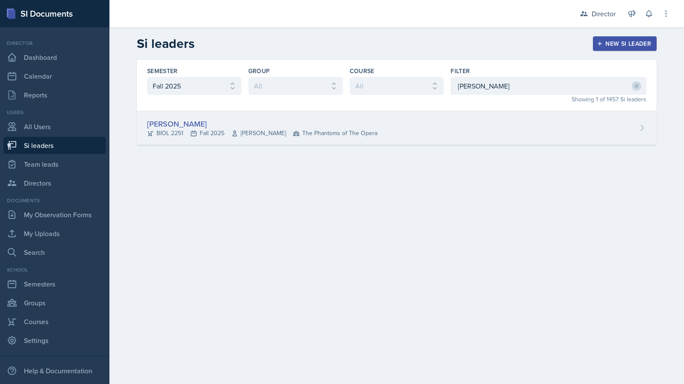
click at [398, 131] on div "[PERSON_NAME] BIOL 2251 Fall 2025 Vennece [PERSON_NAME] The Phantoms of The Ope…" at bounding box center [397, 128] width 520 height 34
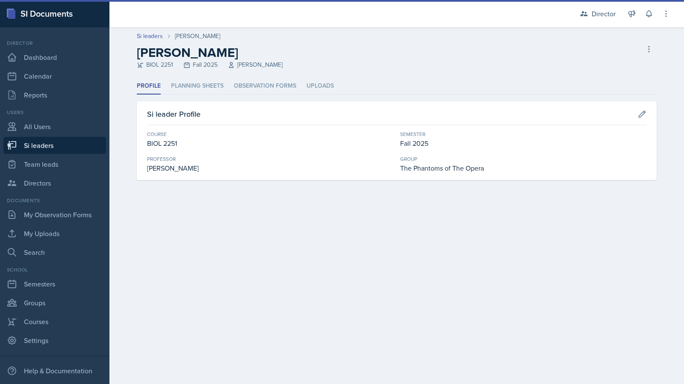
click at [301, 91] on ul "Profile Planning Sheets Observation Forms Uploads" at bounding box center [397, 86] width 520 height 17
click at [293, 87] on li "Observation Forms" at bounding box center [265, 86] width 62 height 17
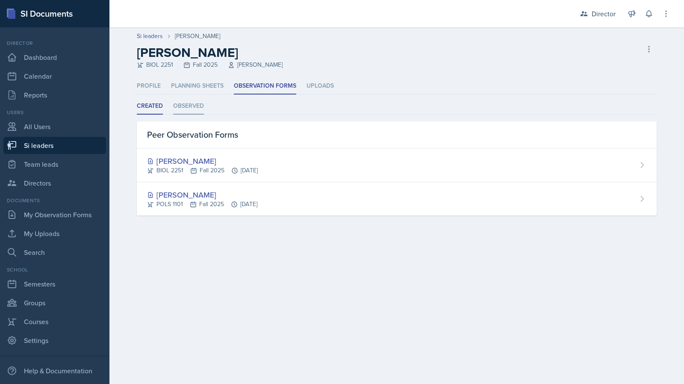
click at [198, 101] on li "Observed" at bounding box center [188, 106] width 31 height 17
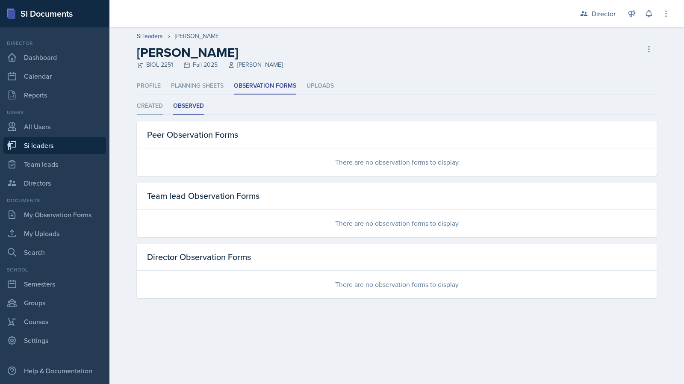
click at [153, 106] on li "Created" at bounding box center [150, 106] width 26 height 17
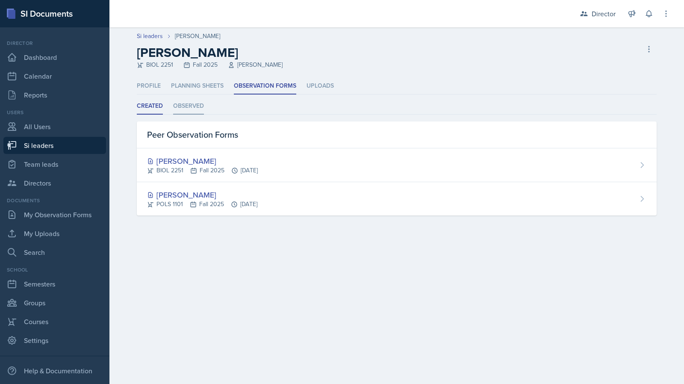
click at [186, 107] on li "Observed" at bounding box center [188, 106] width 31 height 17
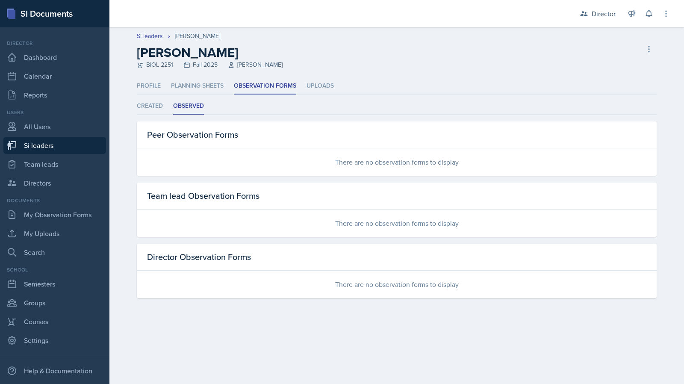
select select "2bed604d-1099-4043-b1bc-2365e8740244"
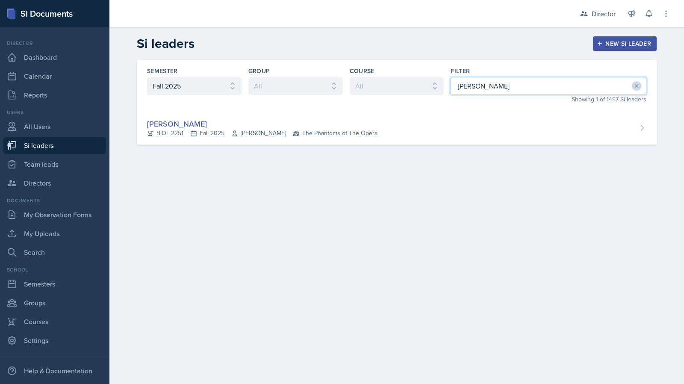
click at [463, 84] on input "[PERSON_NAME]" at bounding box center [549, 86] width 196 height 18
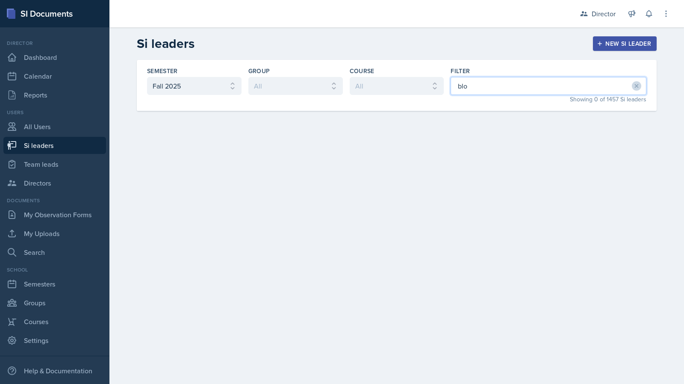
type input "blou"
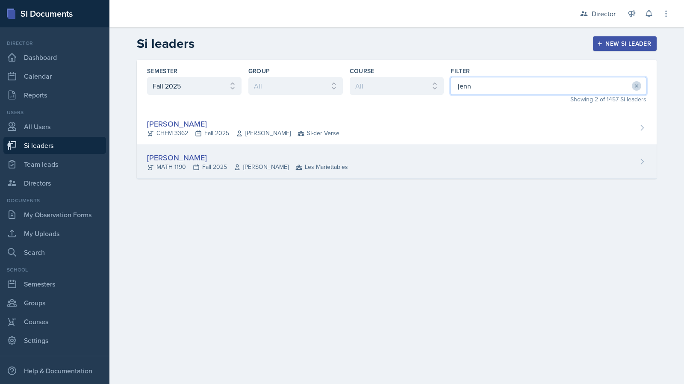
type input "jenn"
click at [427, 158] on div "[PERSON_NAME] MATH 1190 Fall 2025 [PERSON_NAME] Les Mariettables" at bounding box center [397, 162] width 520 height 34
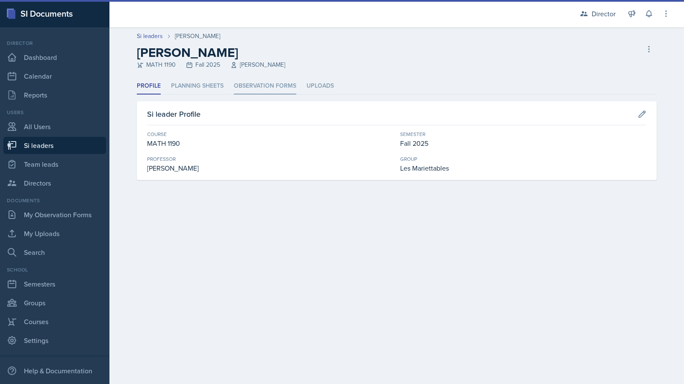
click at [267, 91] on li "Observation Forms" at bounding box center [265, 86] width 62 height 17
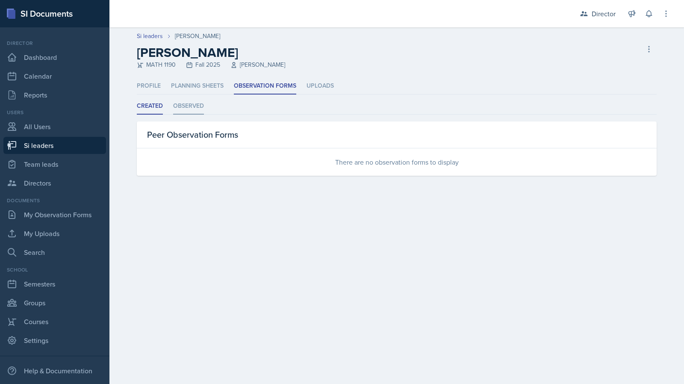
click at [191, 104] on li "Observed" at bounding box center [188, 106] width 31 height 17
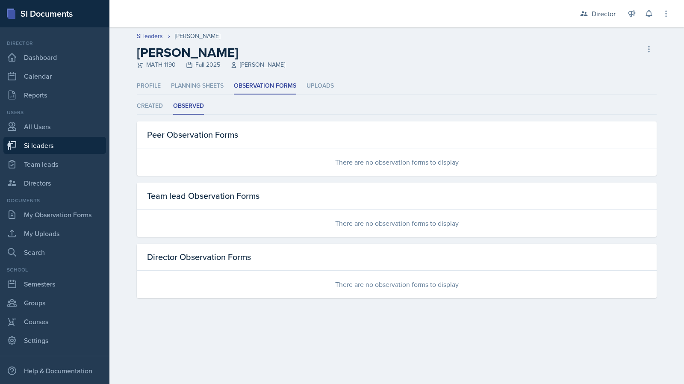
select select "2bed604d-1099-4043-b1bc-2365e8740244"
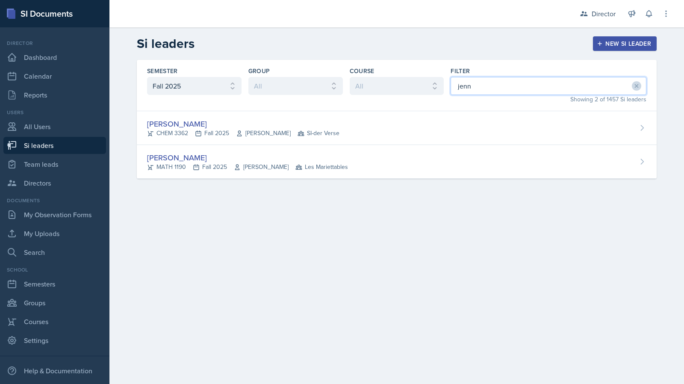
click at [467, 83] on input "jenn" at bounding box center [549, 86] width 196 height 18
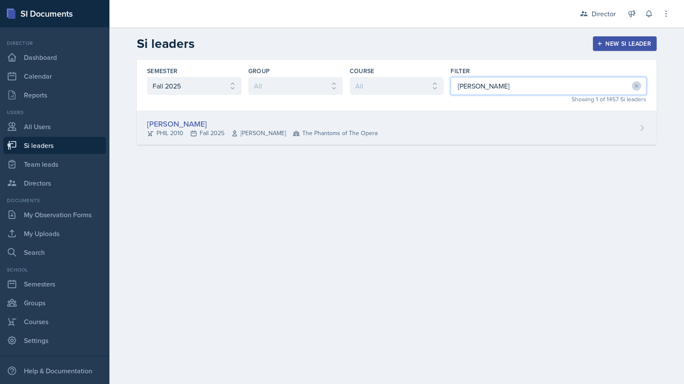
type input "[PERSON_NAME]"
click at [391, 136] on div "[PERSON_NAME] PHIL 2010 Fall 2025 [PERSON_NAME] The Phantoms of The Opera" at bounding box center [397, 128] width 520 height 34
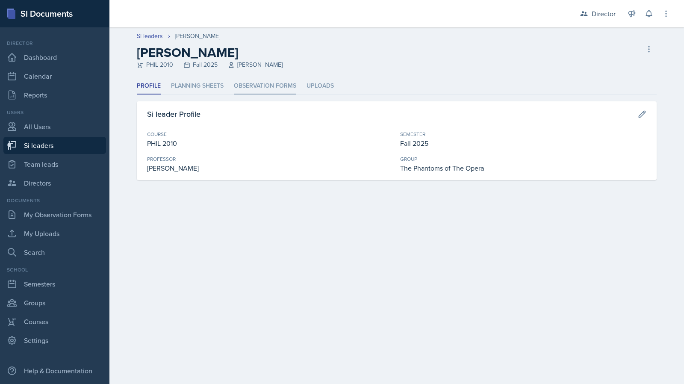
click at [269, 93] on li "Observation Forms" at bounding box center [265, 86] width 62 height 17
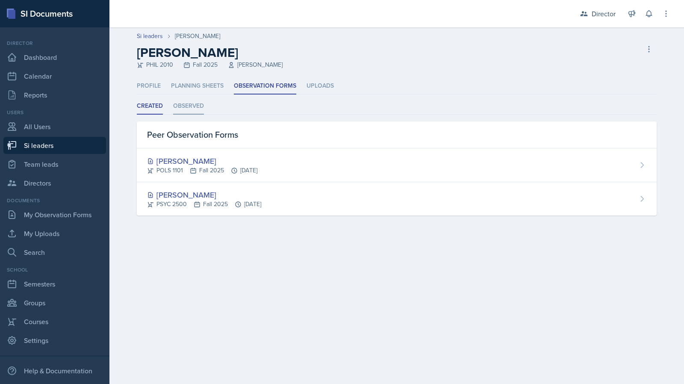
click at [193, 108] on li "Observed" at bounding box center [188, 106] width 31 height 17
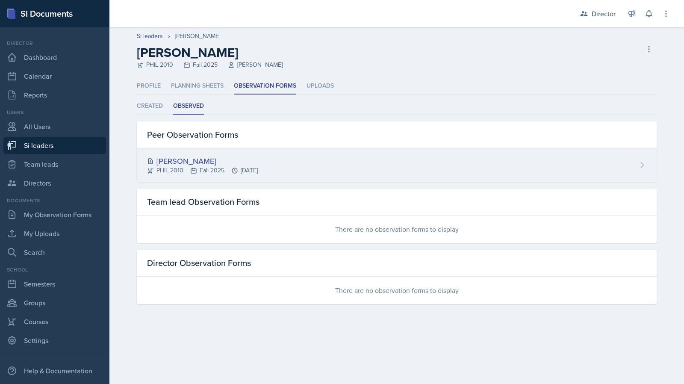
click at [222, 180] on div "[PERSON_NAME] PHIL 2010 Fall 2025 [DATE]" at bounding box center [397, 164] width 520 height 33
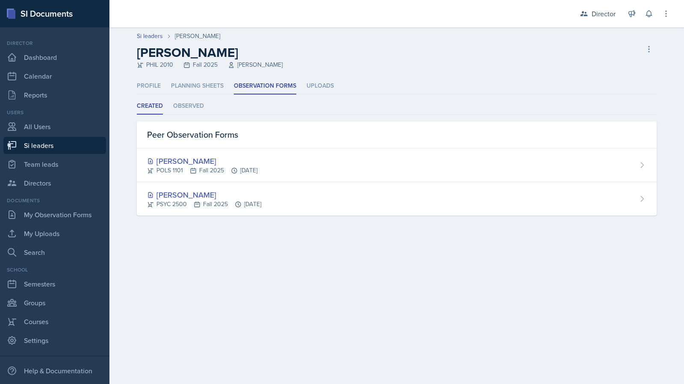
select select "2bed604d-1099-4043-b1bc-2365e8740244"
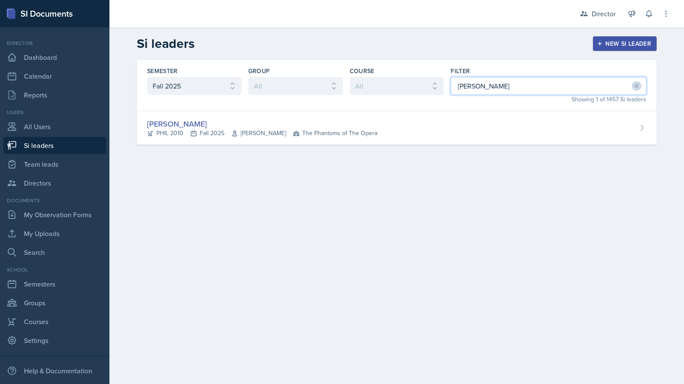
click at [519, 83] on input "[PERSON_NAME]" at bounding box center [549, 86] width 196 height 18
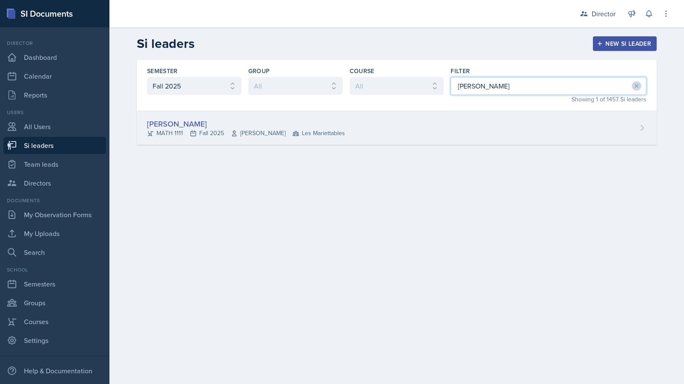
type input "[PERSON_NAME]"
click at [426, 125] on div "[PERSON_NAME] MATH 1111 Fall 2025 [PERSON_NAME] Les Mariettables" at bounding box center [397, 128] width 520 height 34
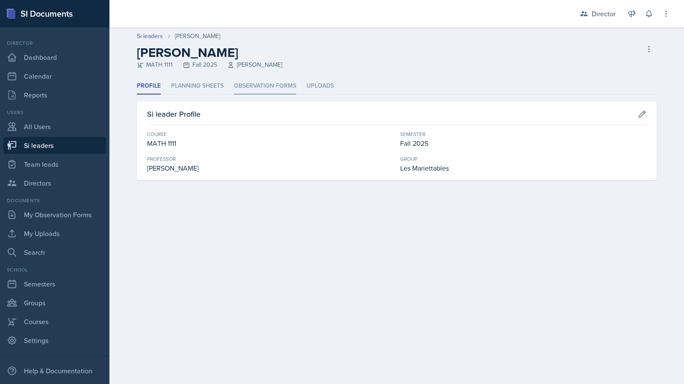
click at [271, 83] on li "Observation Forms" at bounding box center [265, 86] width 62 height 17
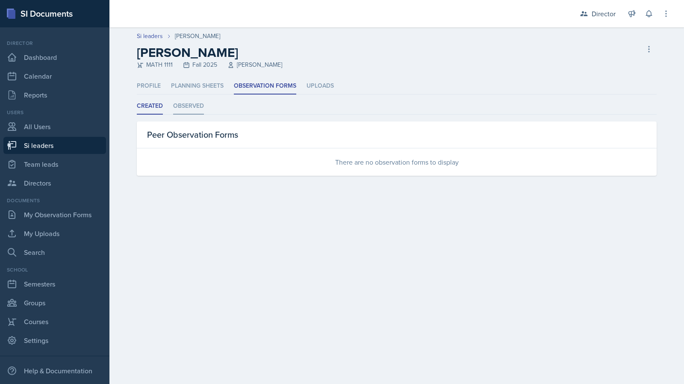
click at [194, 107] on li "Observed" at bounding box center [188, 106] width 31 height 17
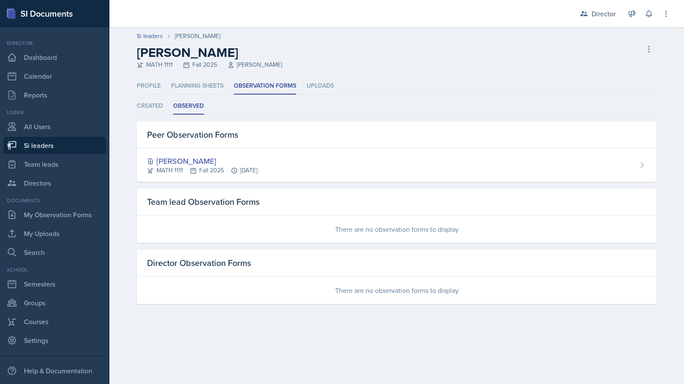
drag, startPoint x: 316, startPoint y: 167, endPoint x: 257, endPoint y: 122, distance: 74.8
click at [316, 167] on div "[PERSON_NAME] MATH 1111 Fall 2025 [DATE]" at bounding box center [397, 164] width 520 height 33
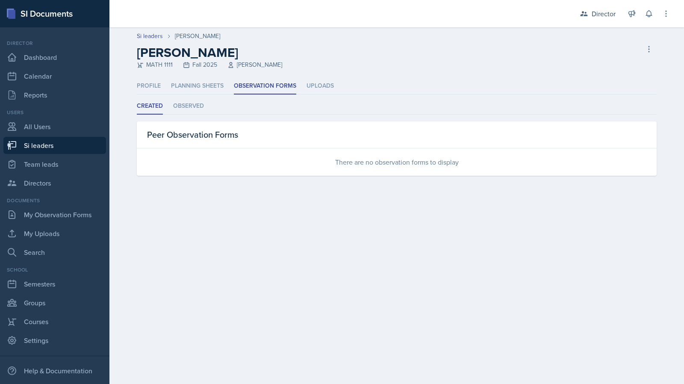
select select "2bed604d-1099-4043-b1bc-2365e8740244"
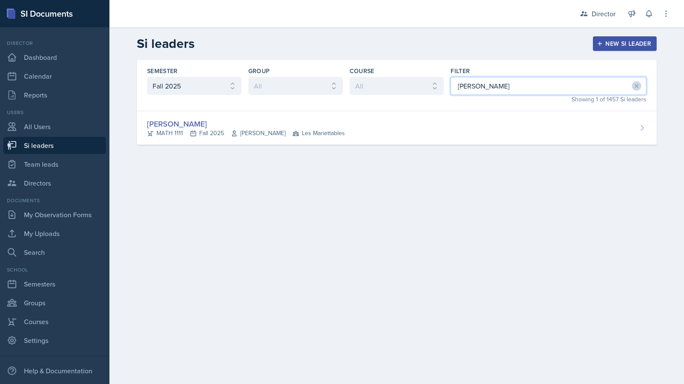
click at [522, 81] on input "[PERSON_NAME]" at bounding box center [549, 86] width 196 height 18
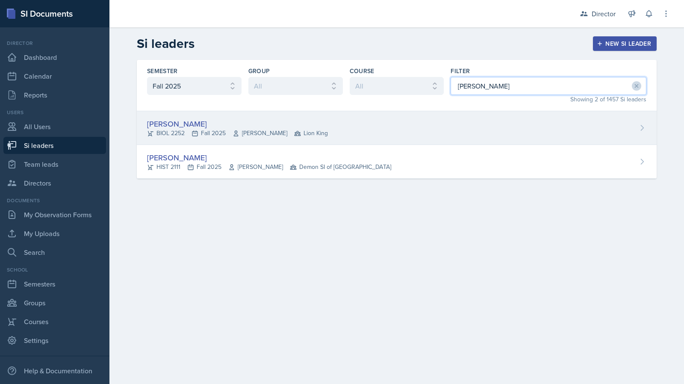
type input "[PERSON_NAME]"
click at [415, 135] on div "[PERSON_NAME] BIOL 2252 Fall 2025 [PERSON_NAME] Lion King" at bounding box center [397, 128] width 520 height 34
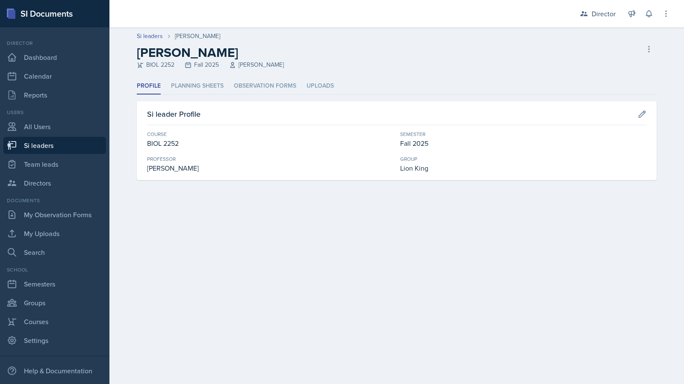
select select "2bed604d-1099-4043-b1bc-2365e8740244"
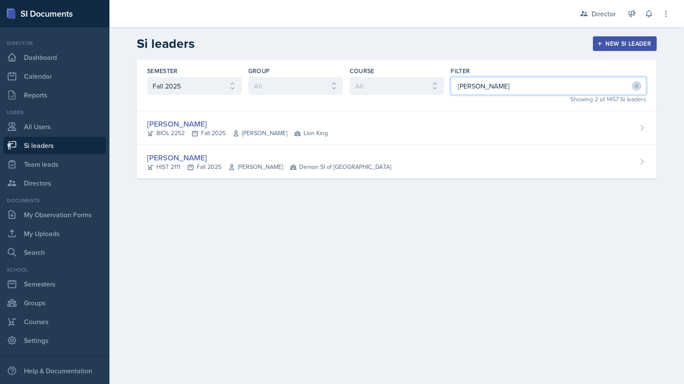
click at [514, 91] on input "[PERSON_NAME]" at bounding box center [549, 86] width 196 height 18
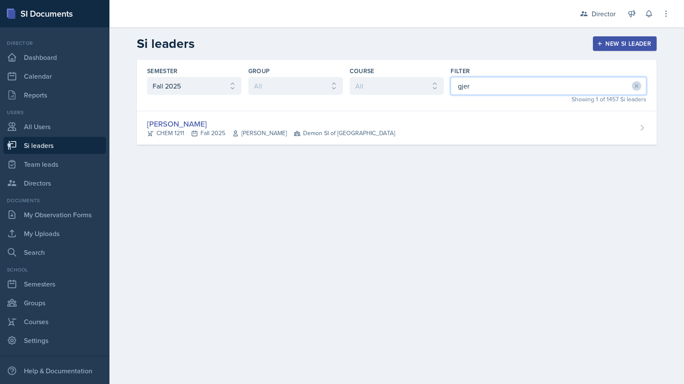
type input "gjer"
click at [492, 162] on div "Semester All Fall 2025 Summer 2025 Spring 2025 Fall 2024 Summer 2024 Spring 202…" at bounding box center [396, 113] width 547 height 106
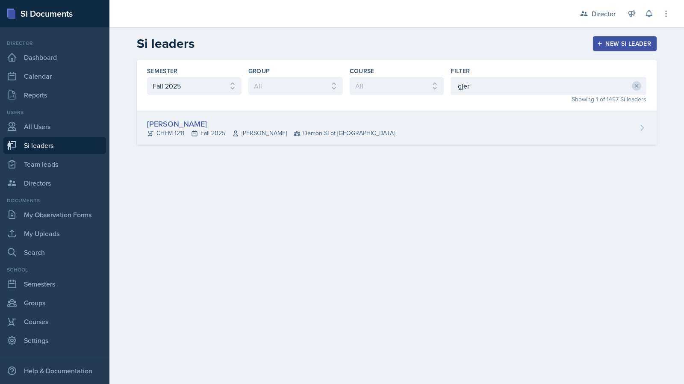
click at [484, 141] on div "[PERSON_NAME] CHEM 1211 Fall 2025 [PERSON_NAME] Demon SI of [GEOGRAPHIC_DATA]" at bounding box center [397, 128] width 520 height 34
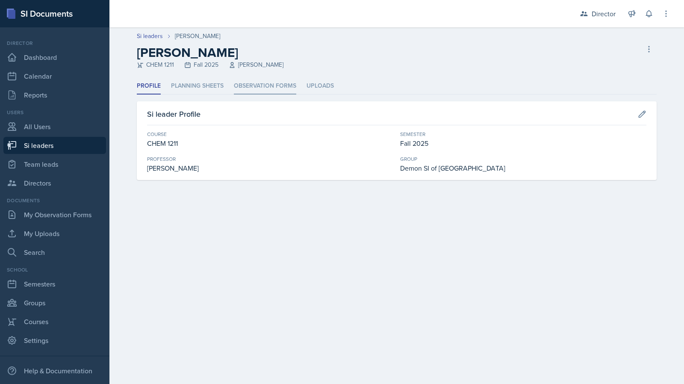
click at [282, 83] on li "Observation Forms" at bounding box center [265, 86] width 62 height 17
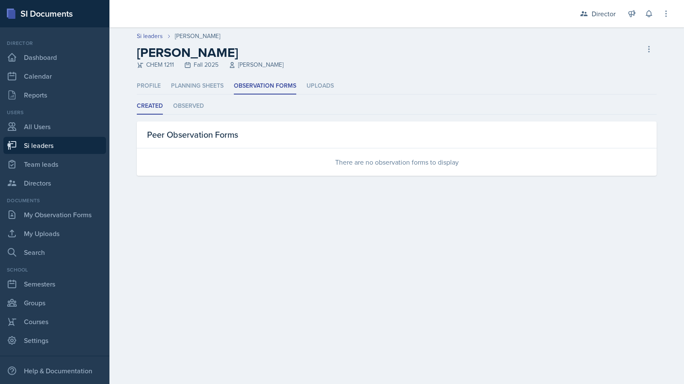
click at [159, 112] on li "Created" at bounding box center [150, 106] width 26 height 17
click at [177, 106] on li "Observed" at bounding box center [188, 106] width 31 height 17
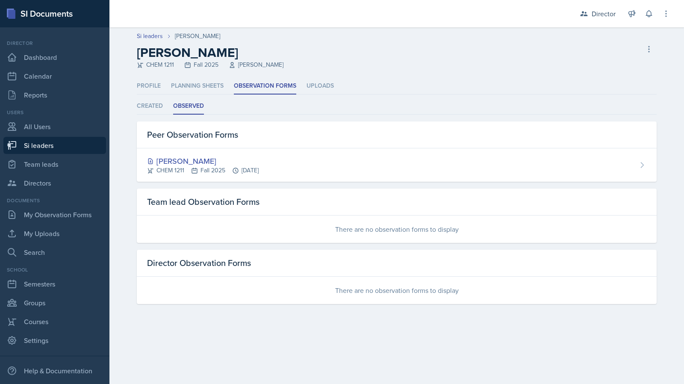
click at [227, 138] on div "Peer Observation Forms" at bounding box center [397, 134] width 520 height 27
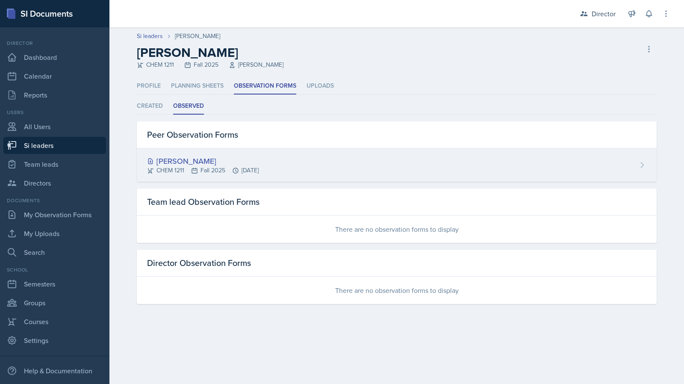
click at [225, 161] on div "[PERSON_NAME]" at bounding box center [203, 161] width 112 height 12
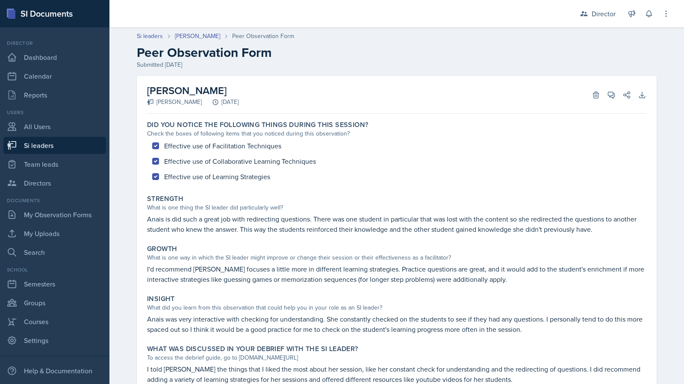
click at [385, 109] on div "[PERSON_NAME] [PERSON_NAME] [DATE] Delete View Comments Comments Send Share Dow…" at bounding box center [396, 95] width 499 height 38
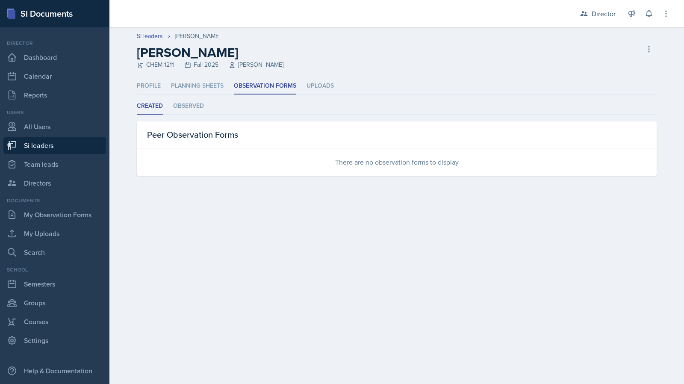
select select "2bed604d-1099-4043-b1bc-2365e8740244"
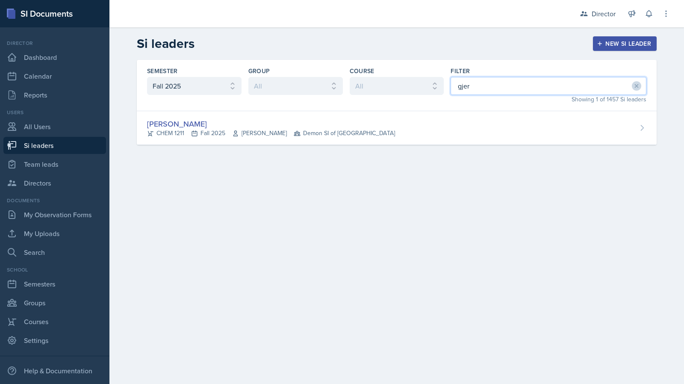
click at [505, 87] on input "gjer" at bounding box center [549, 86] width 196 height 18
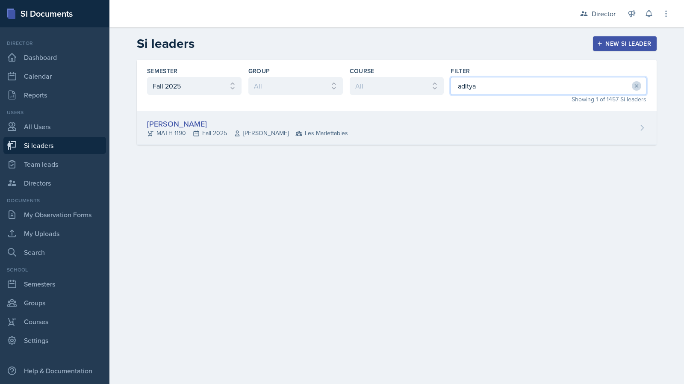
type input "aditya"
click at [407, 131] on div "[PERSON_NAME] MATH 1190 Fall 2025 [PERSON_NAME] Les Mariettables" at bounding box center [397, 128] width 520 height 34
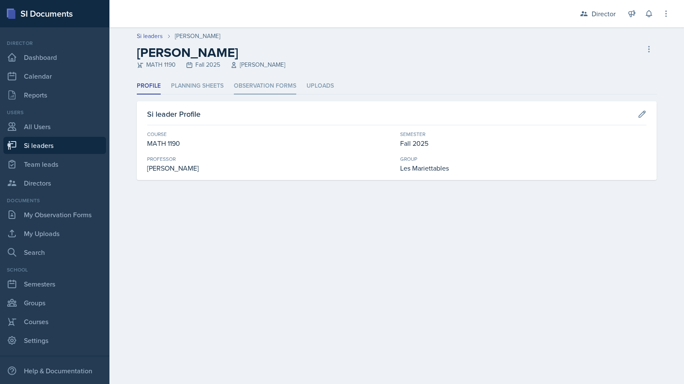
click at [268, 88] on li "Observation Forms" at bounding box center [265, 86] width 62 height 17
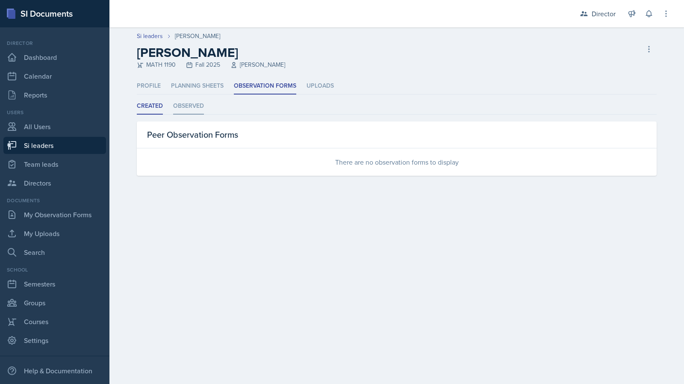
click at [203, 110] on li "Observed" at bounding box center [188, 106] width 31 height 17
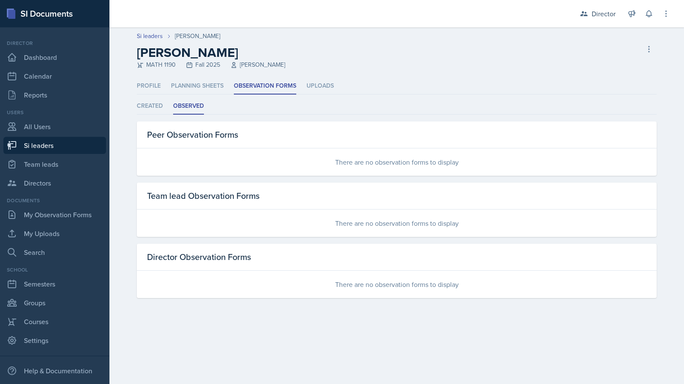
select select "2bed604d-1099-4043-b1bc-2365e8740244"
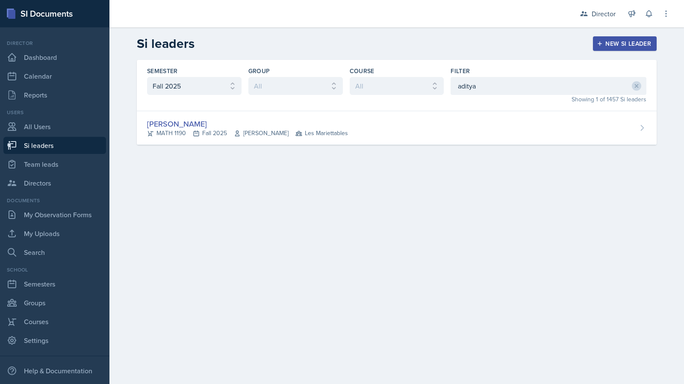
click at [483, 71] on div "Filter" at bounding box center [549, 71] width 196 height 9
click at [483, 82] on input "aditya" at bounding box center [549, 86] width 196 height 18
click at [483, 83] on input "aditya" at bounding box center [549, 86] width 196 height 18
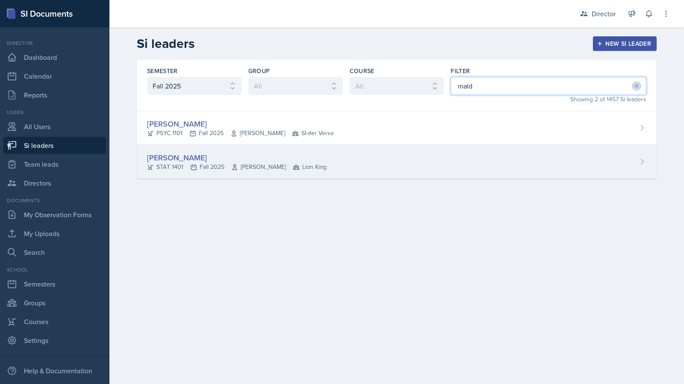
type input "mald"
click at [335, 163] on div "[PERSON_NAME] STAT 1401 Fall 2025 [PERSON_NAME] Lion King" at bounding box center [397, 162] width 520 height 34
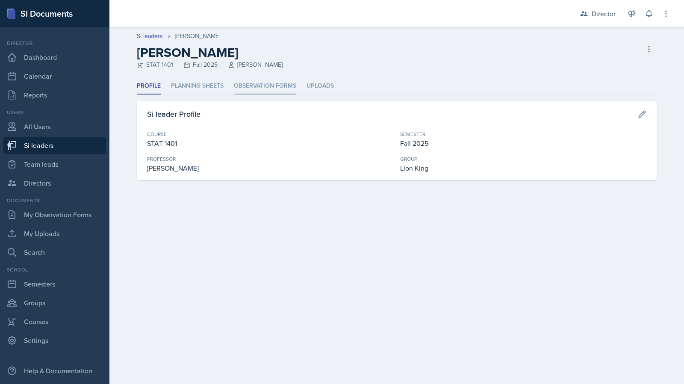
click at [272, 89] on li "Observation Forms" at bounding box center [265, 86] width 62 height 17
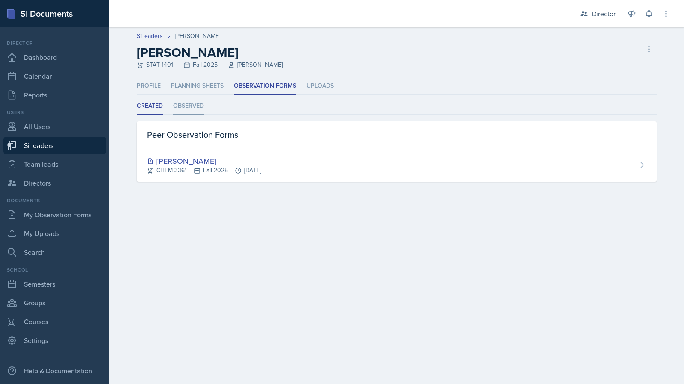
click at [184, 103] on li "Observed" at bounding box center [188, 106] width 31 height 17
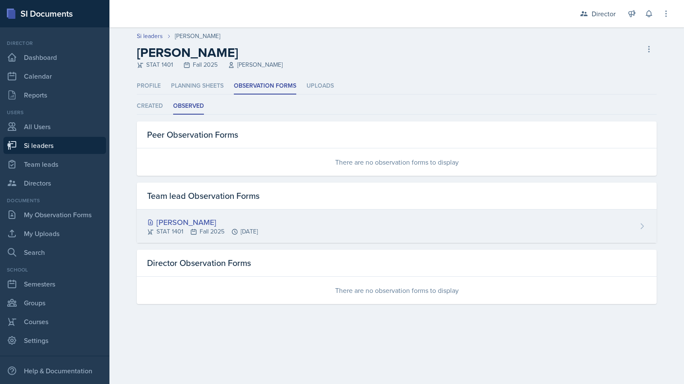
click at [221, 212] on div "[PERSON_NAME] STAT 1401 Fall 2025 [DATE]" at bounding box center [397, 225] width 520 height 33
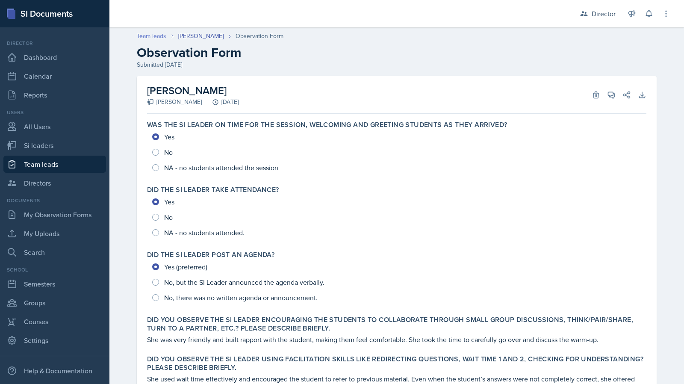
click at [144, 36] on link "Team leads" at bounding box center [151, 36] width 29 height 9
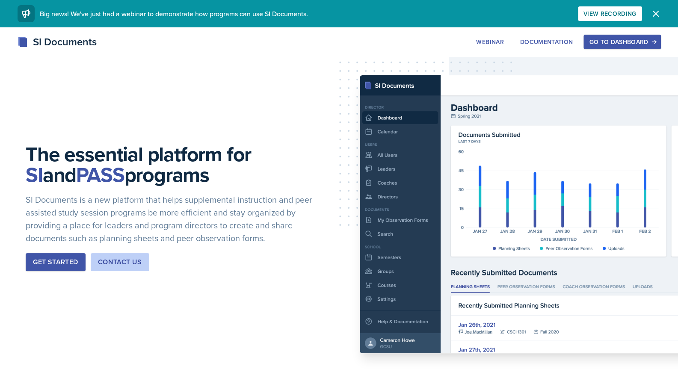
click at [591, 41] on div "Go to Dashboard" at bounding box center [622, 41] width 66 height 7
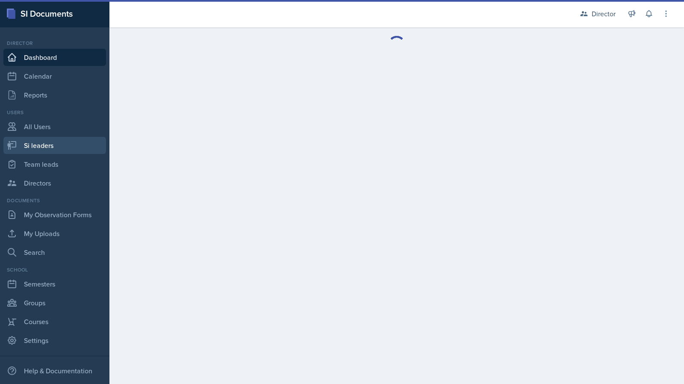
click at [64, 149] on link "Si leaders" at bounding box center [54, 145] width 103 height 17
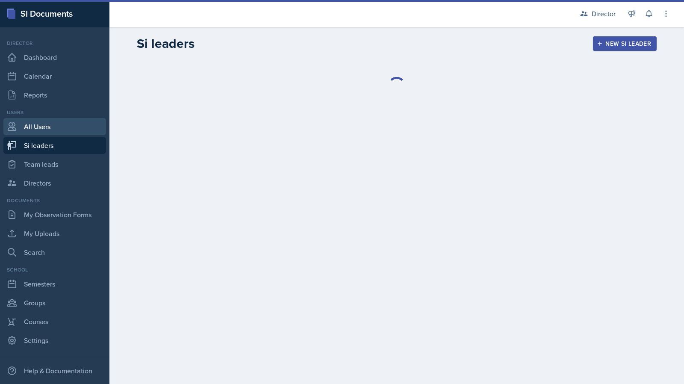
select select "2bed604d-1099-4043-b1bc-2365e8740244"
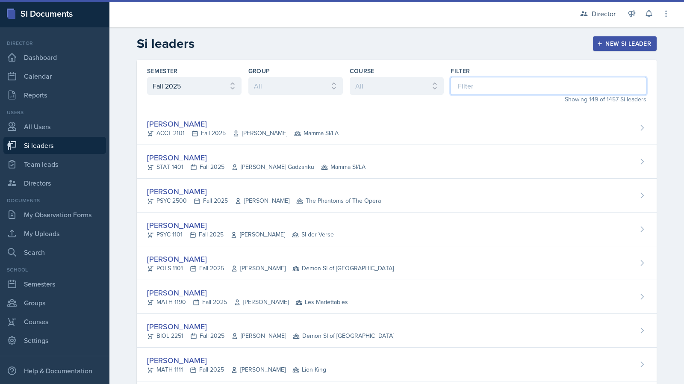
click at [516, 83] on input at bounding box center [549, 86] width 196 height 18
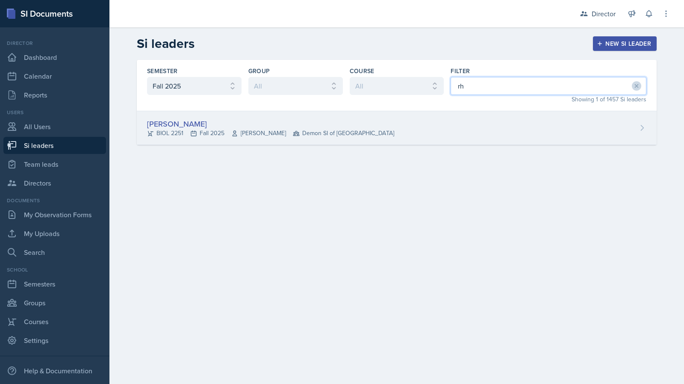
type input "rh"
click at [467, 123] on div "[PERSON_NAME] BIOL 2251 Fall 2025 [PERSON_NAME] Demon SI of [GEOGRAPHIC_DATA]" at bounding box center [397, 128] width 520 height 34
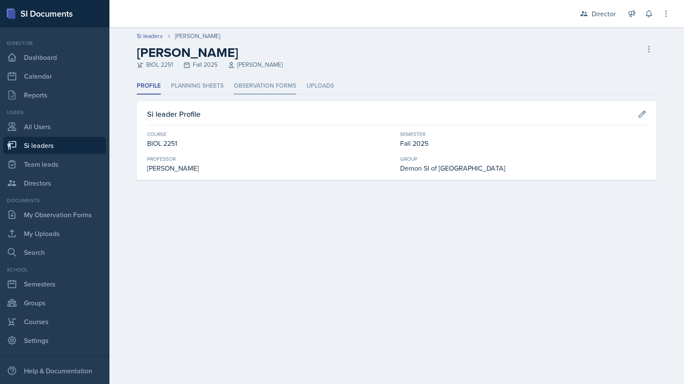
click at [246, 86] on li "Observation Forms" at bounding box center [265, 86] width 62 height 17
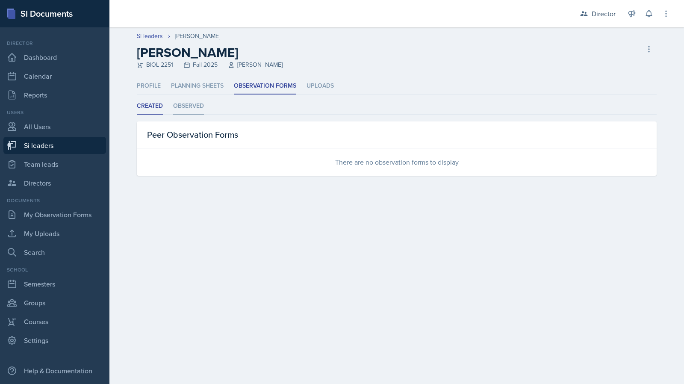
click at [189, 107] on li "Observed" at bounding box center [188, 106] width 31 height 17
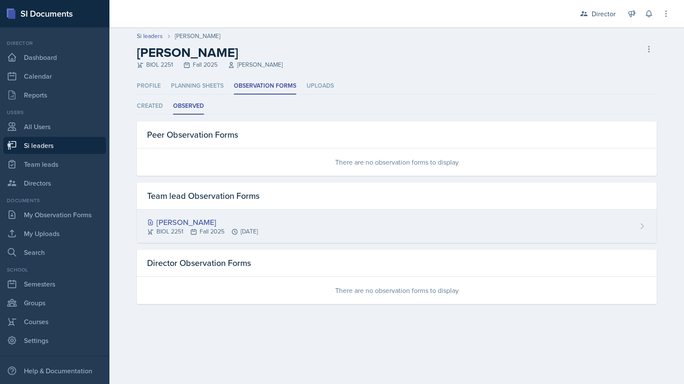
click at [205, 226] on div "[PERSON_NAME]" at bounding box center [202, 222] width 111 height 12
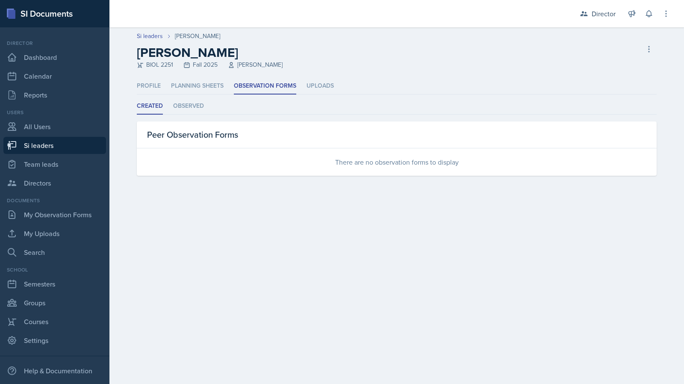
select select "2bed604d-1099-4043-b1bc-2365e8740244"
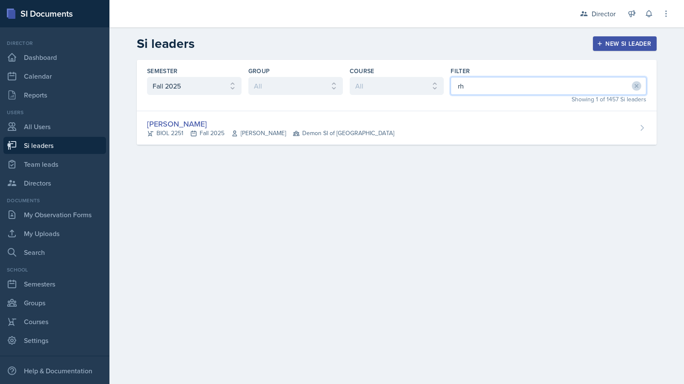
click at [475, 79] on input "rh" at bounding box center [549, 86] width 196 height 18
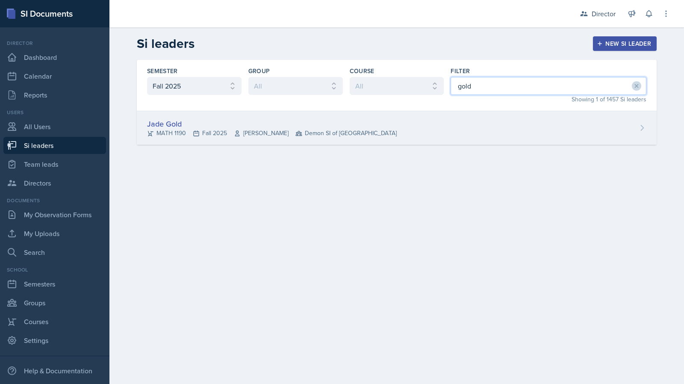
type input "gold"
click at [257, 127] on div "Jade Gold" at bounding box center [272, 124] width 250 height 12
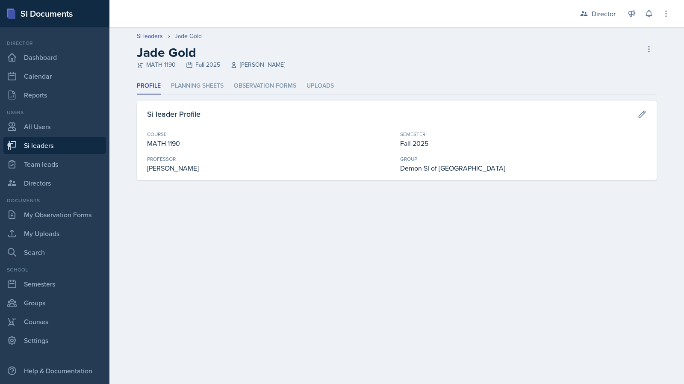
click at [232, 77] on header "Si leaders [PERSON_NAME] Jade Gold MATH 1190 Fall 2025 [PERSON_NAME] Delete Si …" at bounding box center [396, 52] width 575 height 50
click at [239, 84] on li "Observation Forms" at bounding box center [265, 86] width 62 height 17
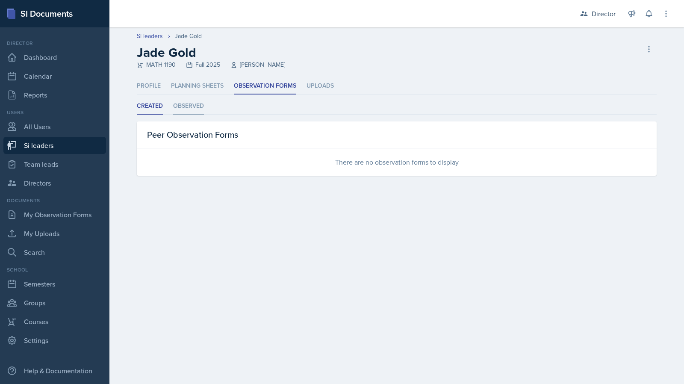
click at [201, 106] on li "Observed" at bounding box center [188, 106] width 31 height 17
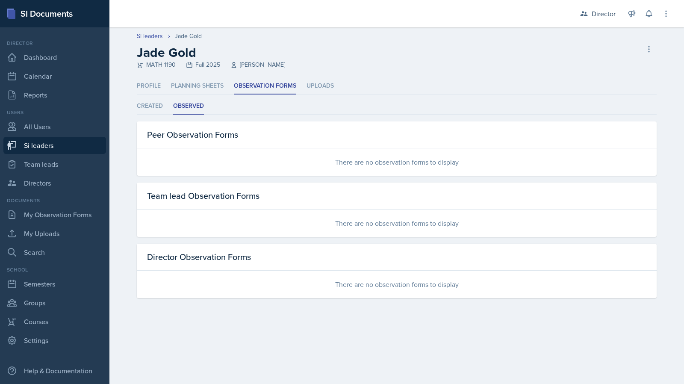
select select "2bed604d-1099-4043-b1bc-2365e8740244"
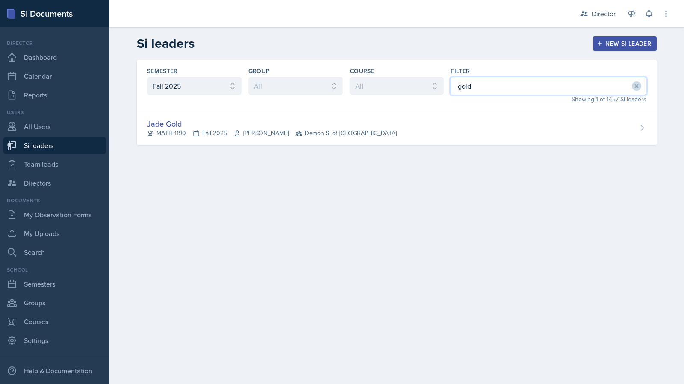
click at [497, 83] on input "gold" at bounding box center [549, 86] width 196 height 18
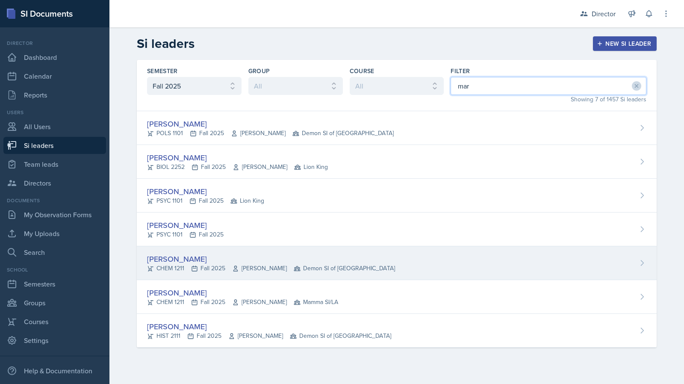
type input "mar"
click at [323, 268] on span "Demon SI of [GEOGRAPHIC_DATA]" at bounding box center [344, 268] width 101 height 9
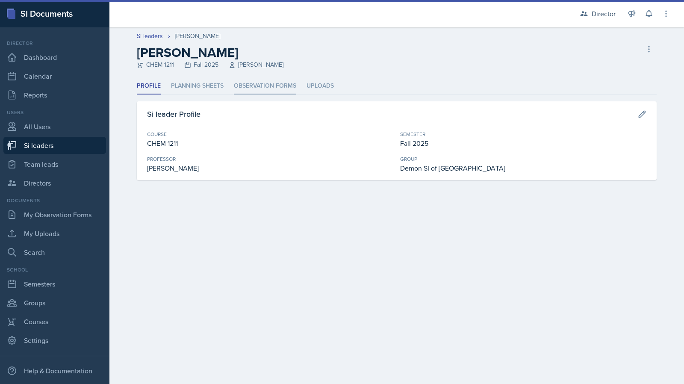
click at [254, 84] on li "Observation Forms" at bounding box center [265, 86] width 62 height 17
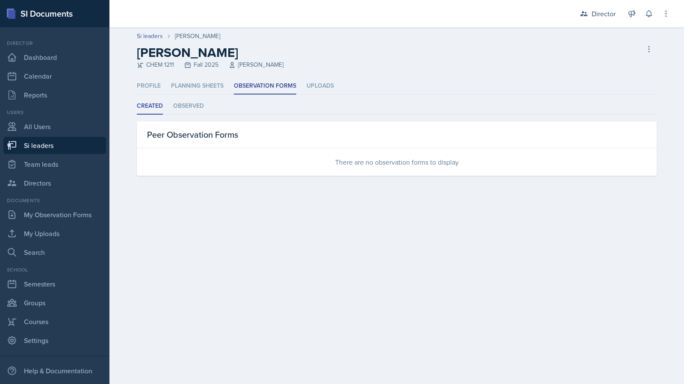
click at [163, 112] on ul "Created Observed" at bounding box center [397, 106] width 520 height 17
click at [189, 107] on li "Observed" at bounding box center [188, 106] width 31 height 17
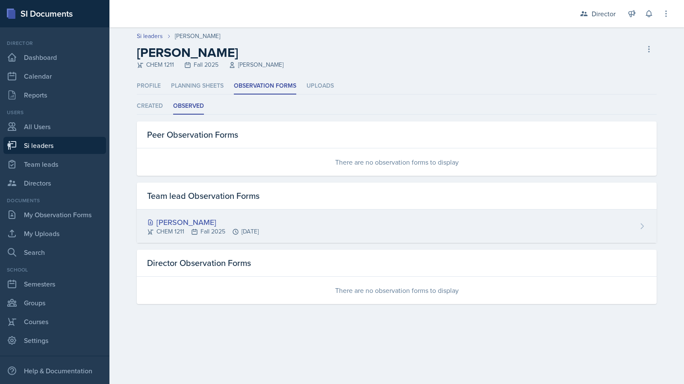
click at [227, 212] on div "[PERSON_NAME] CHEM 1211 Fall 2025 [DATE]" at bounding box center [397, 225] width 520 height 33
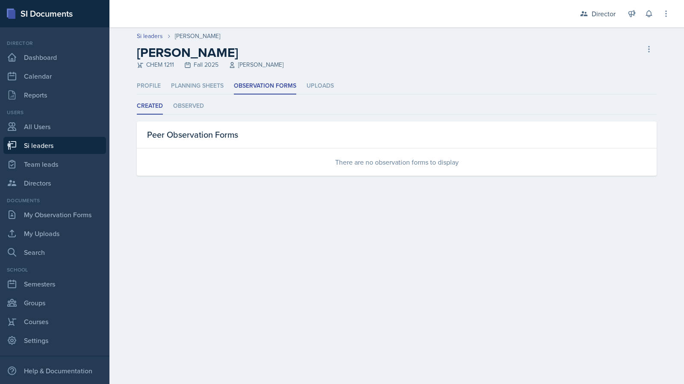
select select "2bed604d-1099-4043-b1bc-2365e8740244"
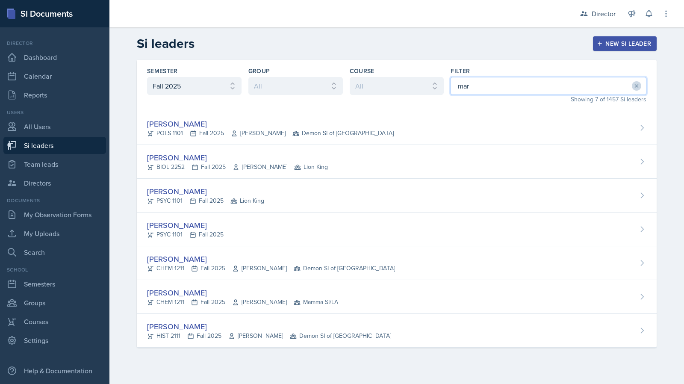
click at [456, 83] on input "mar" at bounding box center [549, 86] width 196 height 18
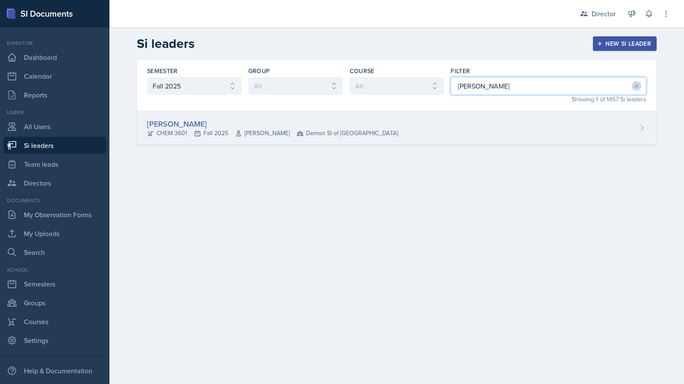
type input "[PERSON_NAME]"
click at [354, 121] on div "[PERSON_NAME]" at bounding box center [272, 124] width 251 height 12
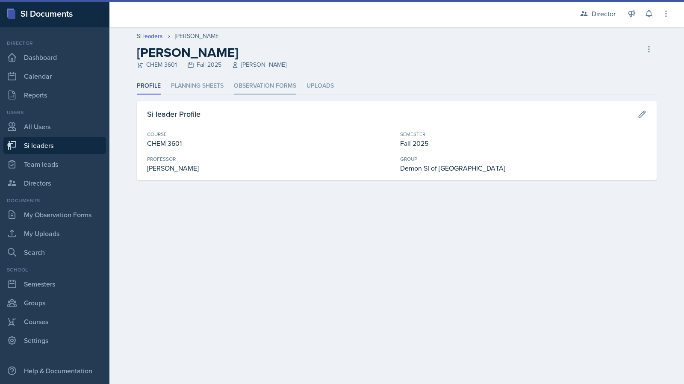
click at [245, 82] on li "Observation Forms" at bounding box center [265, 86] width 62 height 17
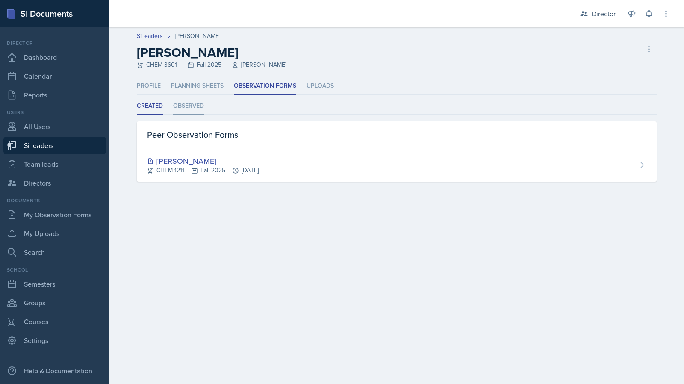
click at [191, 104] on li "Observed" at bounding box center [188, 106] width 31 height 17
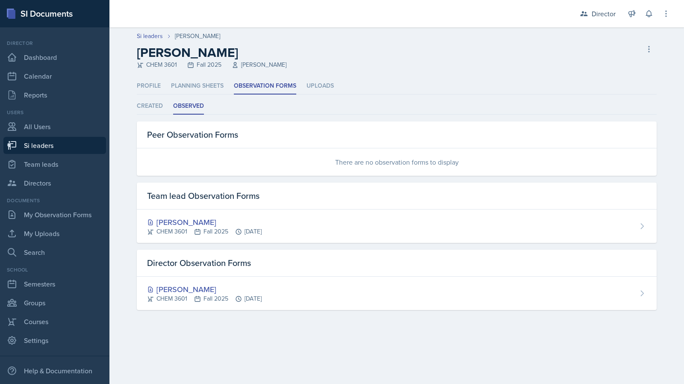
select select "2bed604d-1099-4043-b1bc-2365e8740244"
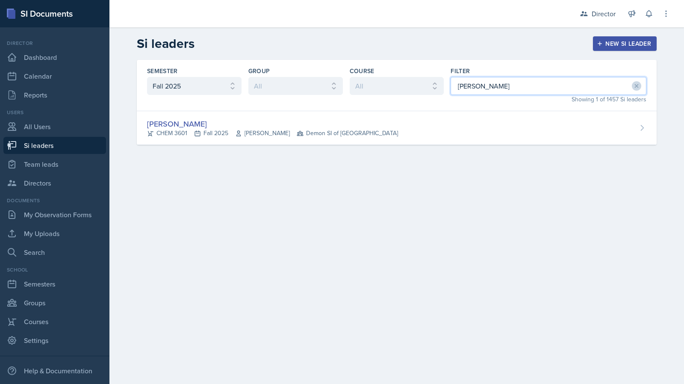
click at [495, 86] on input "[PERSON_NAME]" at bounding box center [549, 86] width 196 height 18
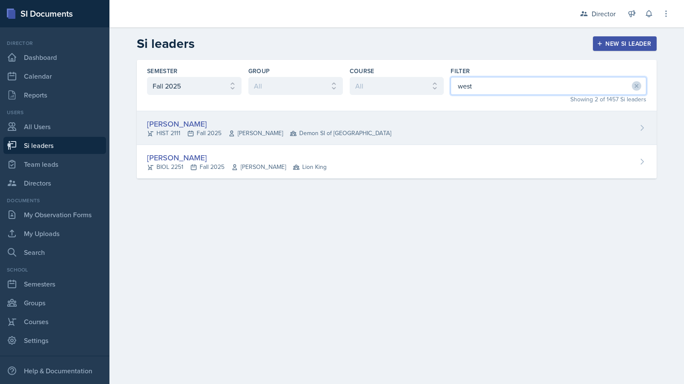
type input "west"
click at [409, 132] on div "[PERSON_NAME] HIST 2111 Fall 2025 [PERSON_NAME] Demon SI of [GEOGRAPHIC_DATA]" at bounding box center [397, 128] width 520 height 34
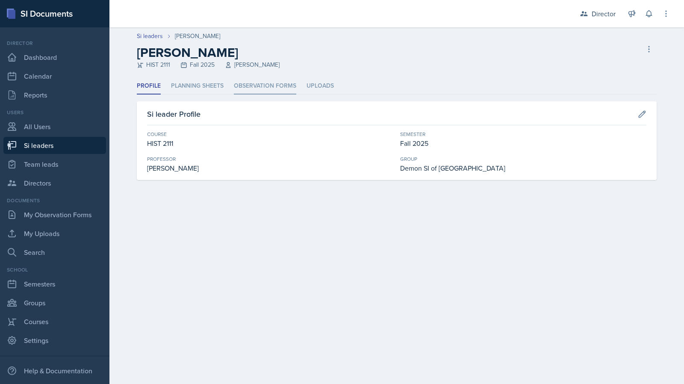
click at [245, 84] on li "Observation Forms" at bounding box center [265, 86] width 62 height 17
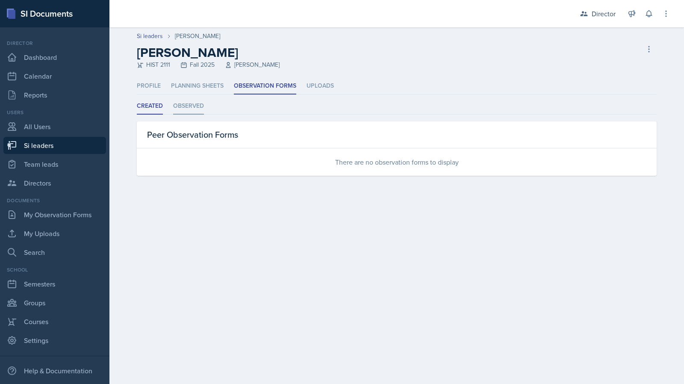
click at [201, 103] on li "Observed" at bounding box center [188, 106] width 31 height 17
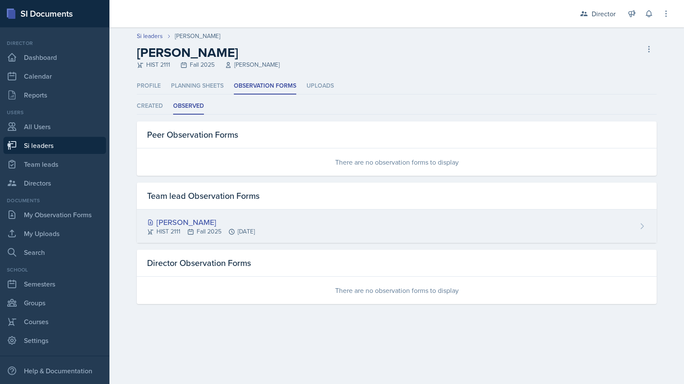
click at [321, 212] on div "[PERSON_NAME] HIST 2111 Fall 2025 [DATE]" at bounding box center [397, 225] width 520 height 33
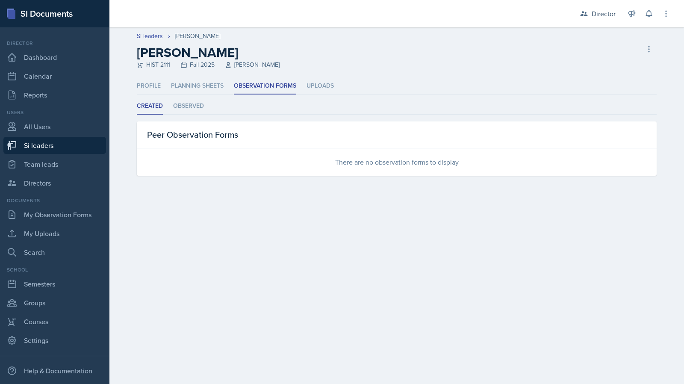
select select "2bed604d-1099-4043-b1bc-2365e8740244"
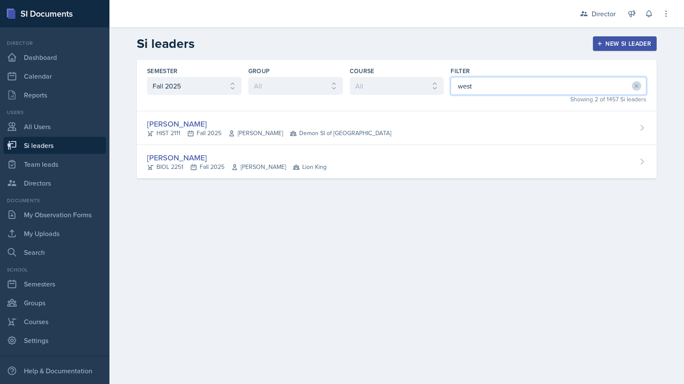
click at [525, 88] on input "west" at bounding box center [549, 86] width 196 height 18
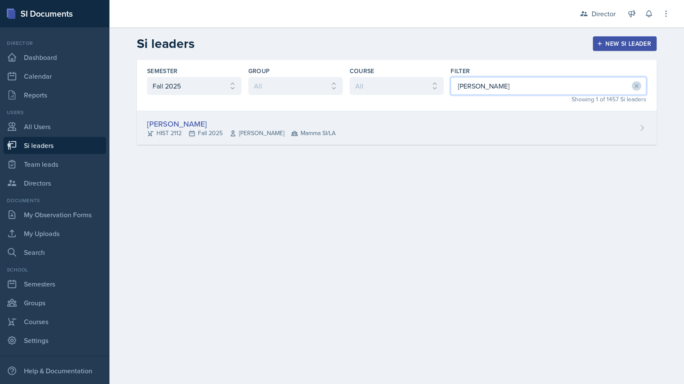
type input "[PERSON_NAME]"
click at [492, 112] on div "[PERSON_NAME] HIST 2112 Fall 2025 [PERSON_NAME] Mamma SI/LA" at bounding box center [397, 128] width 520 height 34
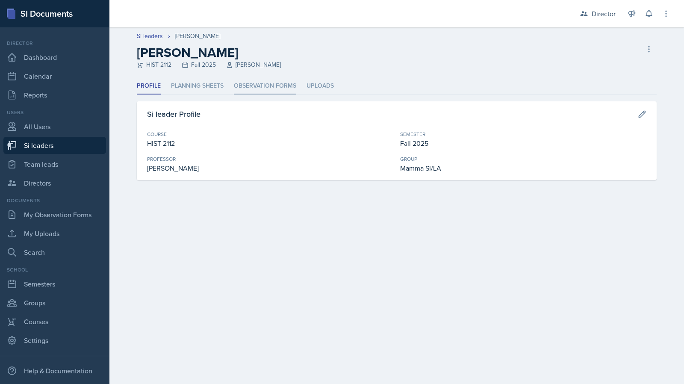
click at [272, 81] on li "Observation Forms" at bounding box center [265, 86] width 62 height 17
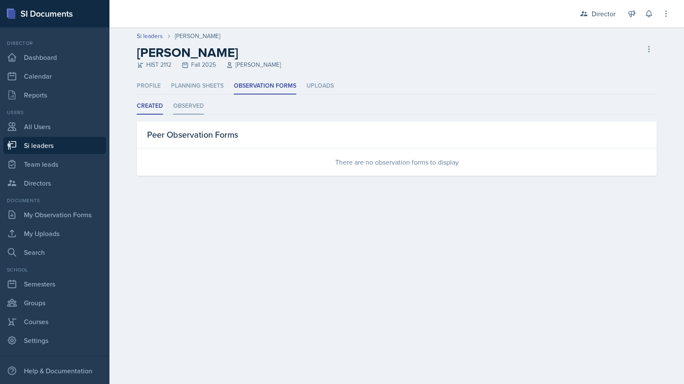
drag, startPoint x: 184, startPoint y: 122, endPoint x: 186, endPoint y: 106, distance: 16.0
click at [184, 122] on div "Peer Observation Forms" at bounding box center [397, 134] width 520 height 27
click at [189, 101] on li "Observed" at bounding box center [188, 106] width 31 height 17
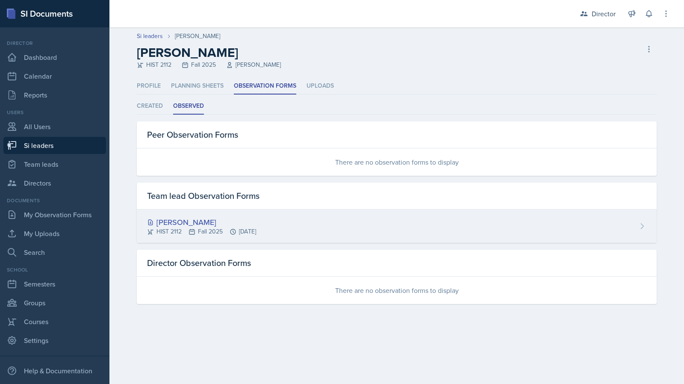
click at [236, 228] on icon at bounding box center [233, 231] width 7 height 7
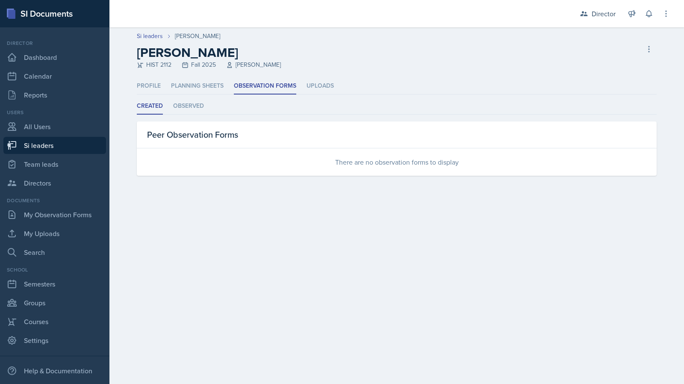
select select "2bed604d-1099-4043-b1bc-2365e8740244"
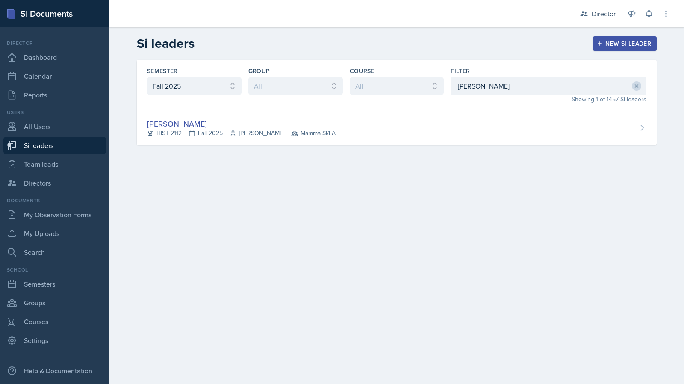
click at [495, 71] on div "Filter" at bounding box center [549, 71] width 196 height 9
click at [492, 78] on input "[PERSON_NAME]" at bounding box center [549, 86] width 196 height 18
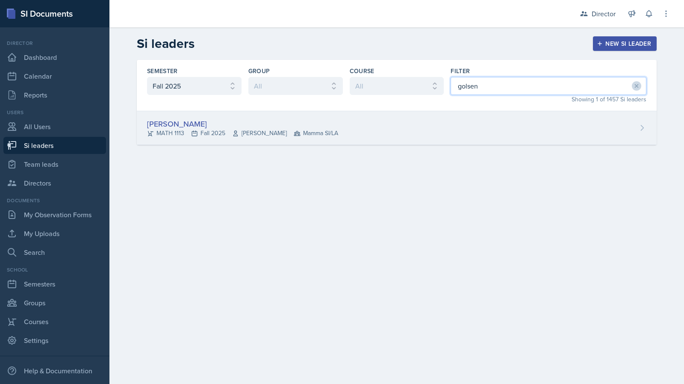
type input "golsen"
click at [397, 136] on div "[PERSON_NAME] MATH 1113 Fall 2025 [PERSON_NAME] Mamma SI/LA" at bounding box center [397, 128] width 520 height 34
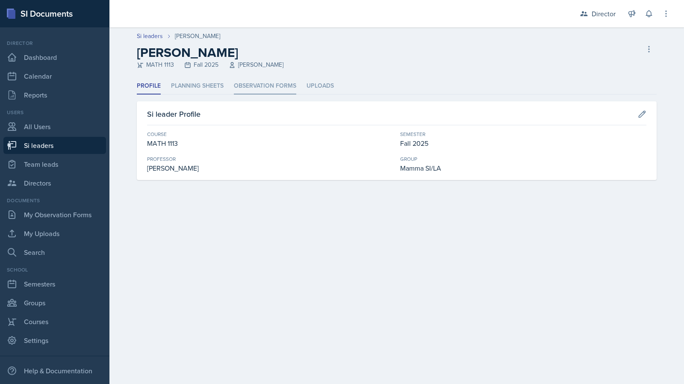
click at [266, 80] on li "Observation Forms" at bounding box center [265, 86] width 62 height 17
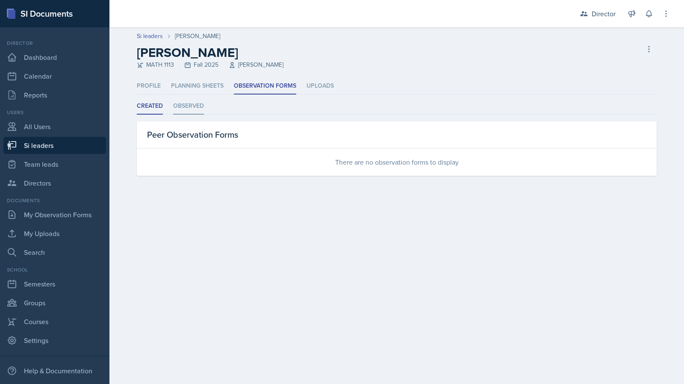
click at [195, 108] on li "Observed" at bounding box center [188, 106] width 31 height 17
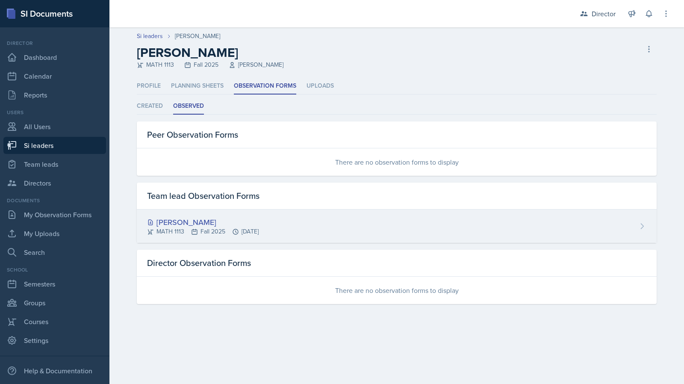
click at [214, 231] on div "MATH 1113 Fall 2025 [DATE]" at bounding box center [203, 231] width 112 height 9
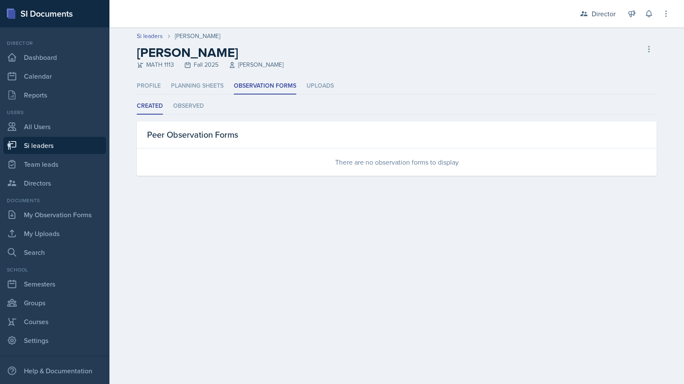
select select "2bed604d-1099-4043-b1bc-2365e8740244"
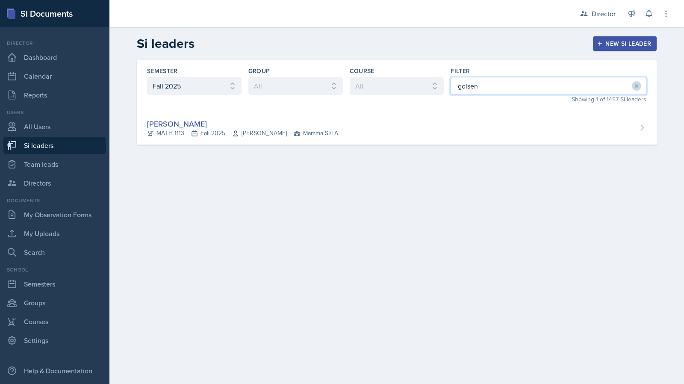
click at [516, 84] on input "golsen" at bounding box center [549, 86] width 196 height 18
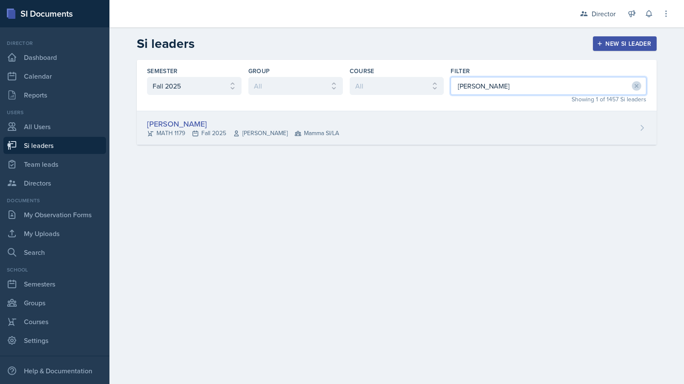
type input "[PERSON_NAME]"
click at [455, 123] on div "[PERSON_NAME] MATH 1179 Fall 2025 [PERSON_NAME] Mamma SI/LA" at bounding box center [397, 128] width 520 height 34
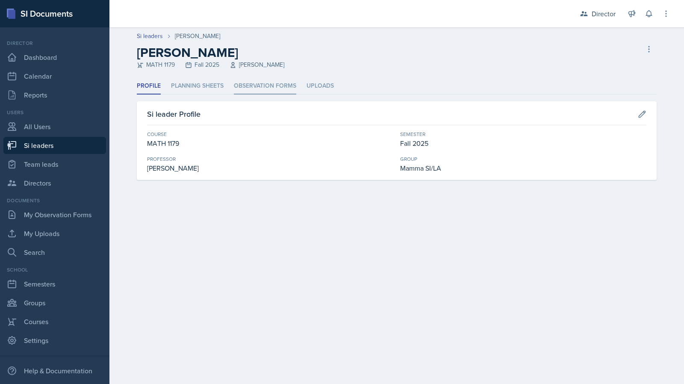
click at [285, 88] on li "Observation Forms" at bounding box center [265, 86] width 62 height 17
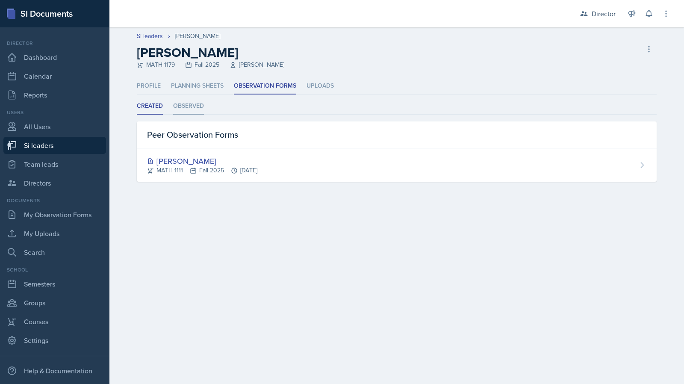
click at [180, 107] on li "Observed" at bounding box center [188, 106] width 31 height 17
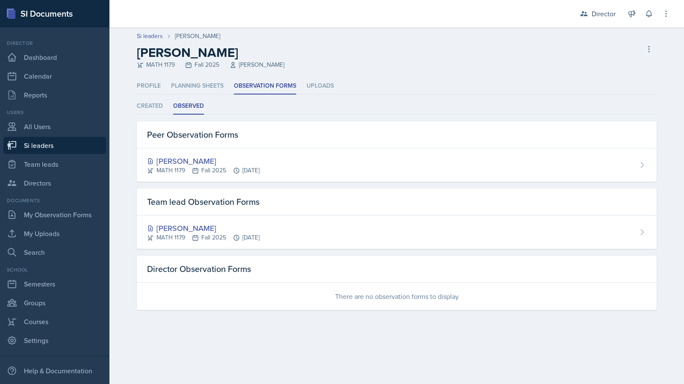
select select "2bed604d-1099-4043-b1bc-2365e8740244"
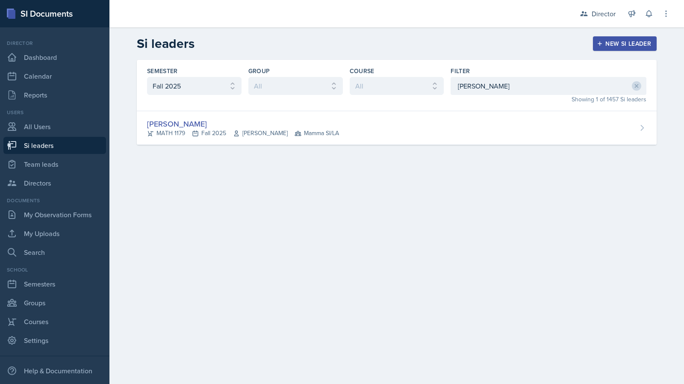
click at [485, 95] on div "Showing 1 of 1457 Si leaders" at bounding box center [549, 99] width 196 height 9
click at [485, 91] on input "[PERSON_NAME]" at bounding box center [549, 86] width 196 height 18
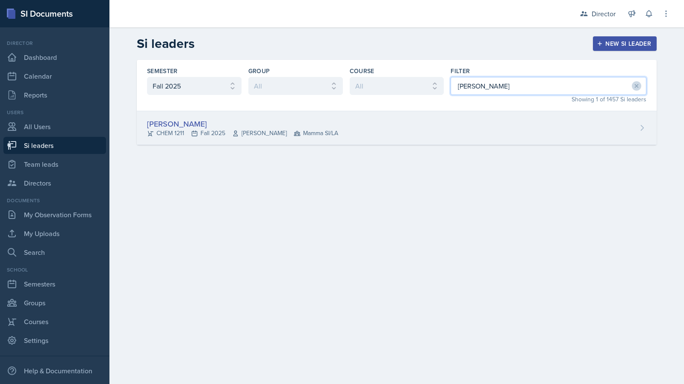
type input "[PERSON_NAME]"
click at [421, 138] on div "[PERSON_NAME] CHEM 1211 Fall 2025 [PERSON_NAME] Mamma SI/LA" at bounding box center [397, 128] width 520 height 34
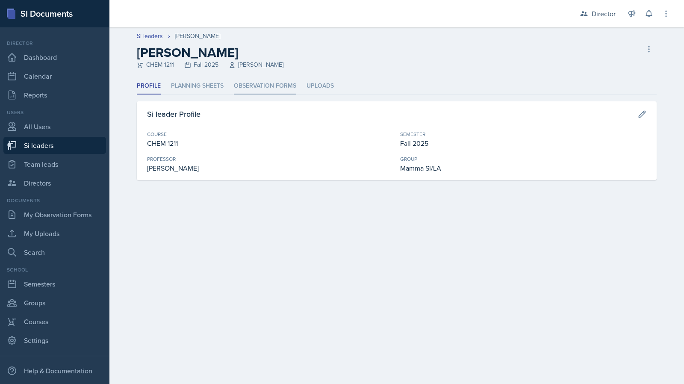
click at [274, 87] on li "Observation Forms" at bounding box center [265, 86] width 62 height 17
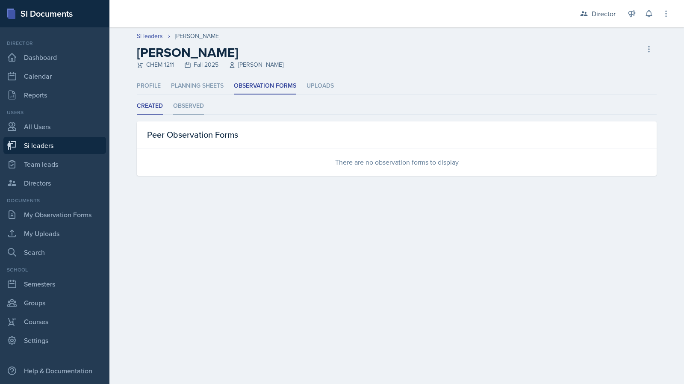
click at [194, 110] on li "Observed" at bounding box center [188, 106] width 31 height 17
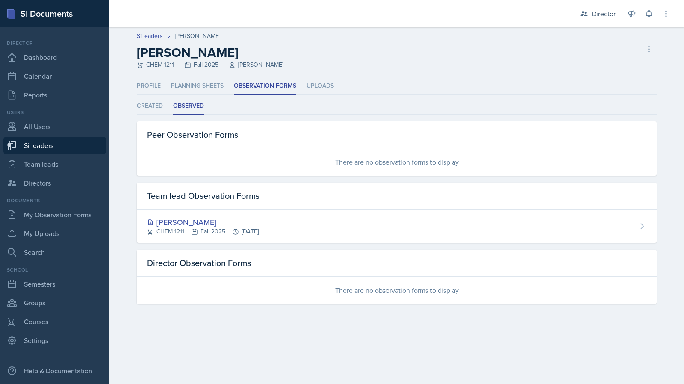
select select "2bed604d-1099-4043-b1bc-2365e8740244"
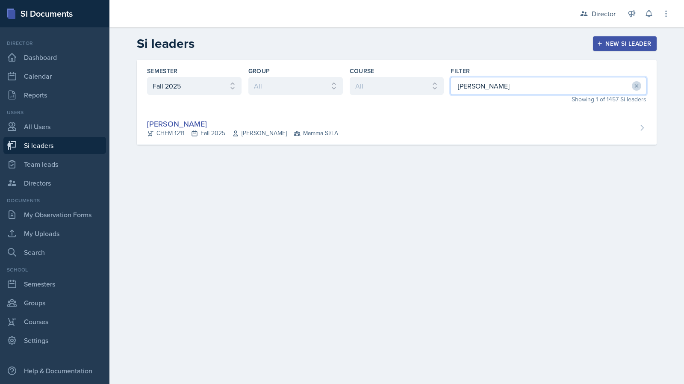
click at [452, 83] on input "[PERSON_NAME]" at bounding box center [549, 86] width 196 height 18
type input "kaham"
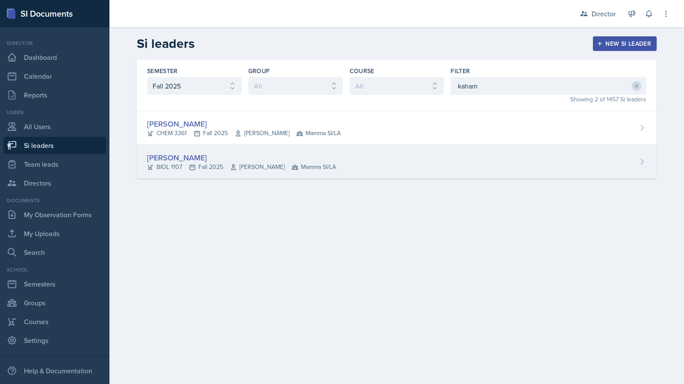
click at [299, 158] on div "[PERSON_NAME]" at bounding box center [241, 158] width 189 height 12
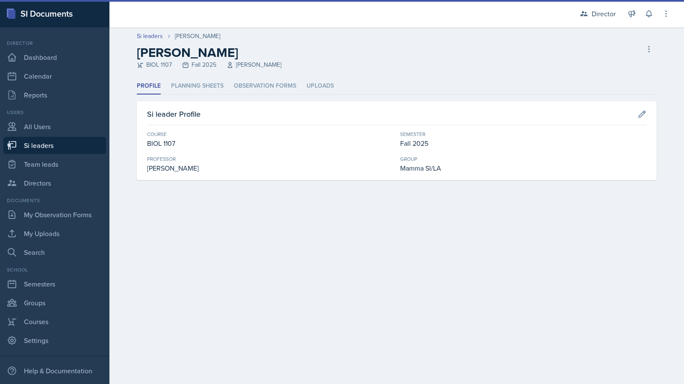
click at [260, 97] on div "Profile Planning Sheets Observation Forms Uploads Profile Planning Sheets Obser…" at bounding box center [397, 129] width 520 height 102
click at [258, 91] on li "Observation Forms" at bounding box center [265, 86] width 62 height 17
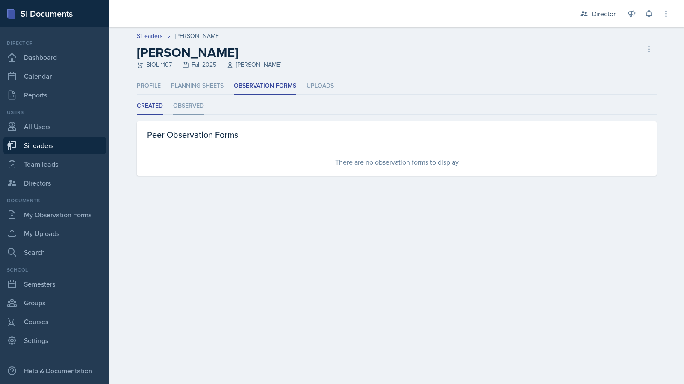
click at [192, 109] on li "Observed" at bounding box center [188, 106] width 31 height 17
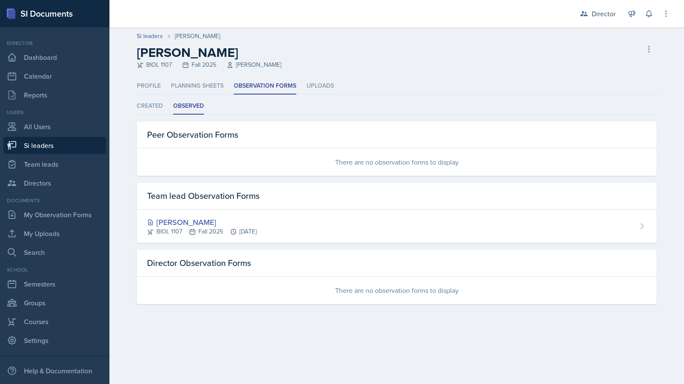
select select "2bed604d-1099-4043-b1bc-2365e8740244"
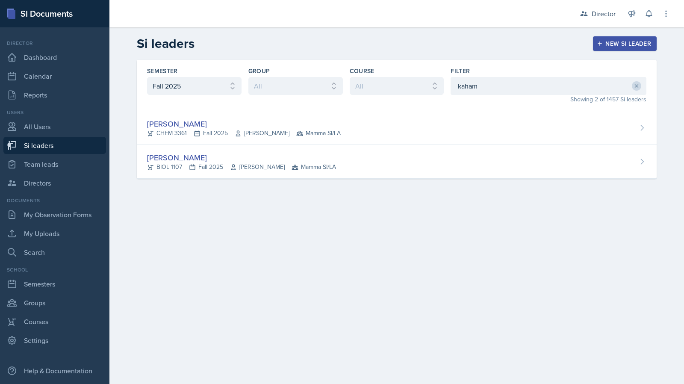
click at [450, 93] on div "Semester All Fall 2025 Summer 2025 Spring 2025 Fall 2024 Summer 2024 Spring 202…" at bounding box center [397, 85] width 520 height 51
click at [452, 90] on input "kaham" at bounding box center [549, 86] width 196 height 18
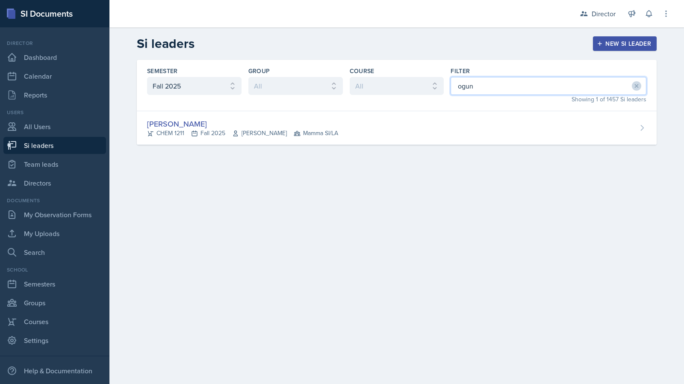
type input "ogun"
click at [358, 105] on div "Semester All Fall 2025 Summer 2025 Spring 2025 Fall 2024 Summer 2024 Spring 202…" at bounding box center [397, 85] width 520 height 51
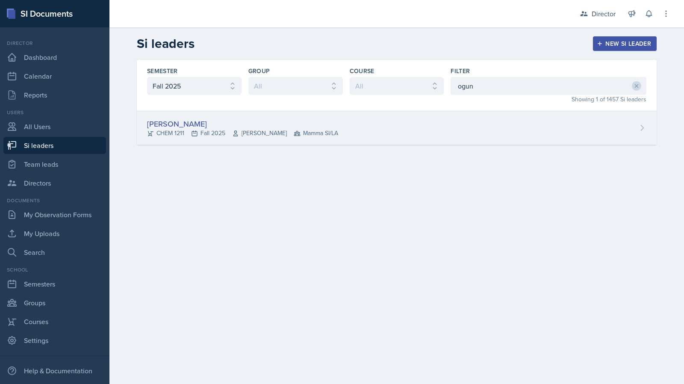
click at [348, 116] on div "[PERSON_NAME] CHEM 1211 Fall 2025 [PERSON_NAME] Mamma SI/LA" at bounding box center [397, 128] width 520 height 34
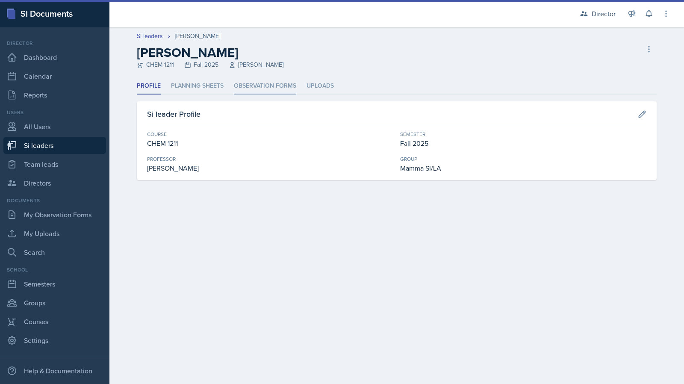
click at [270, 88] on li "Observation Forms" at bounding box center [265, 86] width 62 height 17
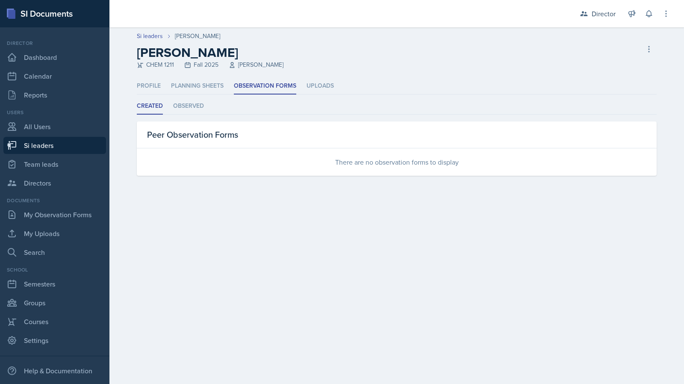
click at [205, 113] on ul "Created Observed" at bounding box center [397, 106] width 520 height 17
click at [202, 112] on li "Observed" at bounding box center [188, 106] width 31 height 17
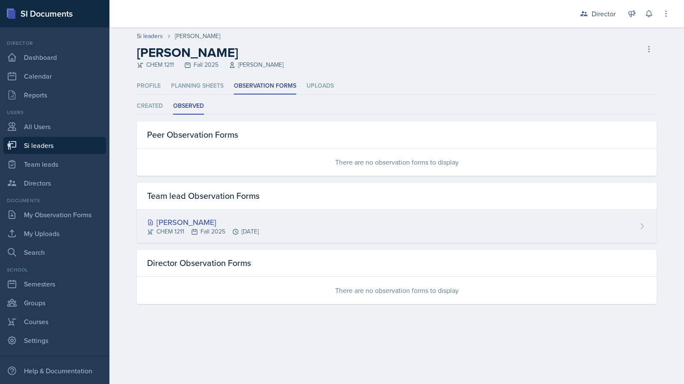
drag, startPoint x: 274, startPoint y: 201, endPoint x: 266, endPoint y: 215, distance: 15.7
click at [274, 201] on div "Team lead Observation Forms" at bounding box center [397, 196] width 520 height 27
click at [267, 215] on div "[PERSON_NAME] CHEM 1211 Fall 2025 [DATE]" at bounding box center [397, 225] width 520 height 33
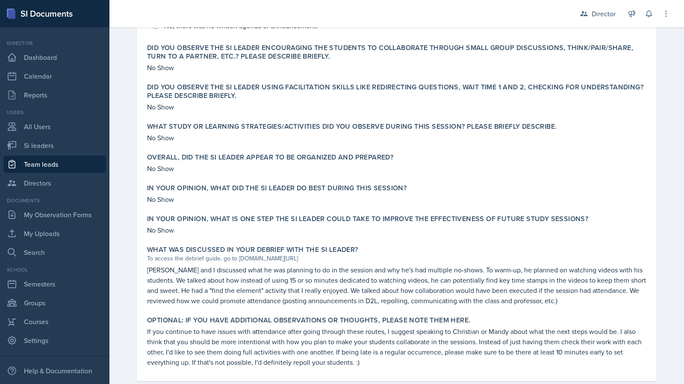
scroll to position [289, 0]
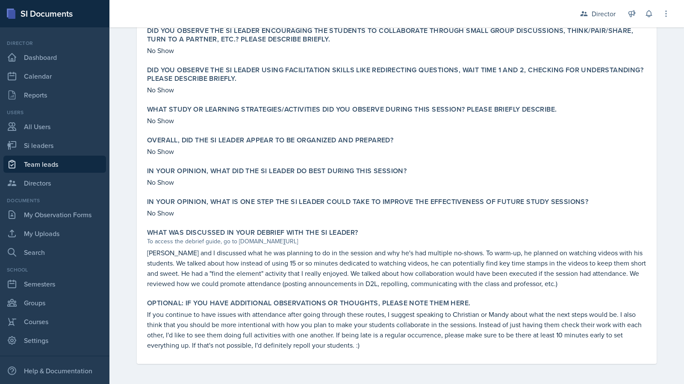
click at [457, 272] on p "[PERSON_NAME] and I discussed what he was planning to do in the session and why…" at bounding box center [396, 268] width 499 height 41
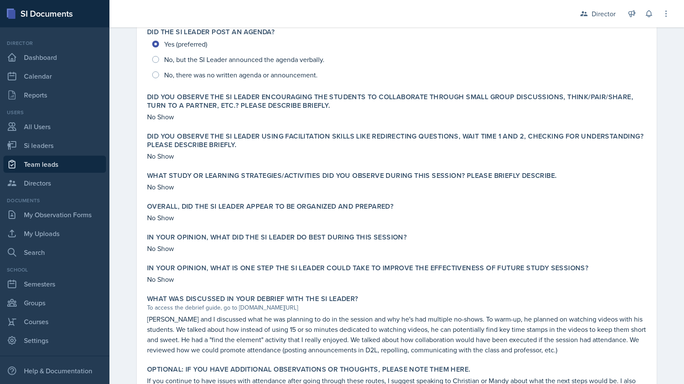
scroll to position [0, 0]
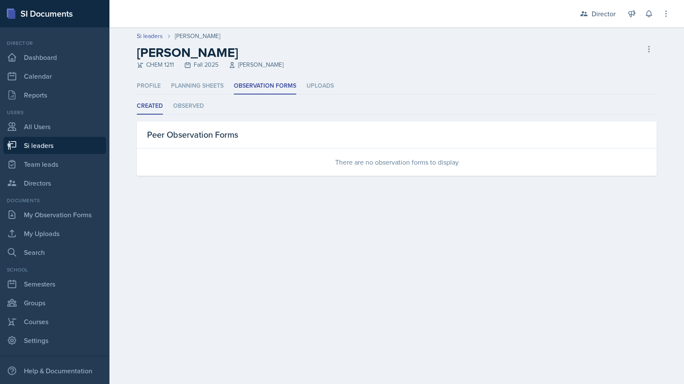
select select "2bed604d-1099-4043-b1bc-2365e8740244"
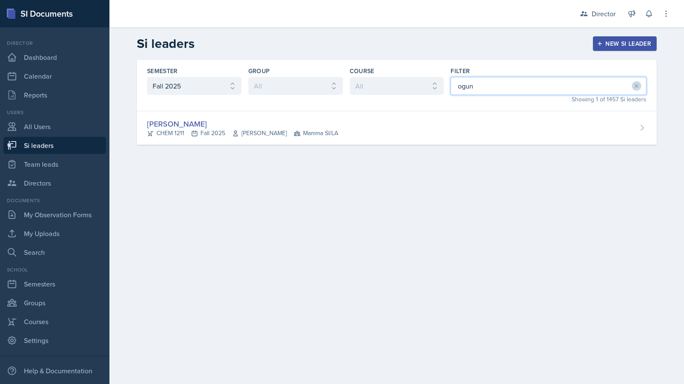
click at [478, 88] on input "ogun" at bounding box center [549, 86] width 196 height 18
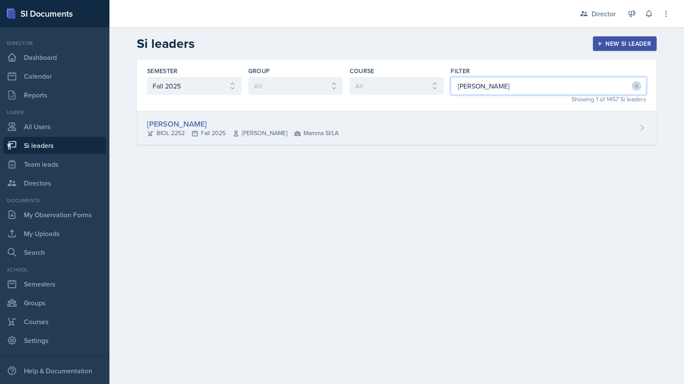
type input "[PERSON_NAME]"
click at [392, 127] on div "[PERSON_NAME] BIOL 2252 Fall 2025 [PERSON_NAME] Mamma SI/LA" at bounding box center [397, 128] width 520 height 34
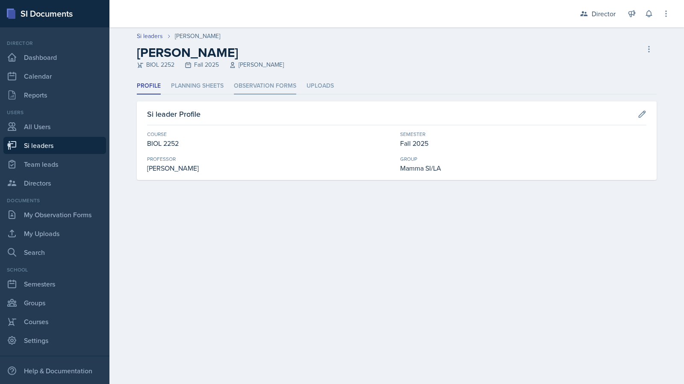
click at [274, 93] on li "Observation Forms" at bounding box center [265, 86] width 62 height 17
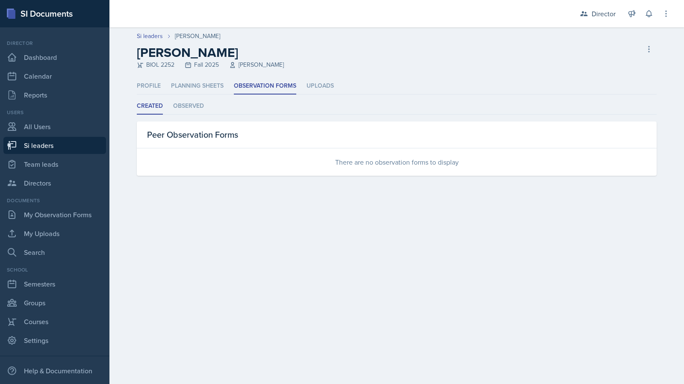
click at [159, 107] on li "Created" at bounding box center [150, 106] width 26 height 17
click at [170, 104] on ul "Created Observed" at bounding box center [397, 106] width 520 height 17
click at [176, 104] on li "Observed" at bounding box center [188, 106] width 31 height 17
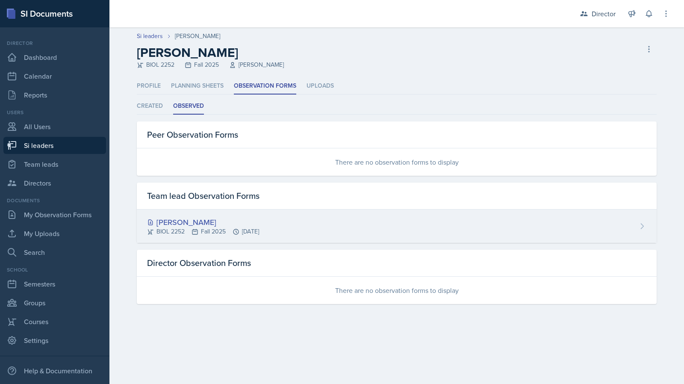
click at [200, 224] on div "[PERSON_NAME]" at bounding box center [203, 222] width 112 height 12
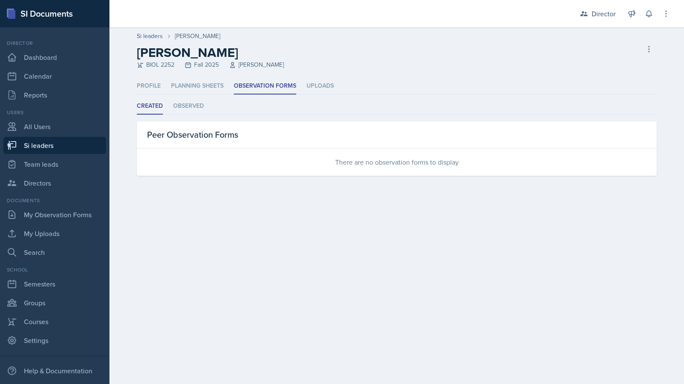
select select "2bed604d-1099-4043-b1bc-2365e8740244"
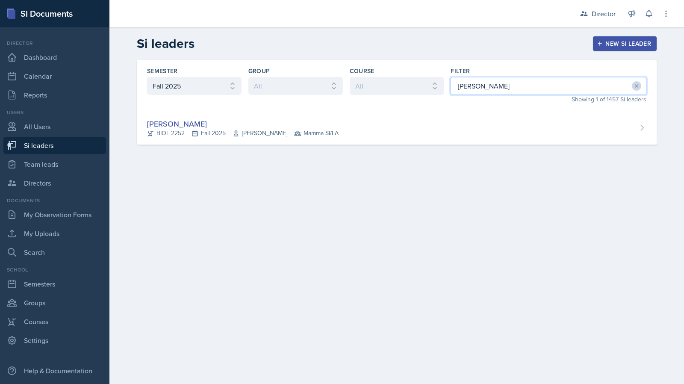
click at [481, 82] on input "[PERSON_NAME]" at bounding box center [549, 86] width 196 height 18
type input "med"
click at [431, 122] on div "[PERSON_NAME] BIOL 2251 Fall 2025 Vennece [PERSON_NAME] The Phantoms of The Ope…" at bounding box center [397, 128] width 520 height 34
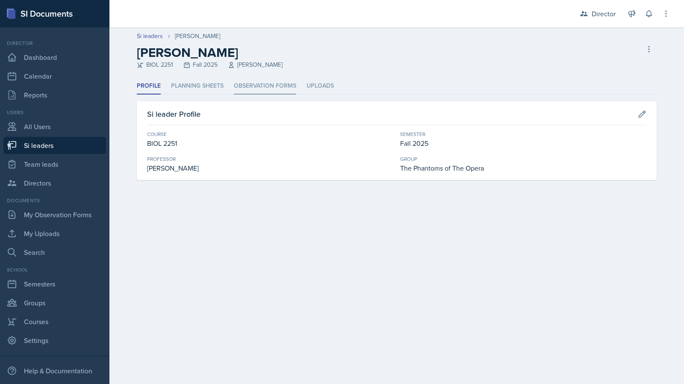
click at [281, 83] on li "Observation Forms" at bounding box center [265, 86] width 62 height 17
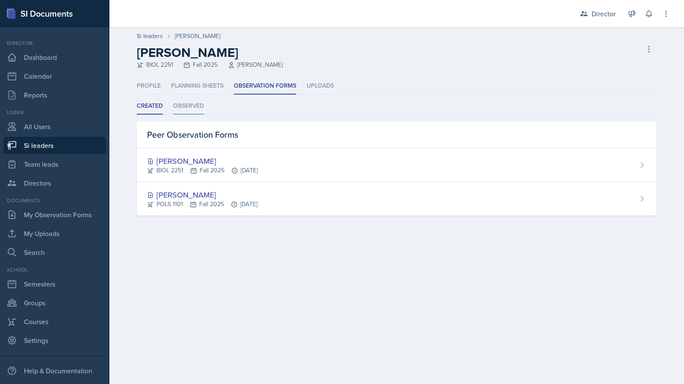
click at [185, 108] on li "Observed" at bounding box center [188, 106] width 31 height 17
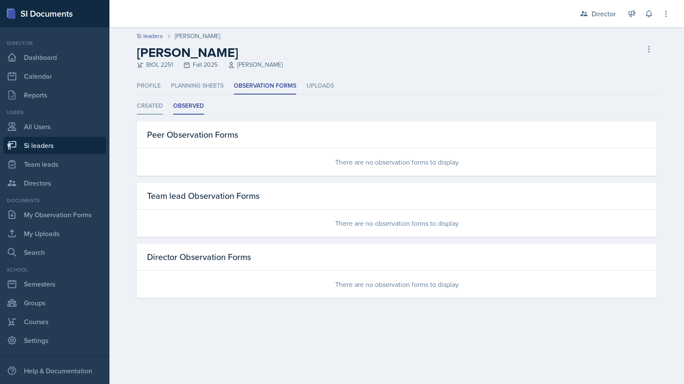
click at [145, 106] on li "Created" at bounding box center [150, 106] width 26 height 17
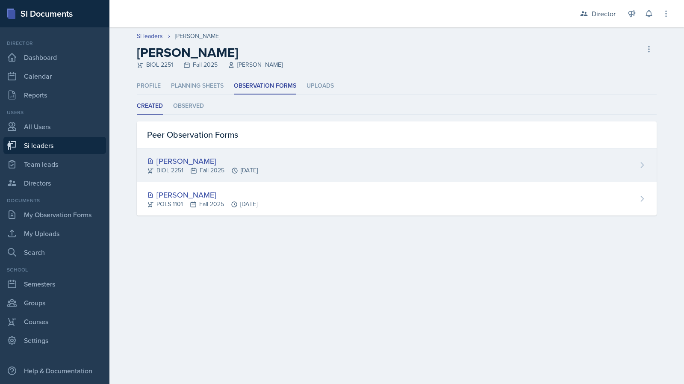
drag, startPoint x: 488, startPoint y: 75, endPoint x: 462, endPoint y: 157, distance: 85.8
click at [488, 75] on header "Si leaders [PERSON_NAME] [PERSON_NAME] BIOL 2251 Fall 2025 Vennece [PERSON_NAME…" at bounding box center [396, 52] width 575 height 50
